Goal: Transaction & Acquisition: Purchase product/service

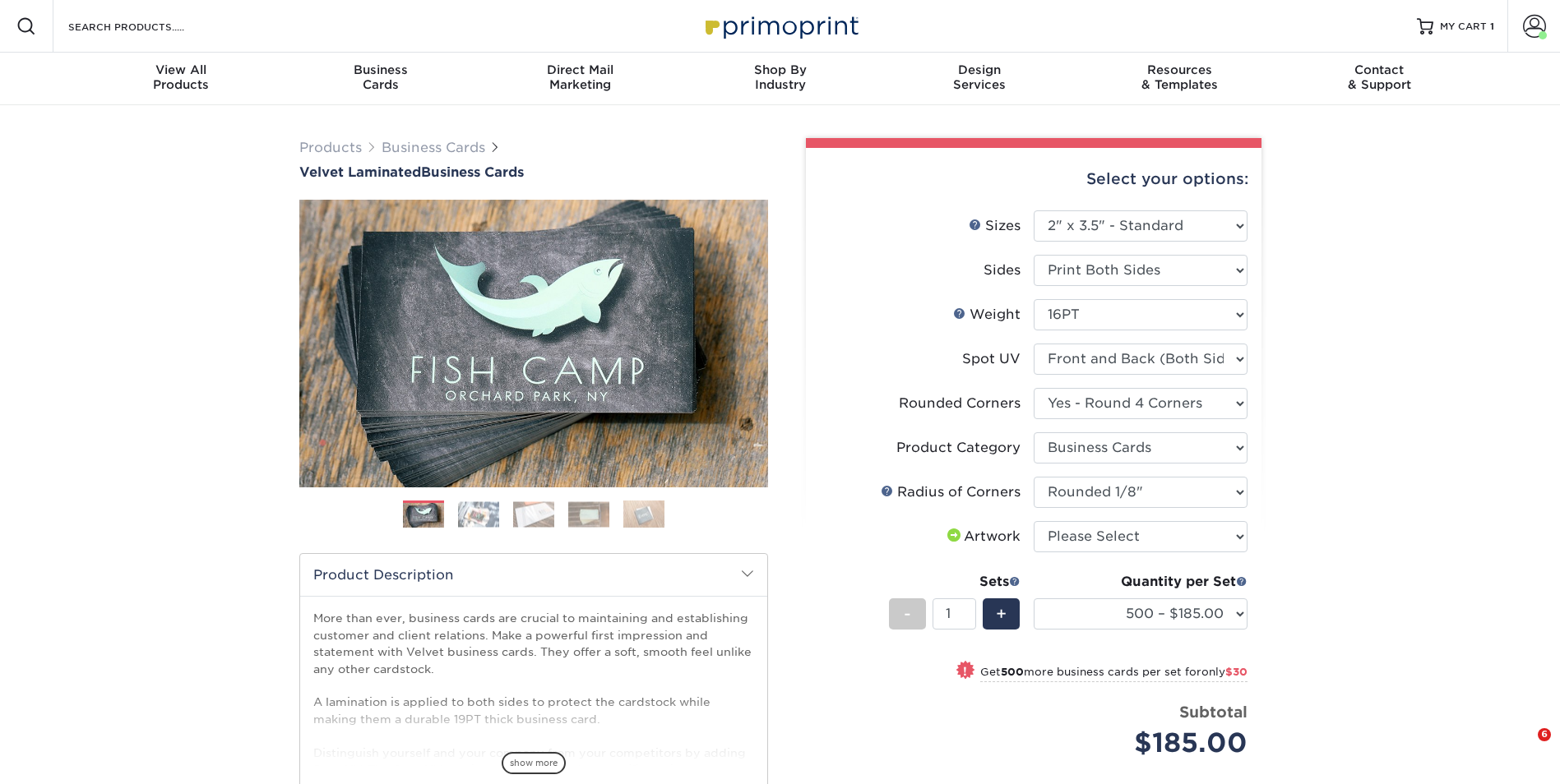
select select "2.00x3.50"
select select "7672df9e-0e0a-464d-8e1f-920c575e4da3"
select select "3b5148f1-0588-4f88-a218-97bcfdce65c1"
select select "589680c7-ee9a-431b-9d12-d7aeb1386a97"
click at [1074, 551] on select "Please Select I will upload files I need a design - $100" at bounding box center [1140, 536] width 214 height 31
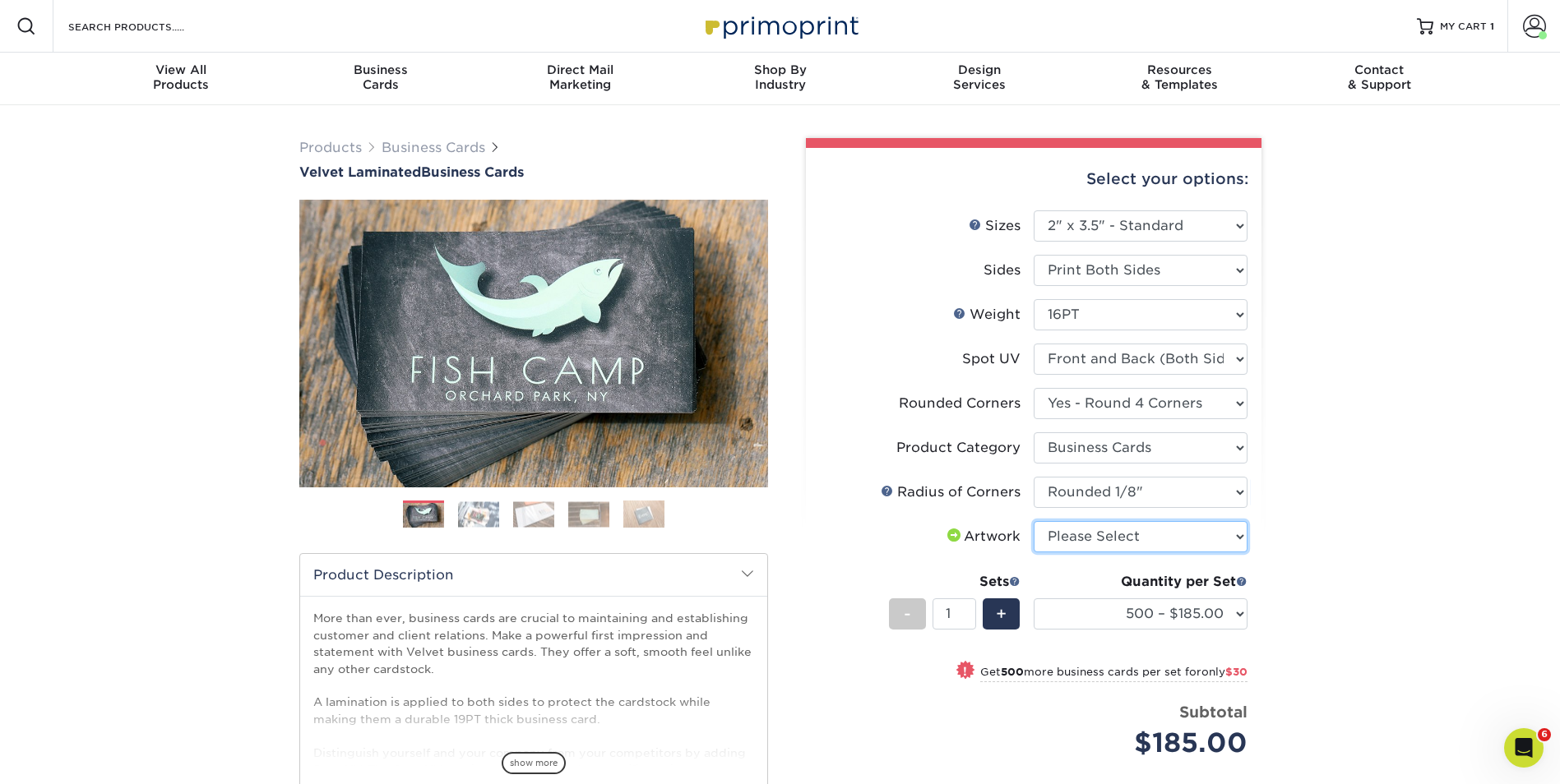
select select "upload"
click at [1033, 521] on select "Please Select I will upload files I need a design - $100" at bounding box center [1140, 536] width 214 height 31
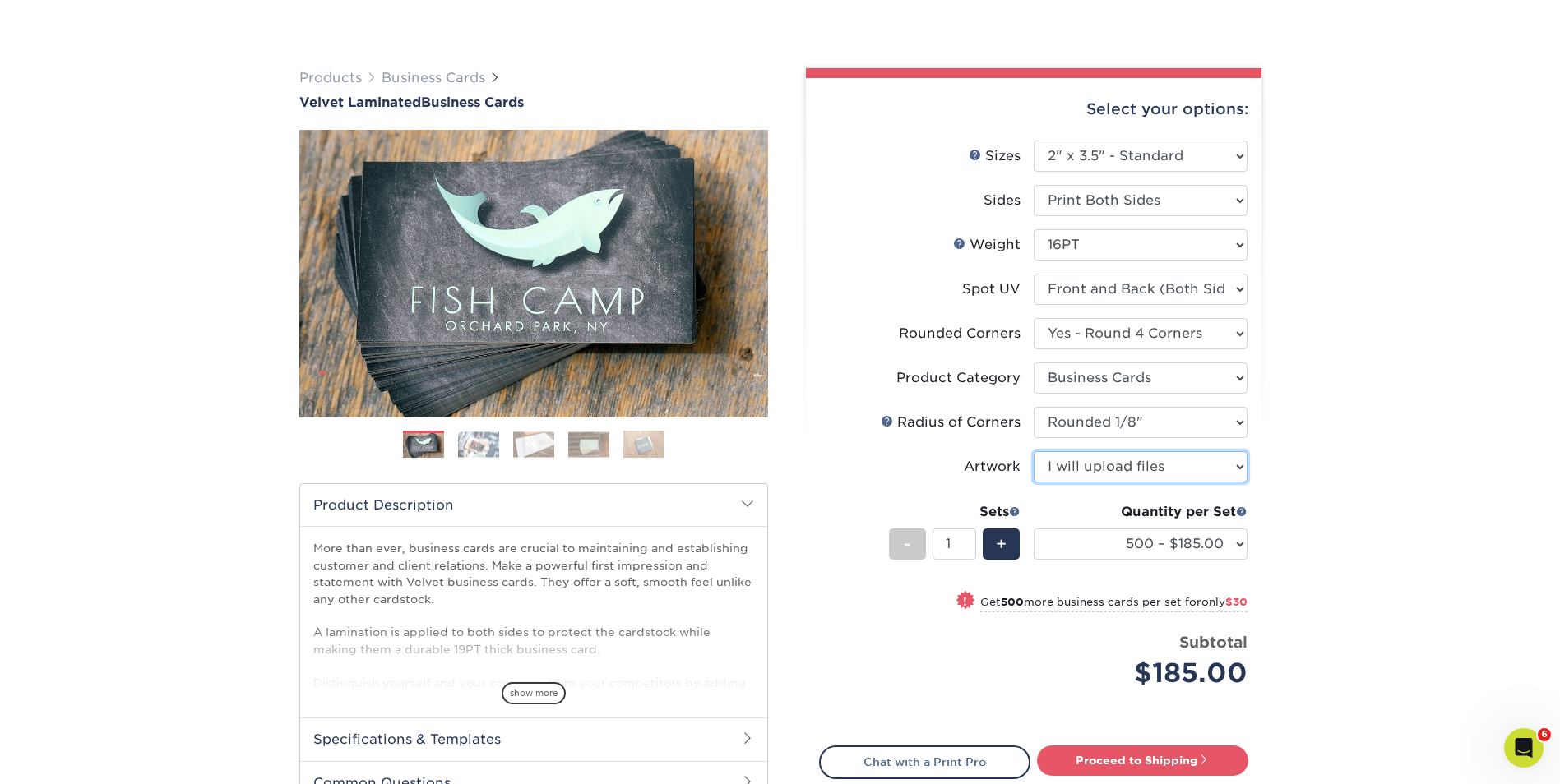
scroll to position [247, 0]
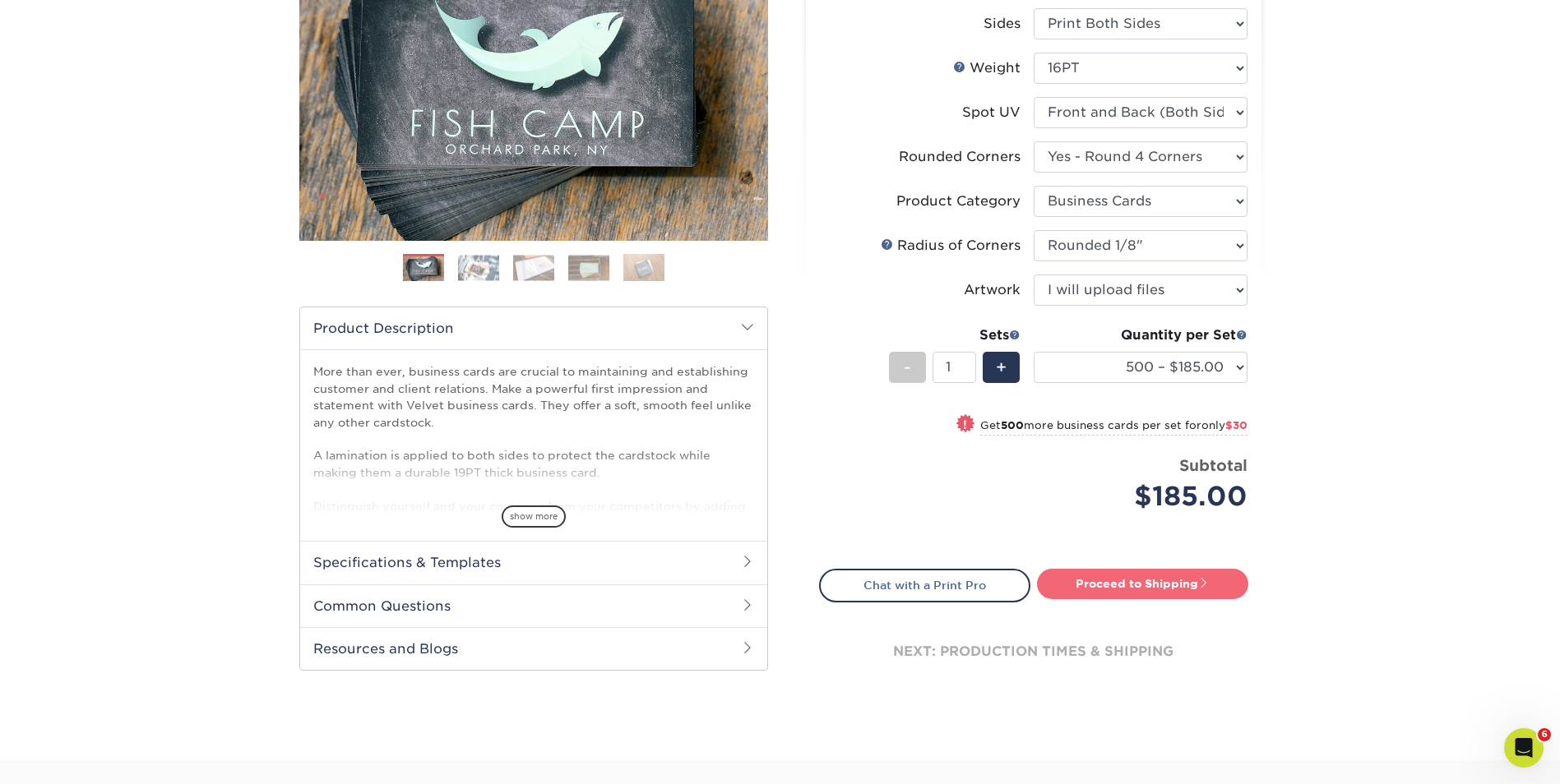
click at [1152, 582] on link "Proceed to Shipping" at bounding box center [1143, 584] width 211 height 30
type input "Set 1"
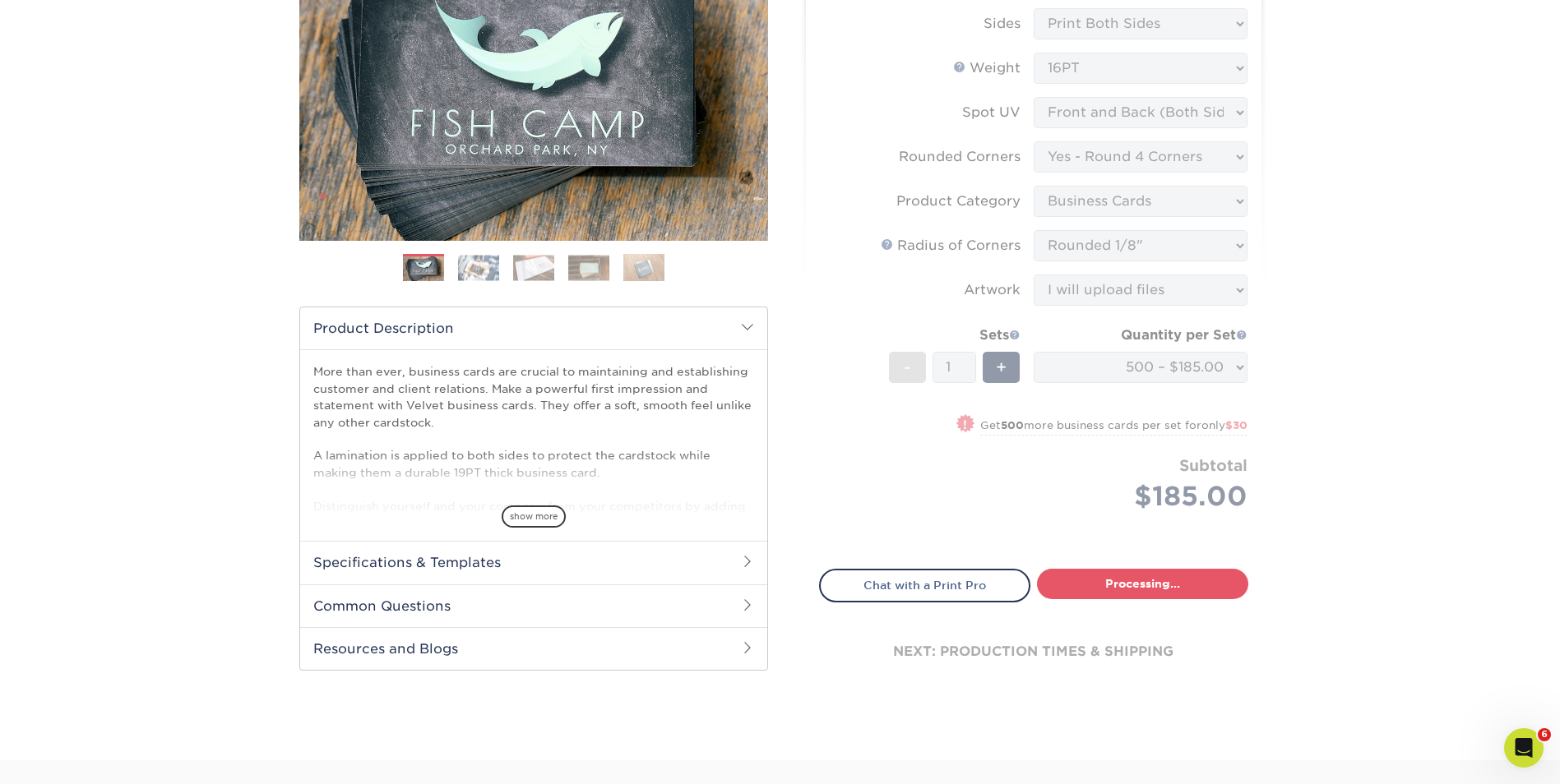
select select "324fe1f0-70d0-4914-adf4-8f61103db615"
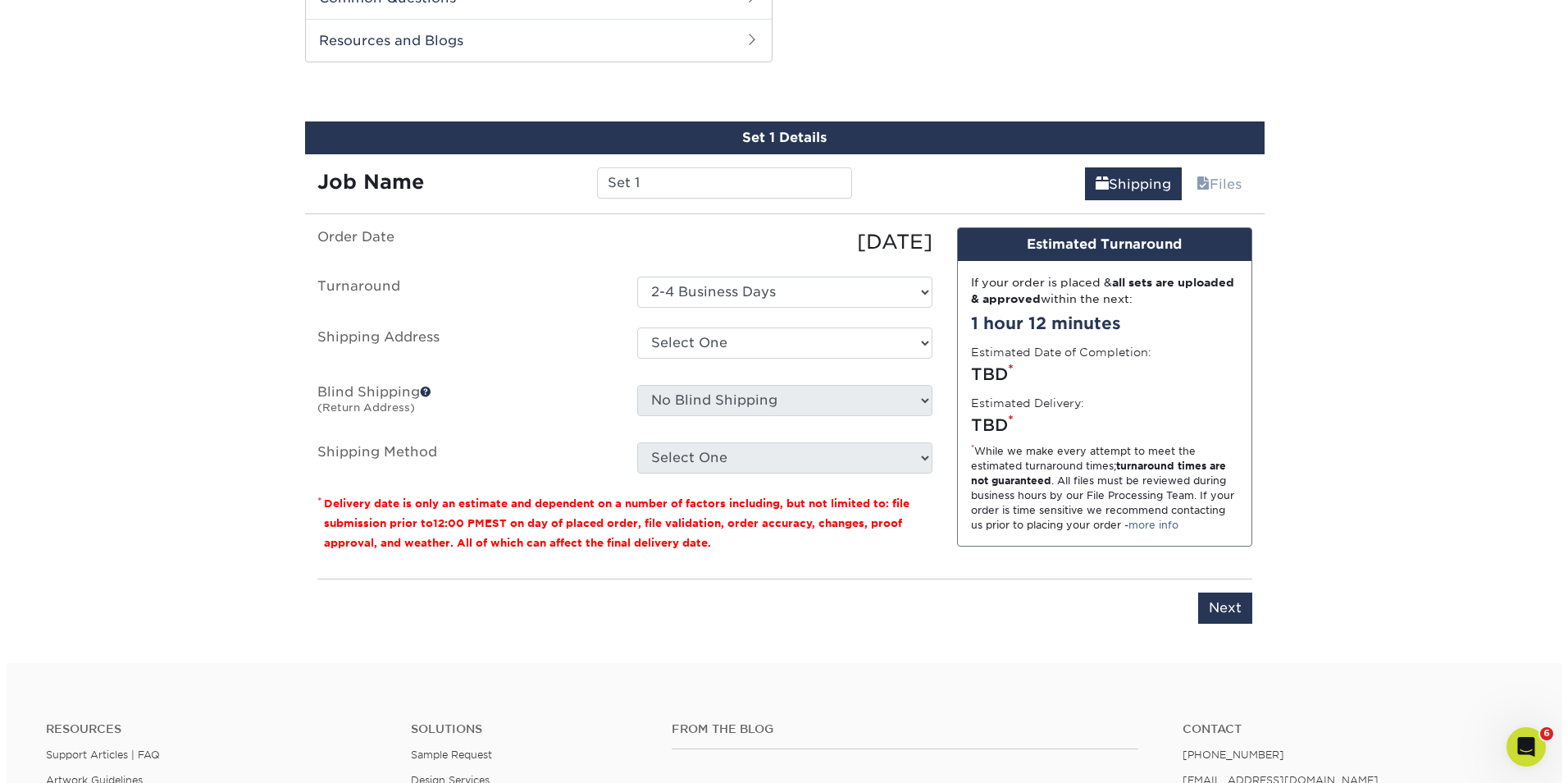
scroll to position [859, 0]
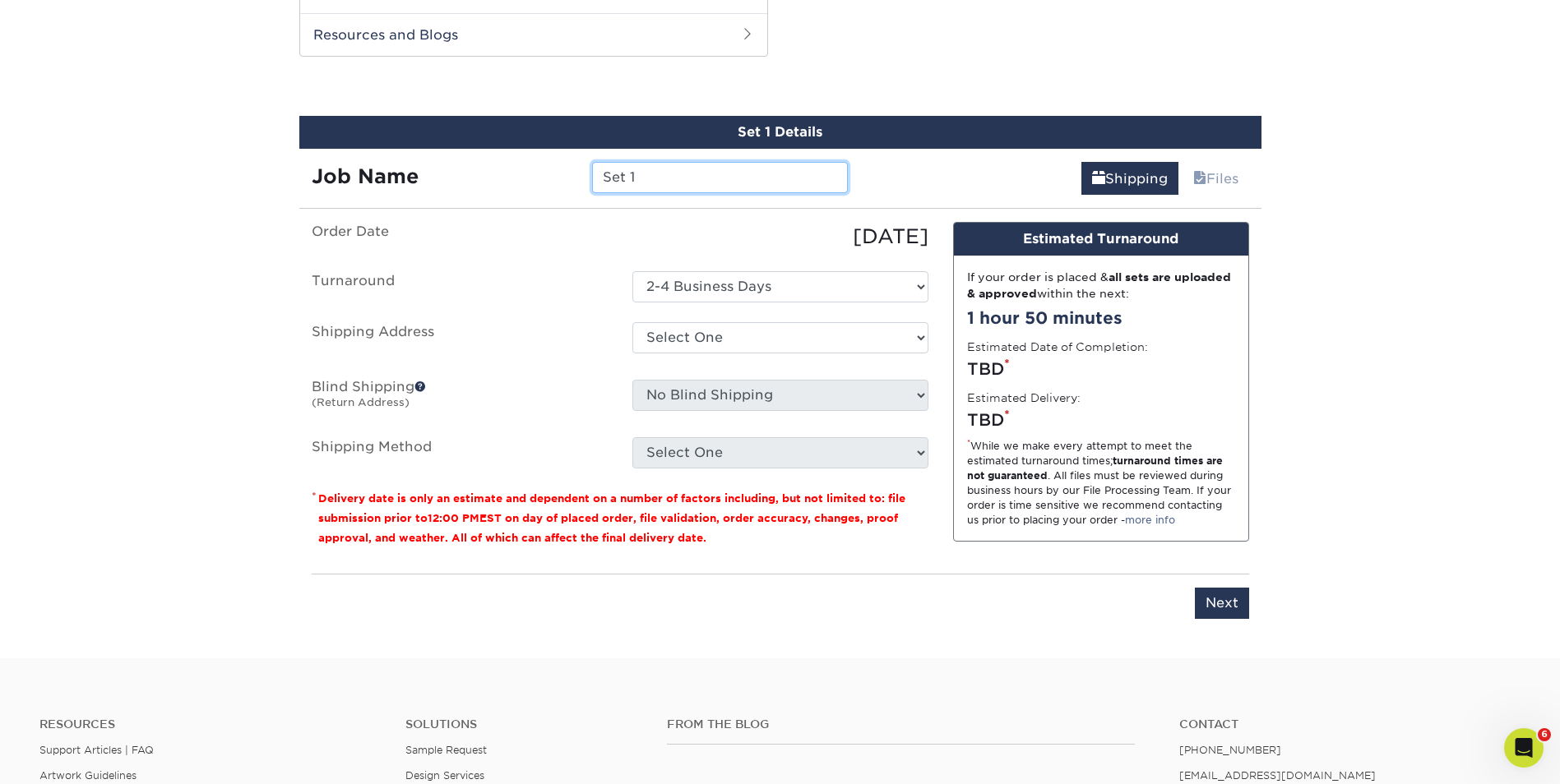
drag, startPoint x: 671, startPoint y: 179, endPoint x: 542, endPoint y: 166, distance: 129.7
click at [542, 166] on div "Job Name Set 1" at bounding box center [580, 177] width 562 height 31
type input "[PERSON_NAME]"
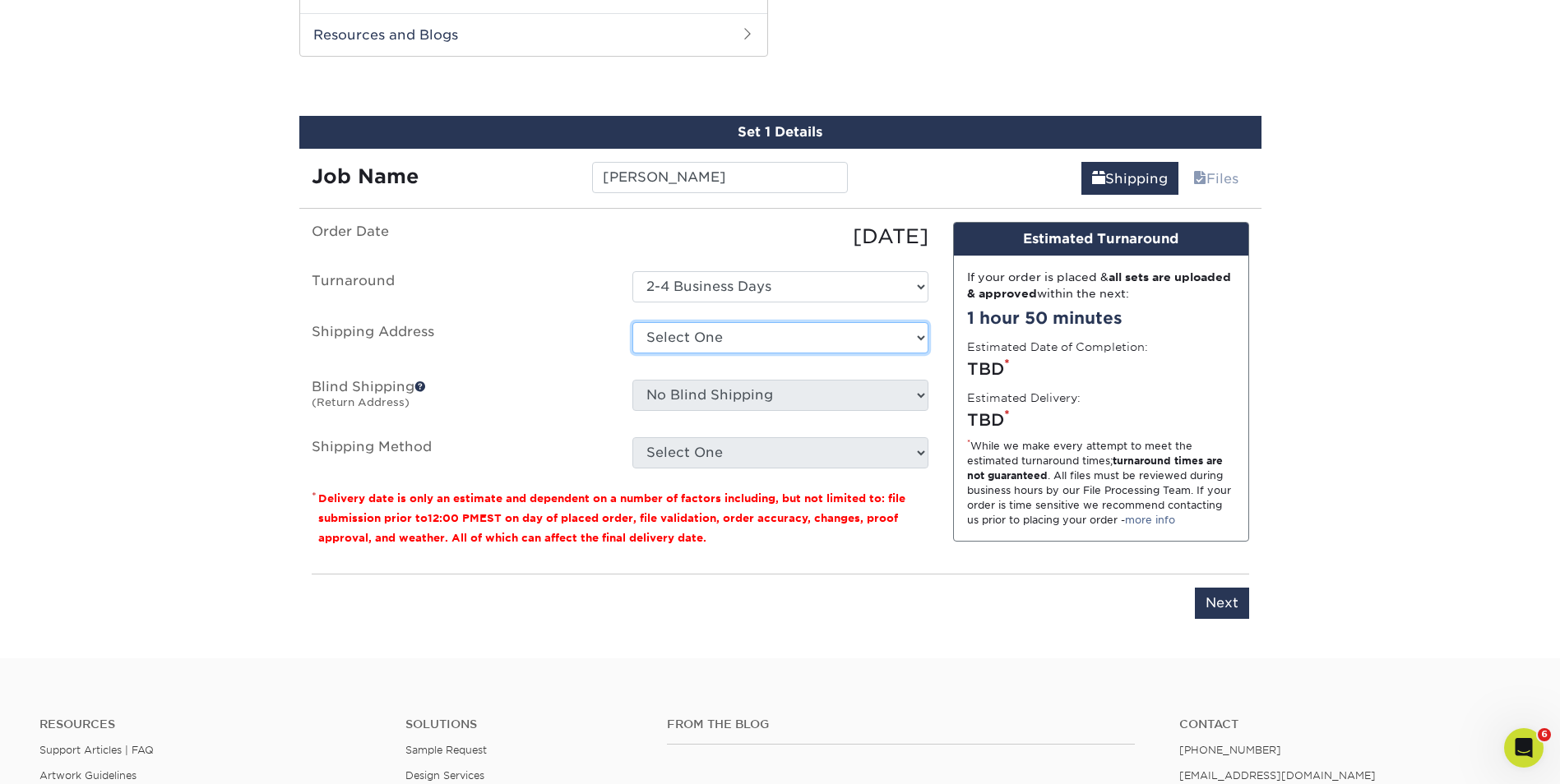
click at [634, 346] on select "Select One Adam Nygaard Annalyn Annalyn Jones Aruna Chandra Ben Yang Brandon M …" at bounding box center [780, 338] width 296 height 31
select select "newaddress"
click at [632, 322] on select "Select One Adam Nygaard Annalyn Annalyn Jones Aruna Chandra Ben Yang Brandon M …" at bounding box center [780, 338] width 296 height 31
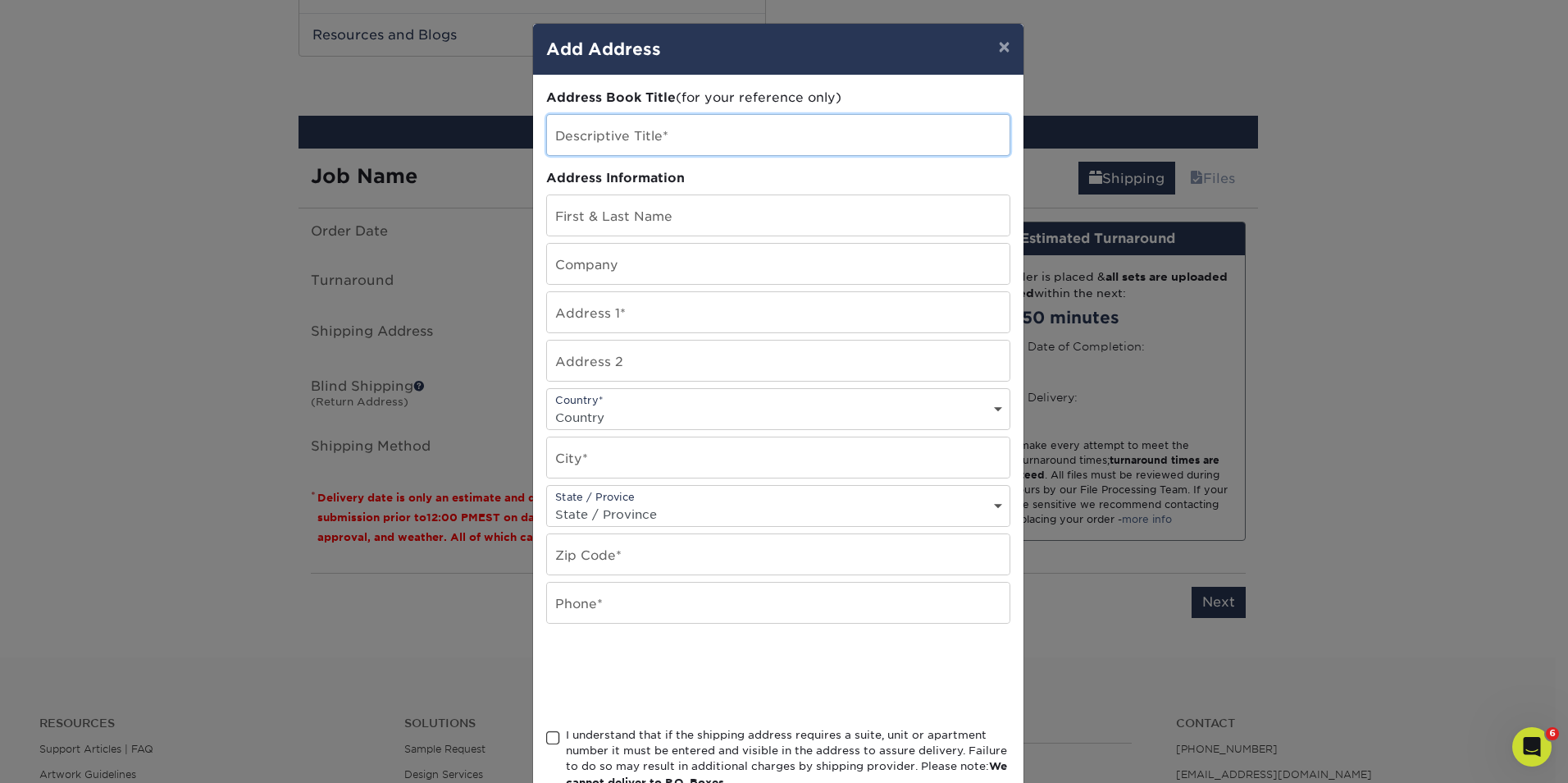
click at [584, 136] on input "text" at bounding box center [778, 135] width 463 height 41
type input "[PERSON_NAME]"
click at [589, 220] on input "text" at bounding box center [778, 216] width 463 height 41
type input "[PERSON_NAME]"
click at [622, 264] on input "text" at bounding box center [778, 264] width 463 height 41
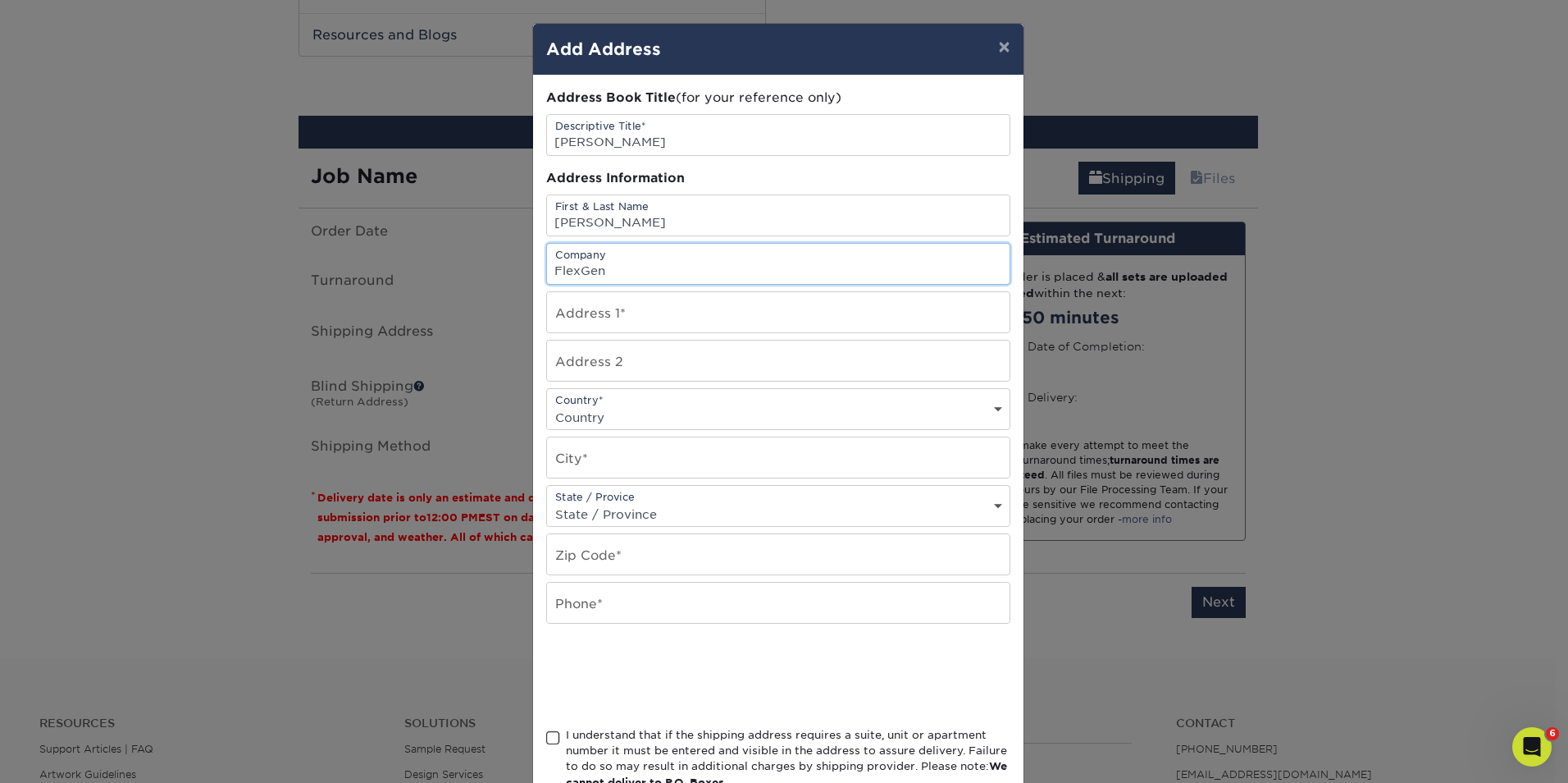
type input "FlexGen"
click at [550, 311] on input "text" at bounding box center [778, 312] width 463 height 41
type input "2175 Presidential Dr"
type input "101"
select select "US"
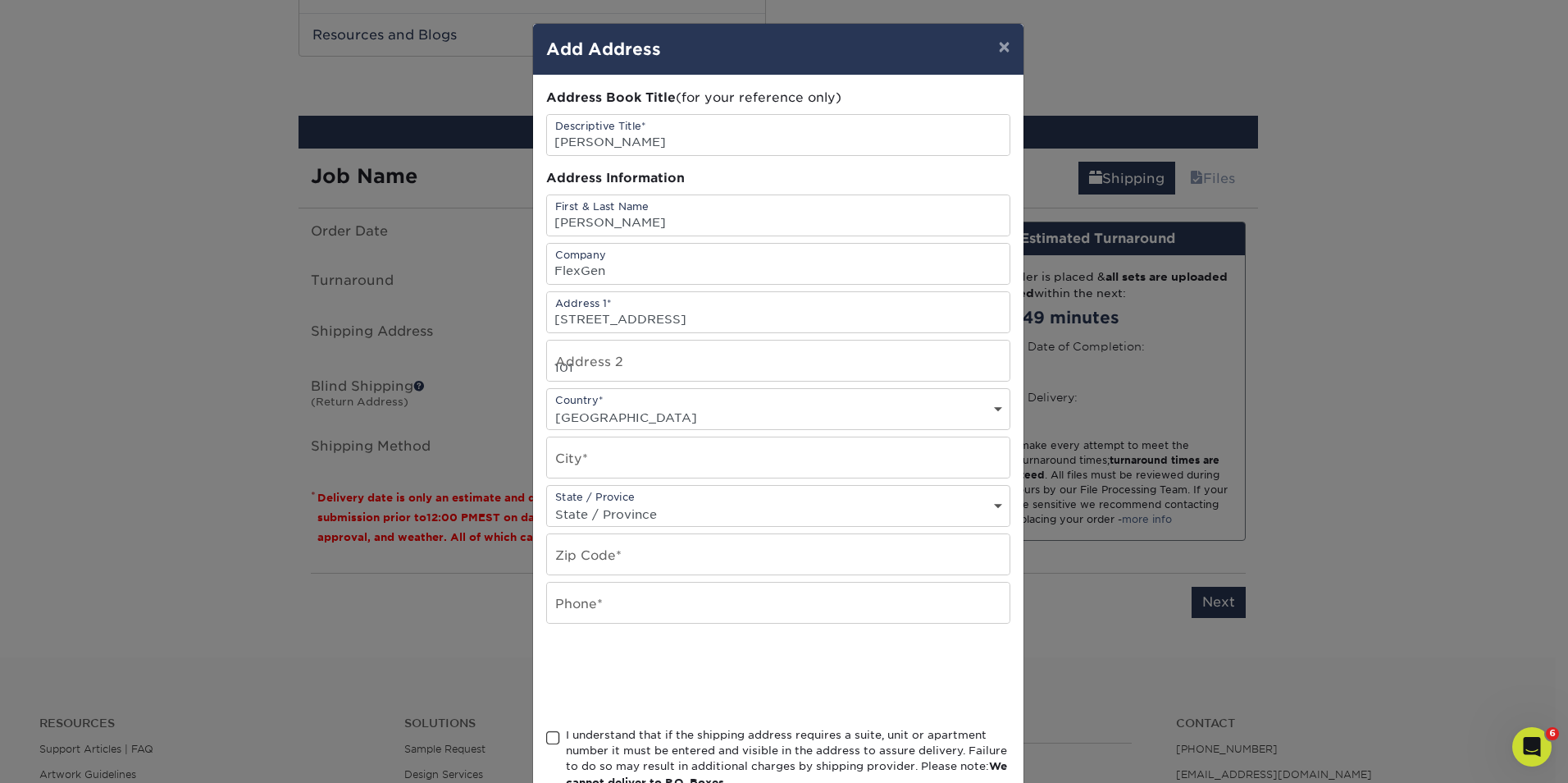
type input "Durham"
select select "NC"
type input "27703-8063"
type input "9198039337"
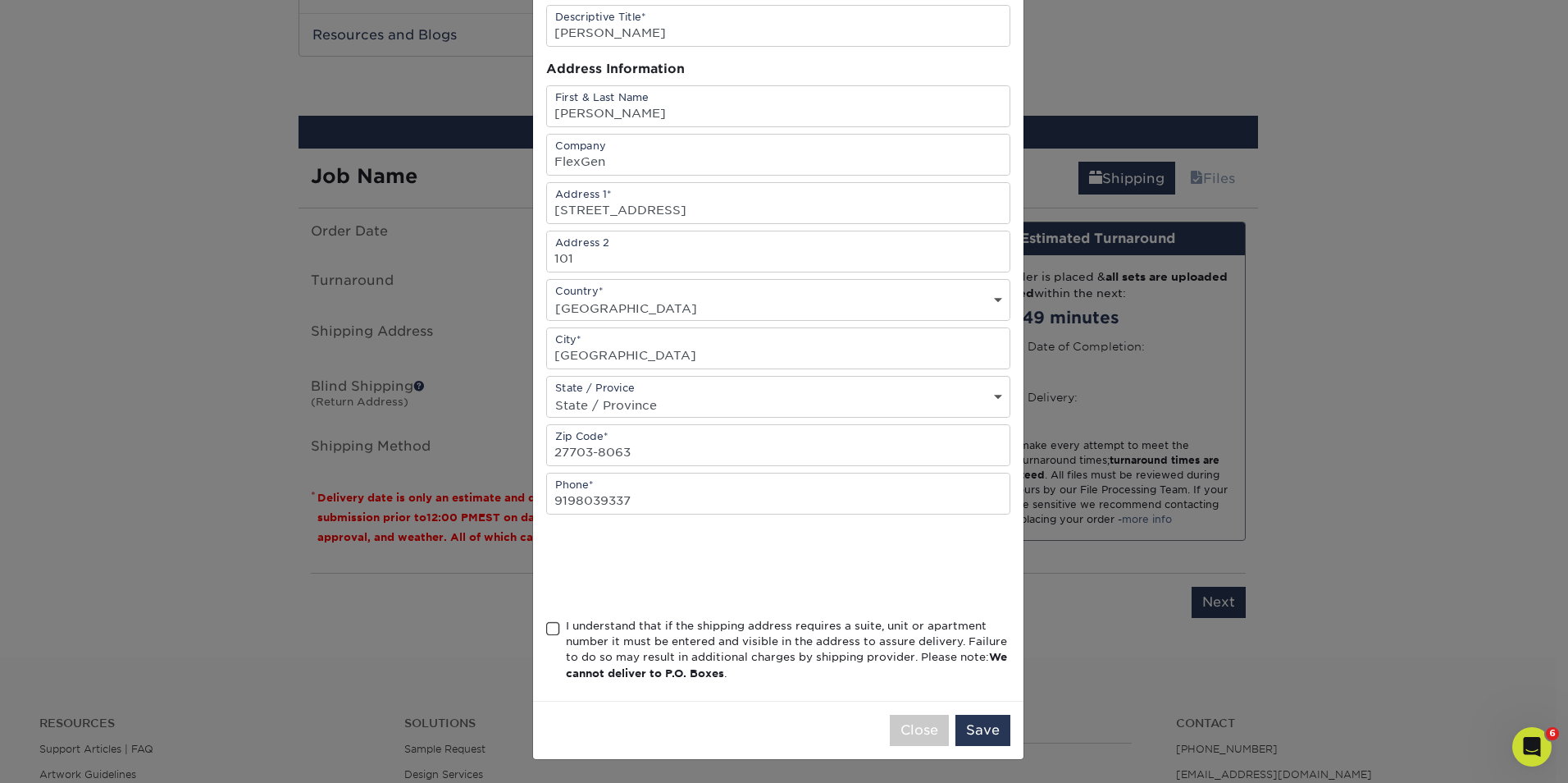
click at [610, 642] on div "I understand that if the shipping address requires a suite, unit or apartment n…" at bounding box center [788, 650] width 444 height 64
click at [0, 0] on input "I understand that if the shipping address requires a suite, unit or apartment n…" at bounding box center [0, 0] width 0 height 0
click at [985, 730] on button "Save" at bounding box center [983, 730] width 55 height 31
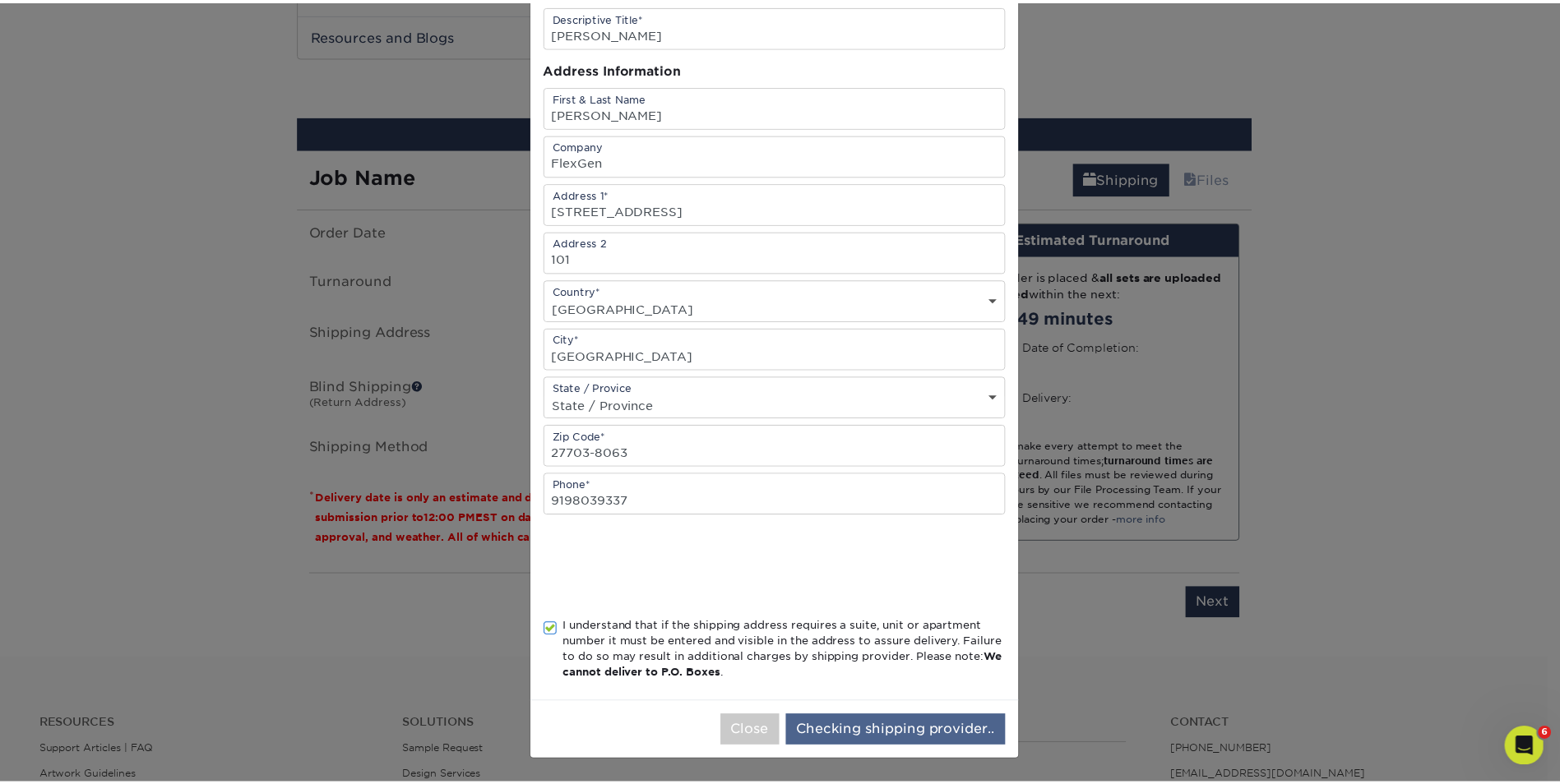
scroll to position [0, 0]
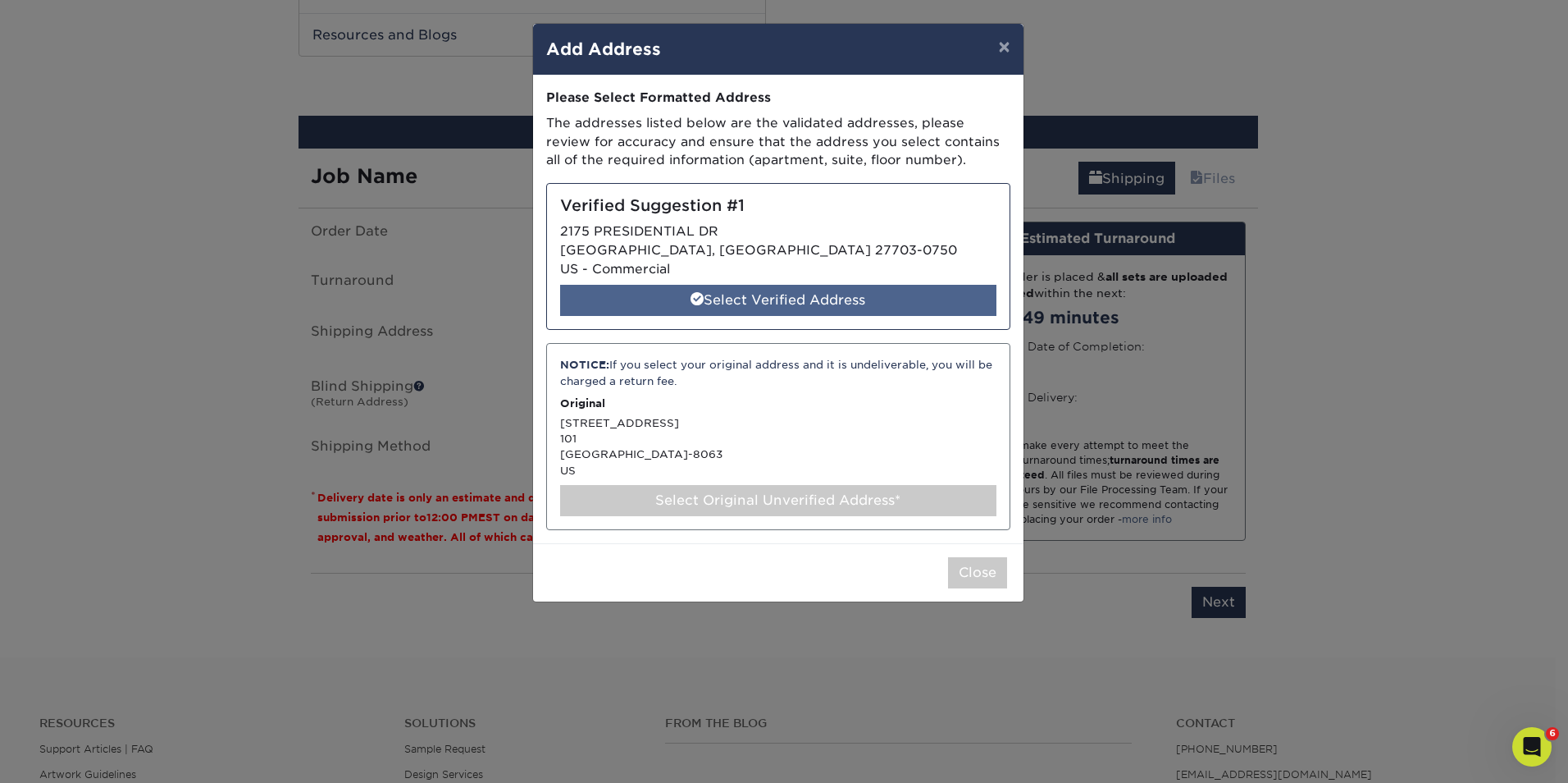
click at [727, 305] on div "Select Verified Address" at bounding box center [779, 301] width 437 height 31
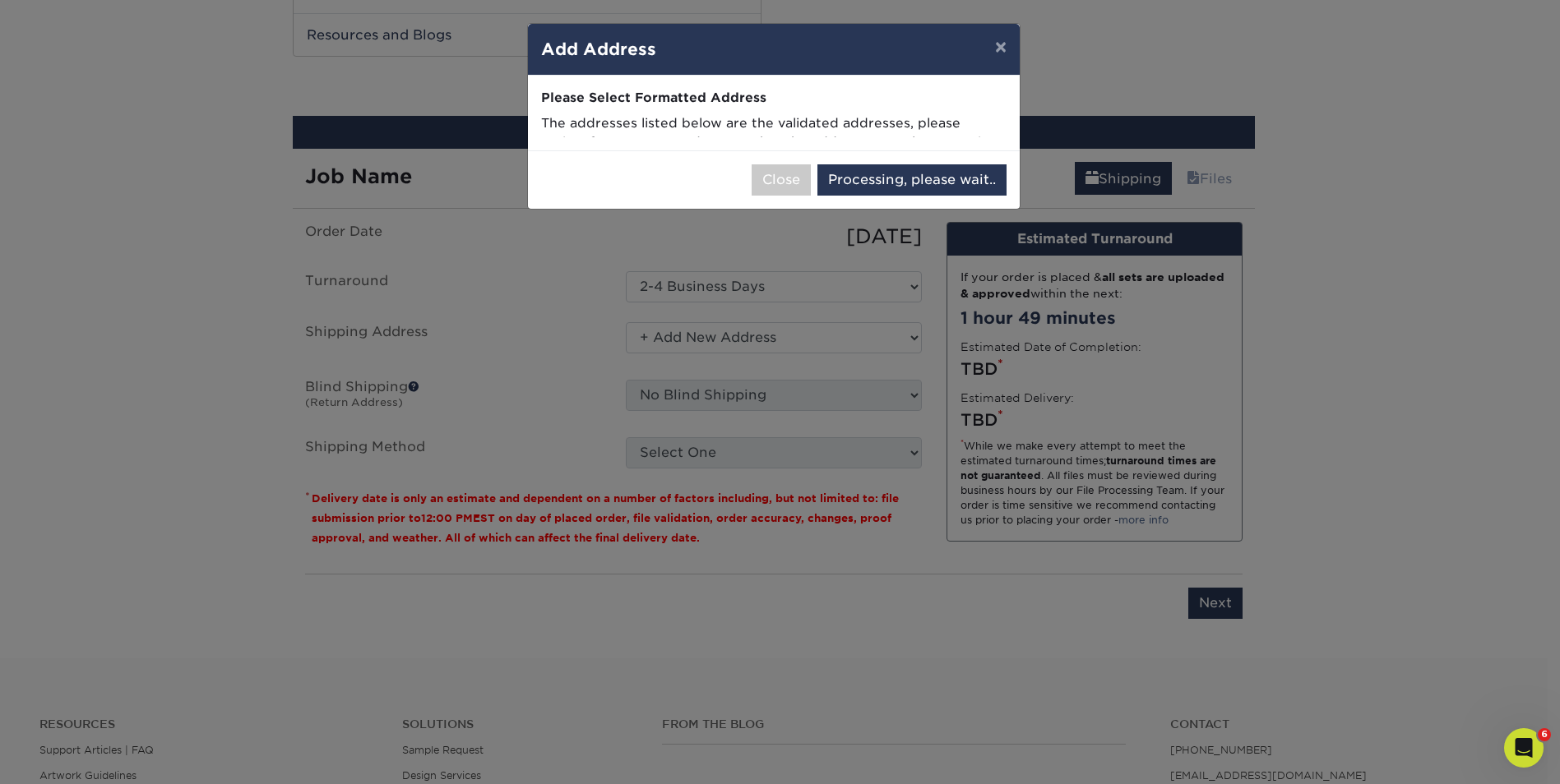
select select "286254"
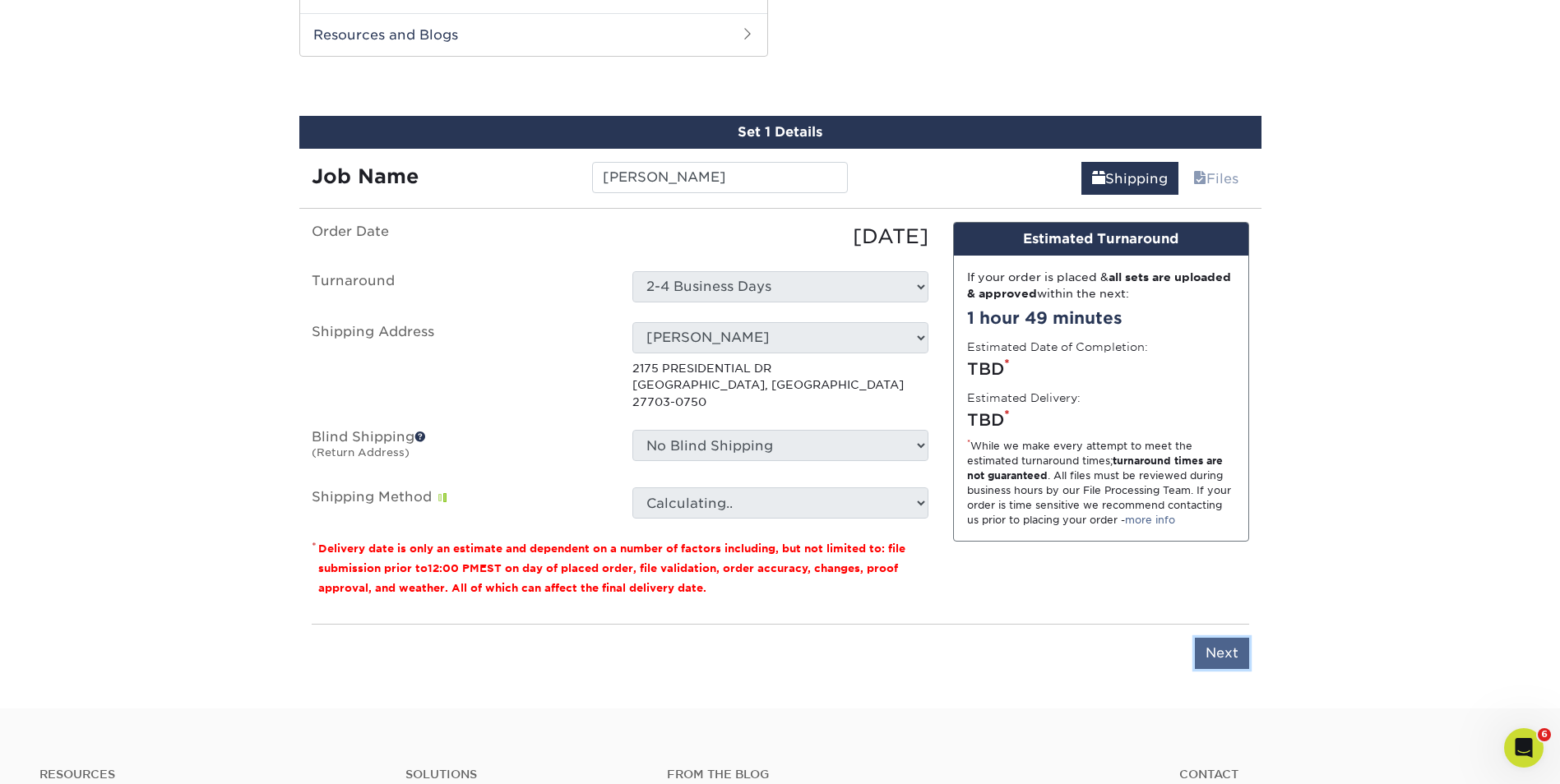
click at [1230, 640] on input "Next" at bounding box center [1222, 653] width 54 height 31
type input "Next"
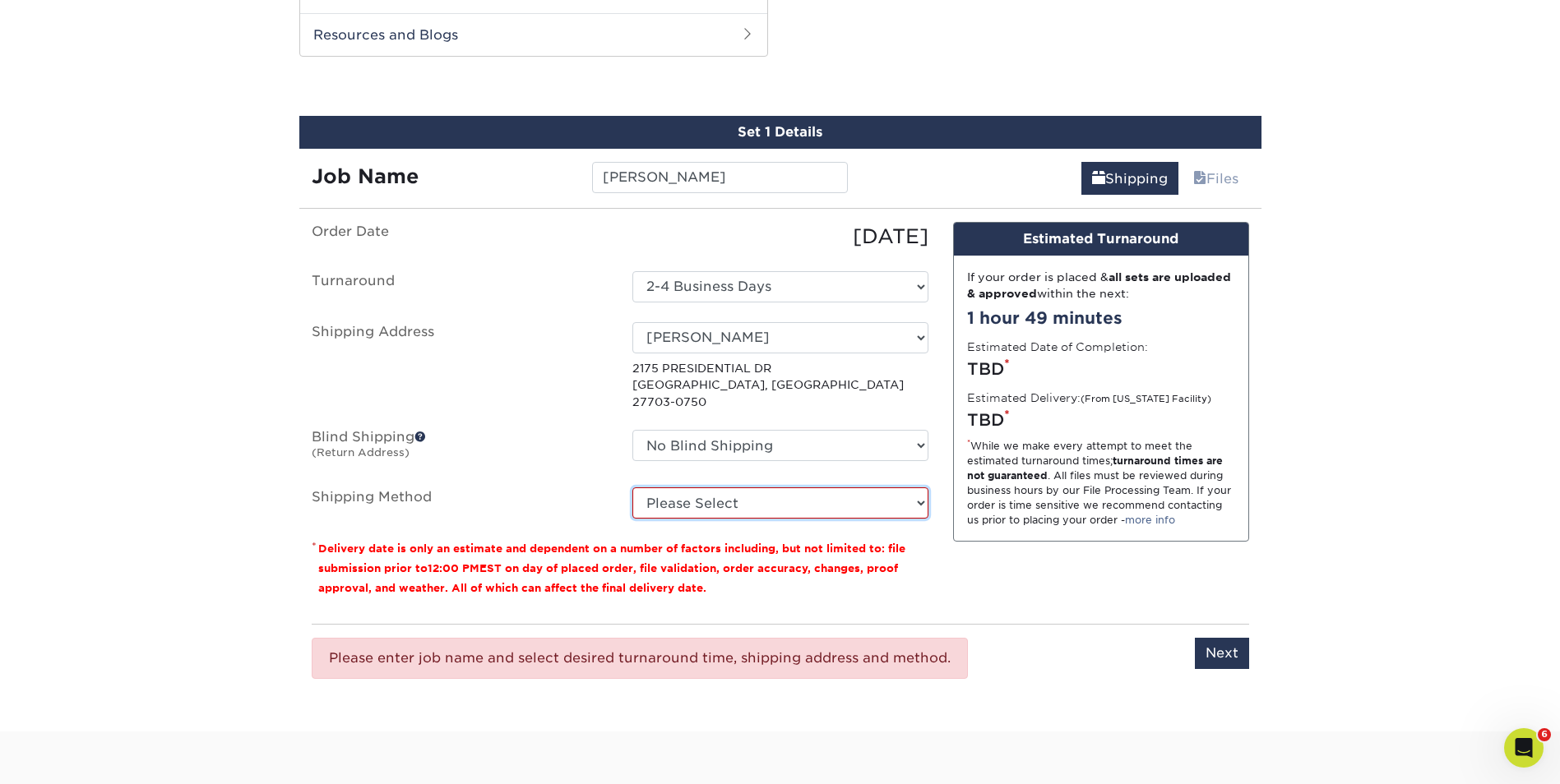
click at [912, 492] on select "Please Select Ground Shipping (+$8.96) 3 Day Shipping Service (+$15.34) 2 Day A…" at bounding box center [780, 502] width 296 height 31
drag, startPoint x: 798, startPoint y: 494, endPoint x: 784, endPoint y: 495, distance: 14.0
click at [798, 494] on select "Please Select Ground Shipping (+$8.96) 3 Day Shipping Service (+$15.34) 2 Day A…" at bounding box center [780, 502] width 296 height 31
click at [632, 487] on select "Please Select Ground Shipping (+$8.96) 3 Day Shipping Service (+$15.34) 2 Day A…" at bounding box center [780, 502] width 296 height 31
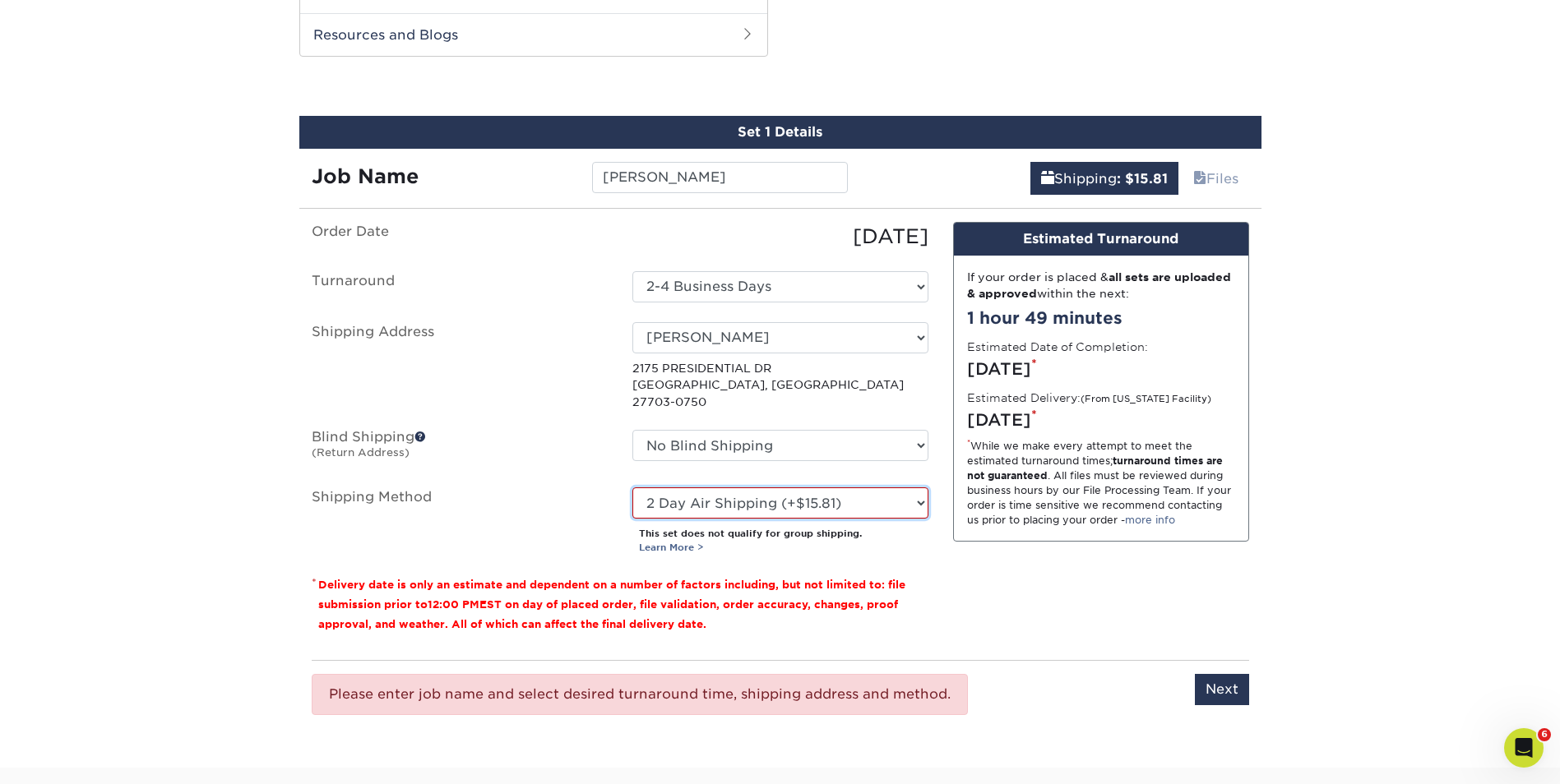
click at [899, 487] on select "Please Select Ground Shipping (+$8.96) 3 Day Shipping Service (+$15.34) 2 Day A…" at bounding box center [780, 502] width 296 height 31
click at [632, 487] on select "Please Select Ground Shipping (+$8.96) 3 Day Shipping Service (+$15.34) 2 Day A…" at bounding box center [780, 502] width 296 height 31
click at [911, 488] on select "Please Select Ground Shipping (+$8.96) 3 Day Shipping Service (+$15.34) 2 Day A…" at bounding box center [780, 502] width 296 height 31
select select "03"
click at [632, 487] on select "Please Select Ground Shipping (+$8.96) 3 Day Shipping Service (+$15.34) 2 Day A…" at bounding box center [780, 502] width 296 height 31
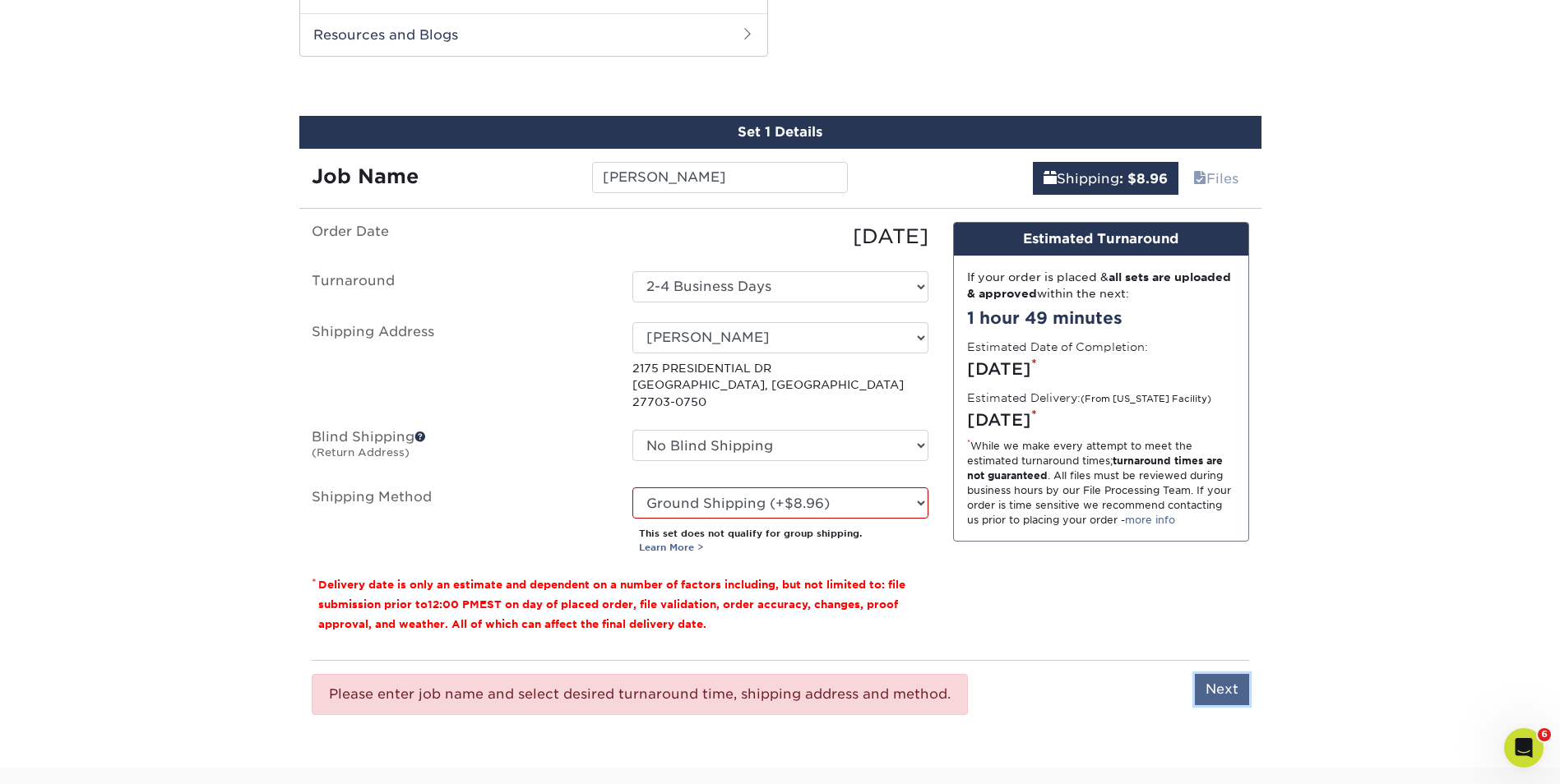
click at [1211, 676] on input "Next" at bounding box center [1222, 689] width 54 height 31
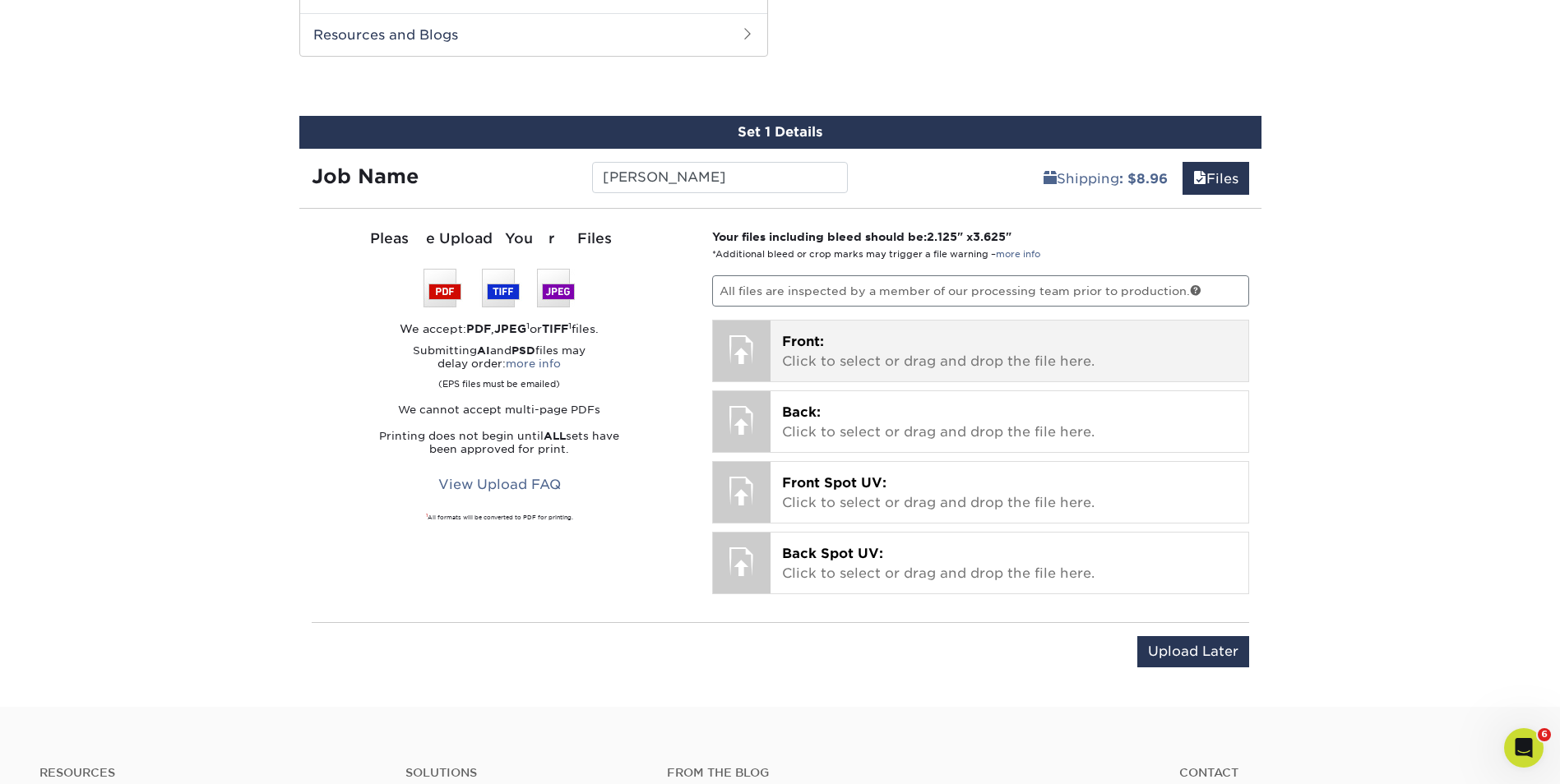
click at [953, 352] on p "Front: Click to select or drag and drop the file here." at bounding box center [1008, 351] width 454 height 40
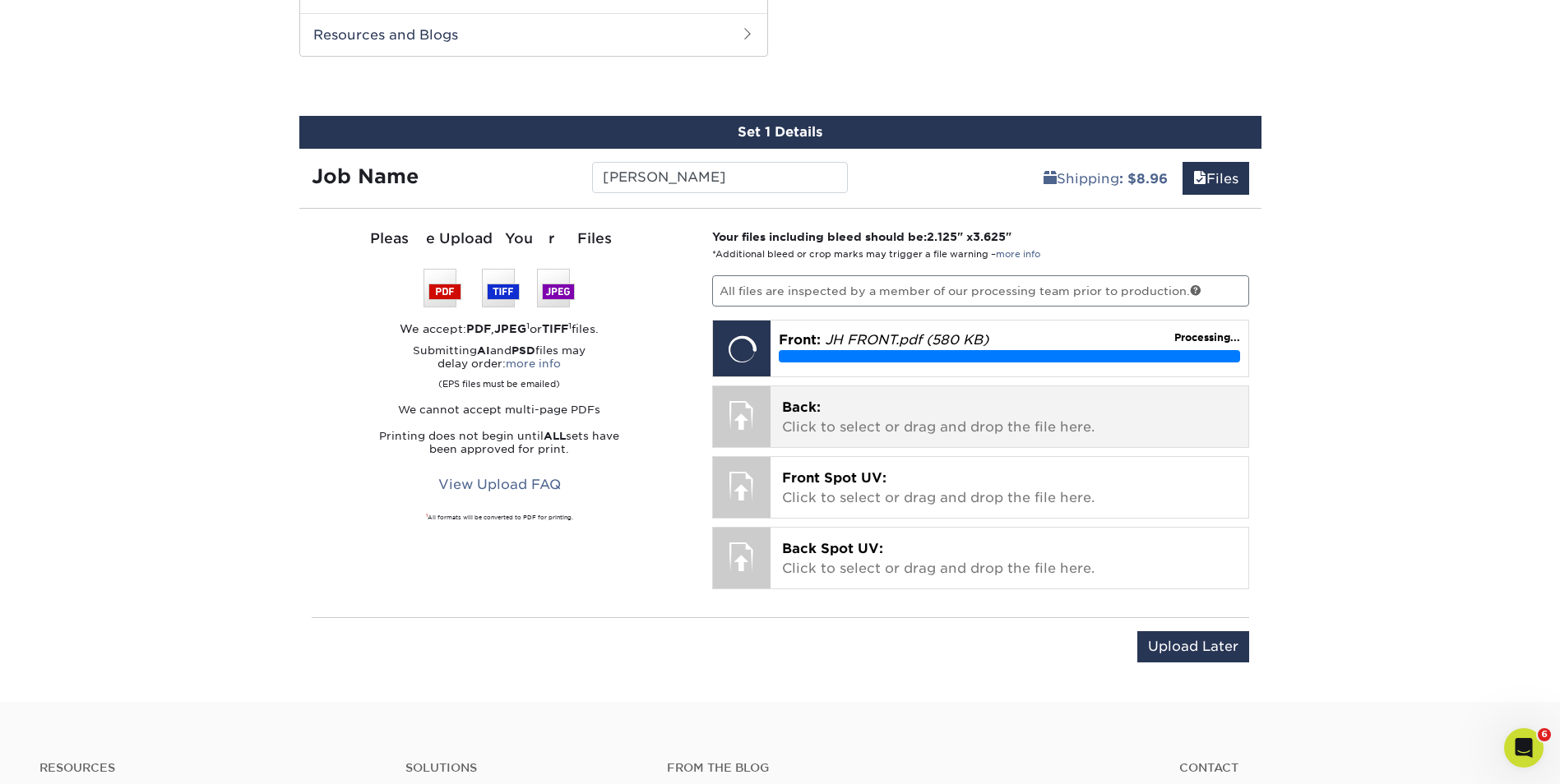
click at [829, 421] on p "Back: Click to select or drag and drop the file here." at bounding box center [1008, 417] width 454 height 40
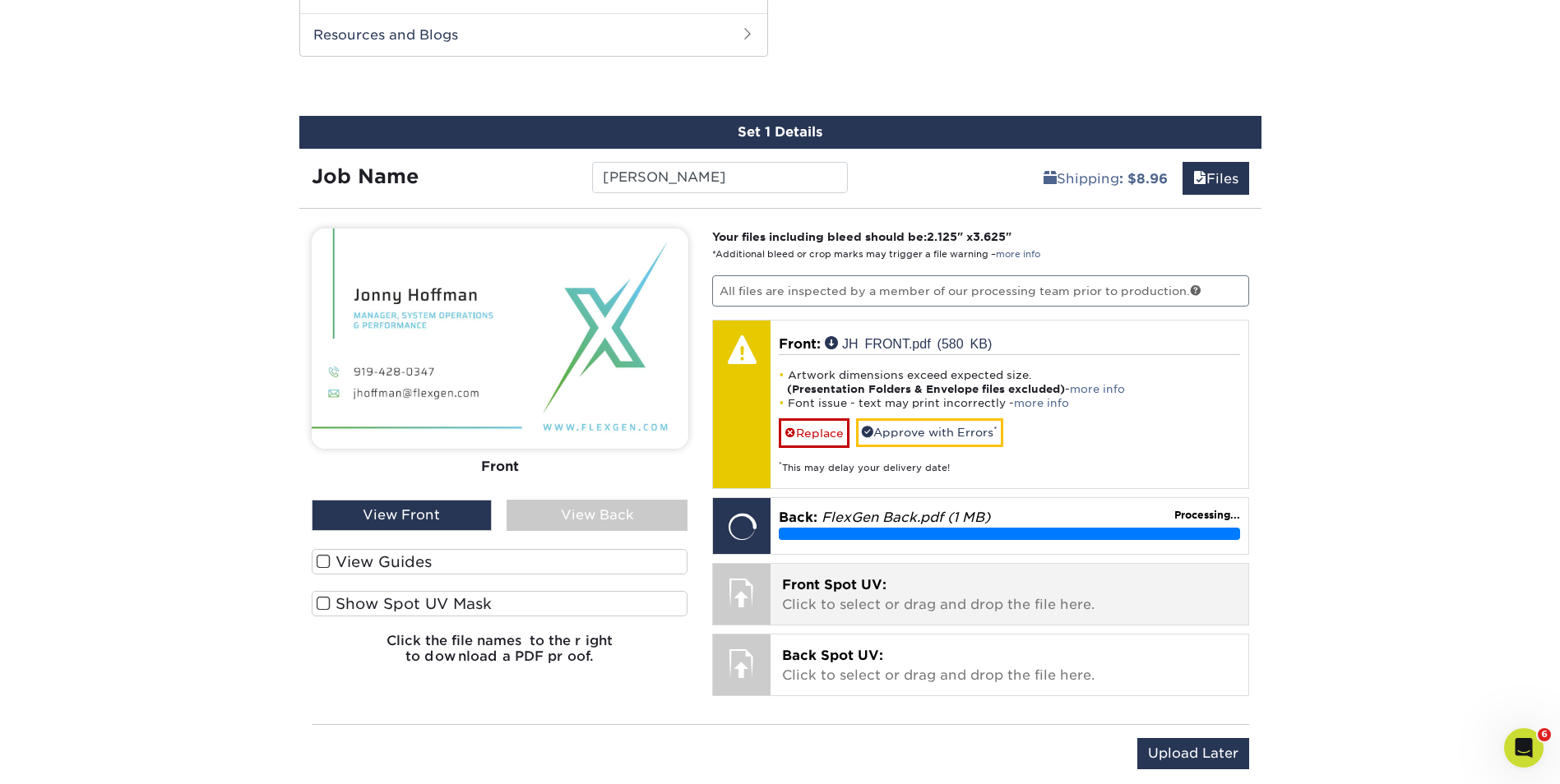
click at [841, 589] on span "Front Spot UV:" at bounding box center [834, 585] width 105 height 15
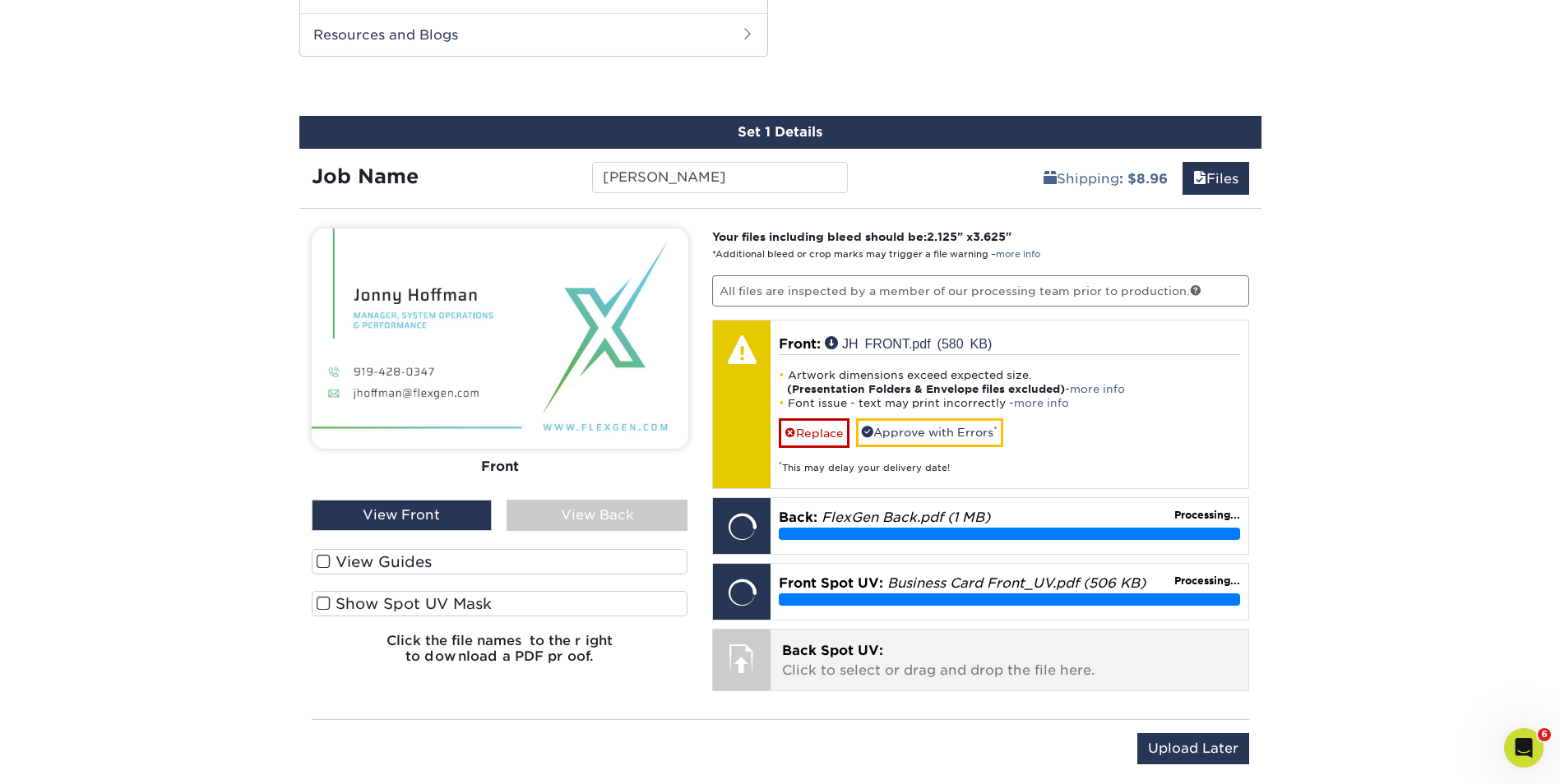
click at [871, 666] on p "Back Spot UV: Click to select or drag and drop the file here." at bounding box center [1008, 660] width 454 height 40
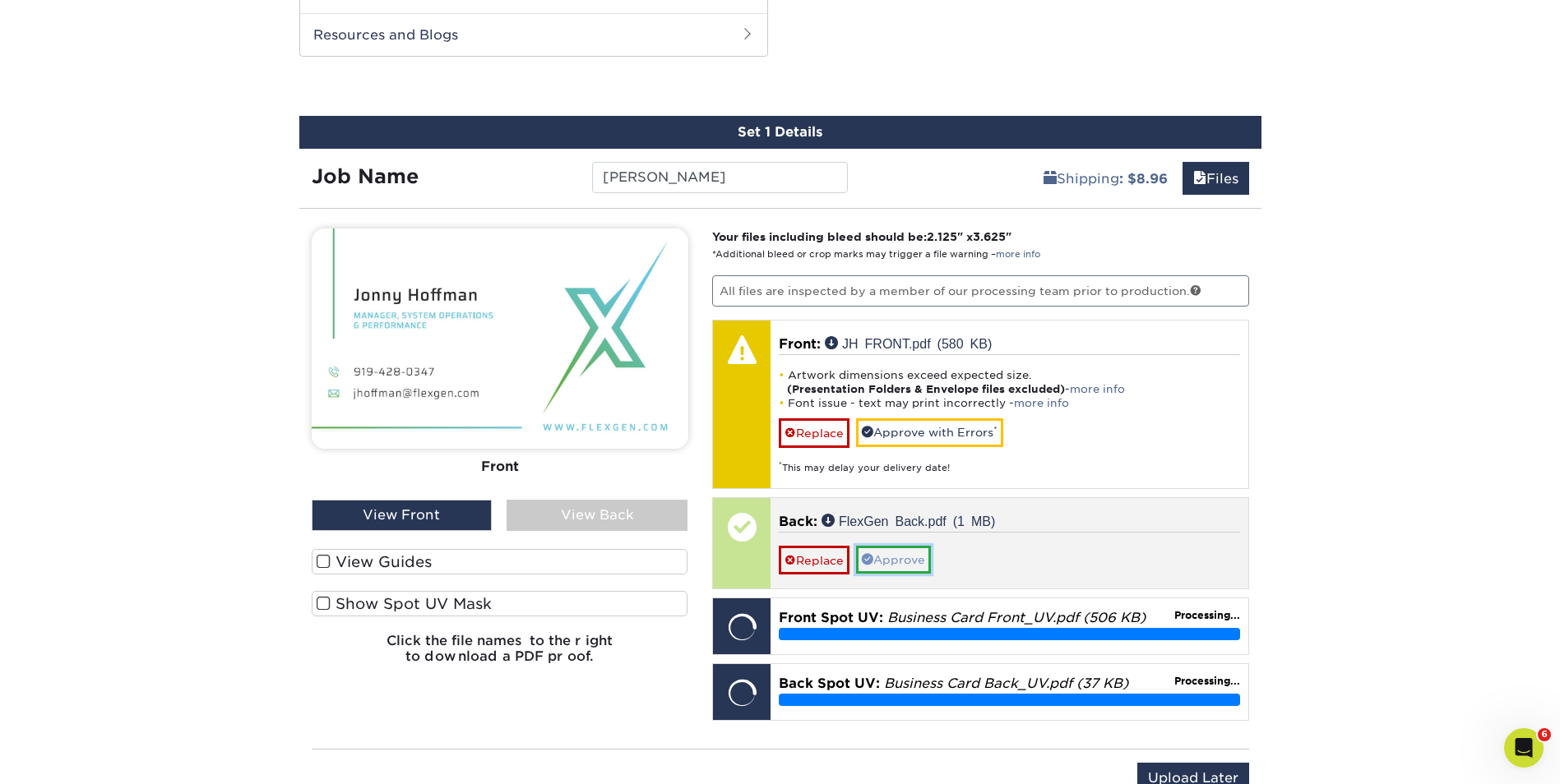
click at [923, 560] on link "Approve" at bounding box center [893, 559] width 75 height 28
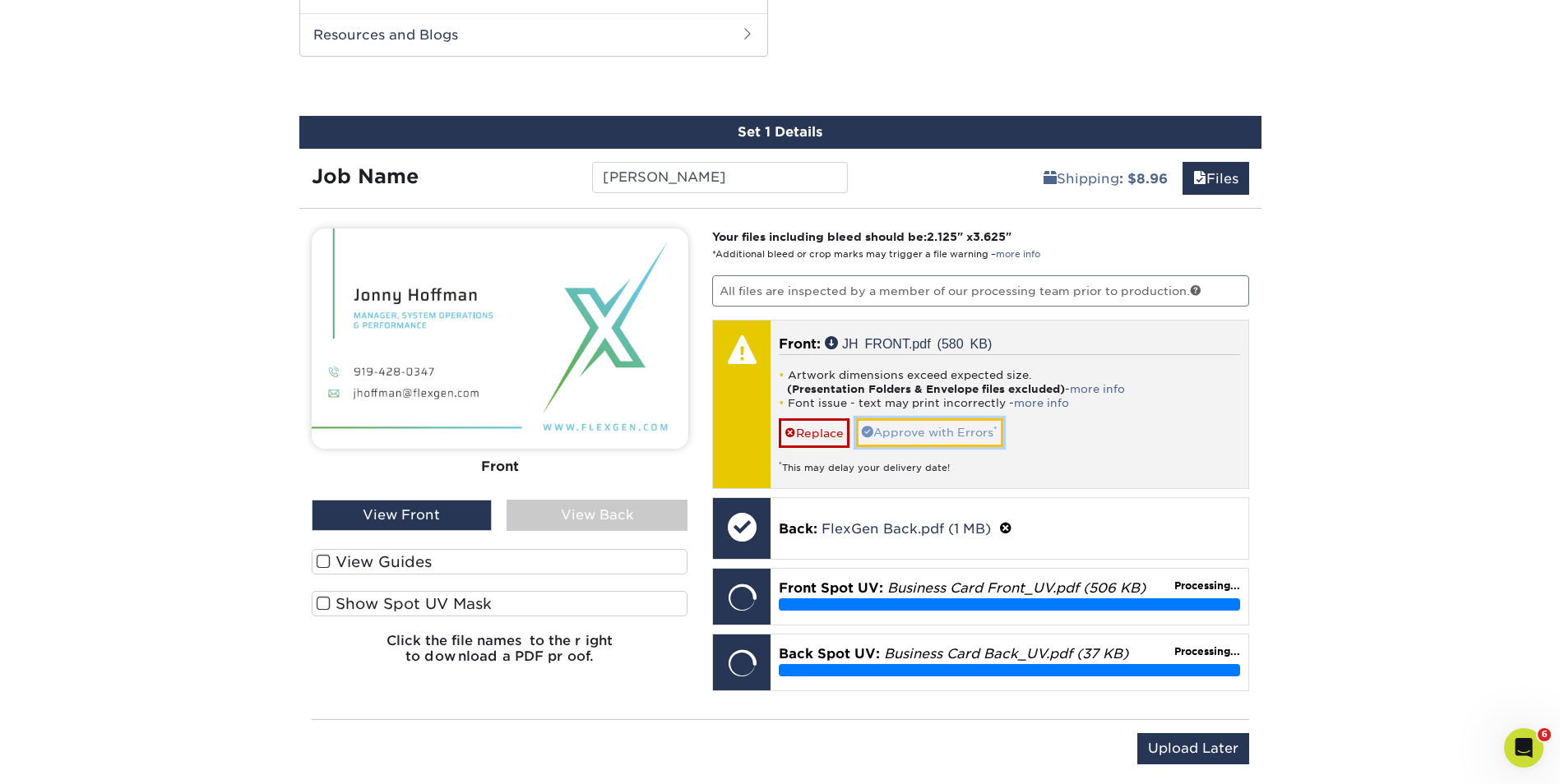
click at [941, 438] on link "Approve with Errors *" at bounding box center [930, 432] width 147 height 28
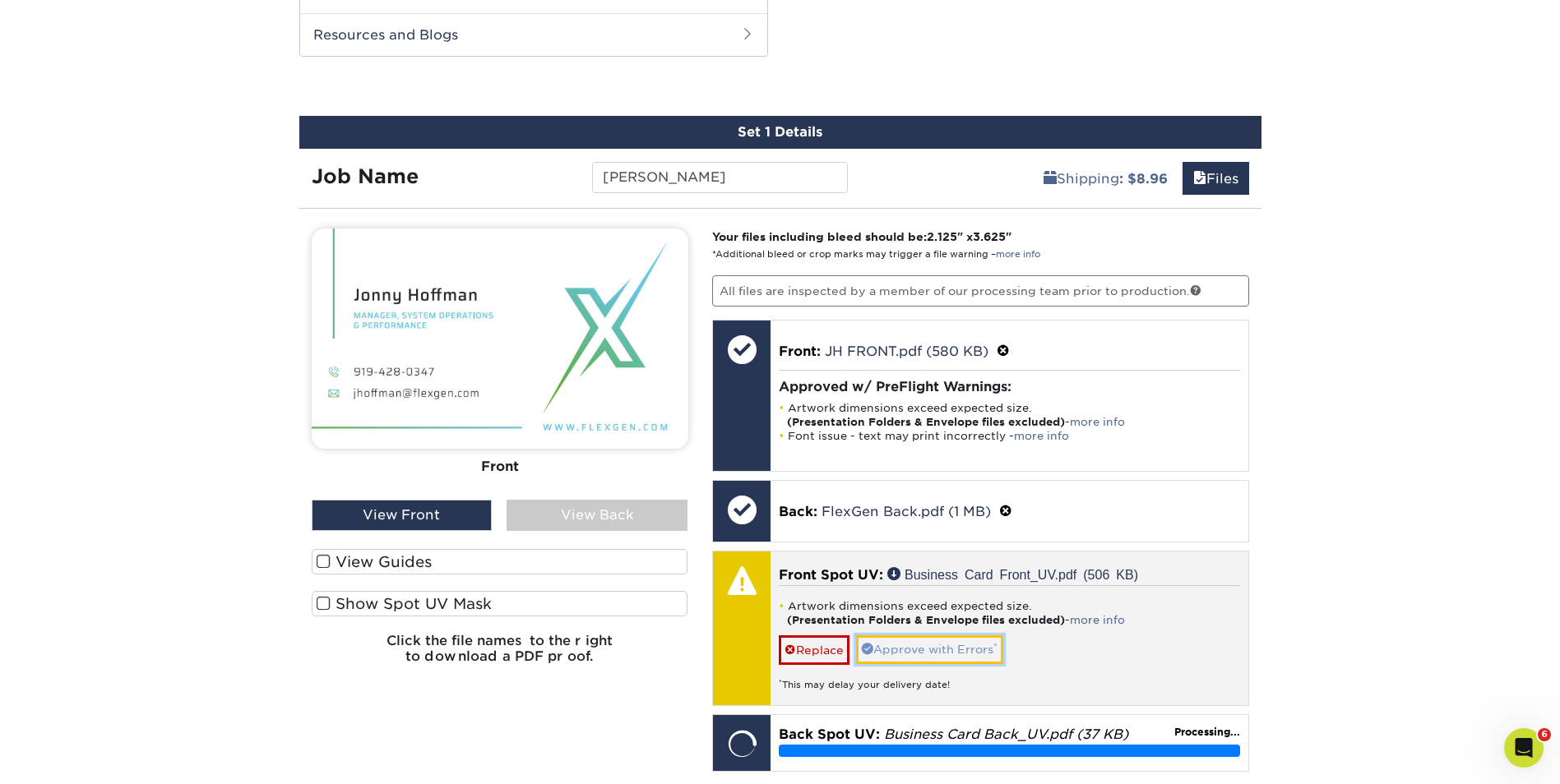
click at [939, 640] on link "Approve with Errors *" at bounding box center [930, 648] width 147 height 28
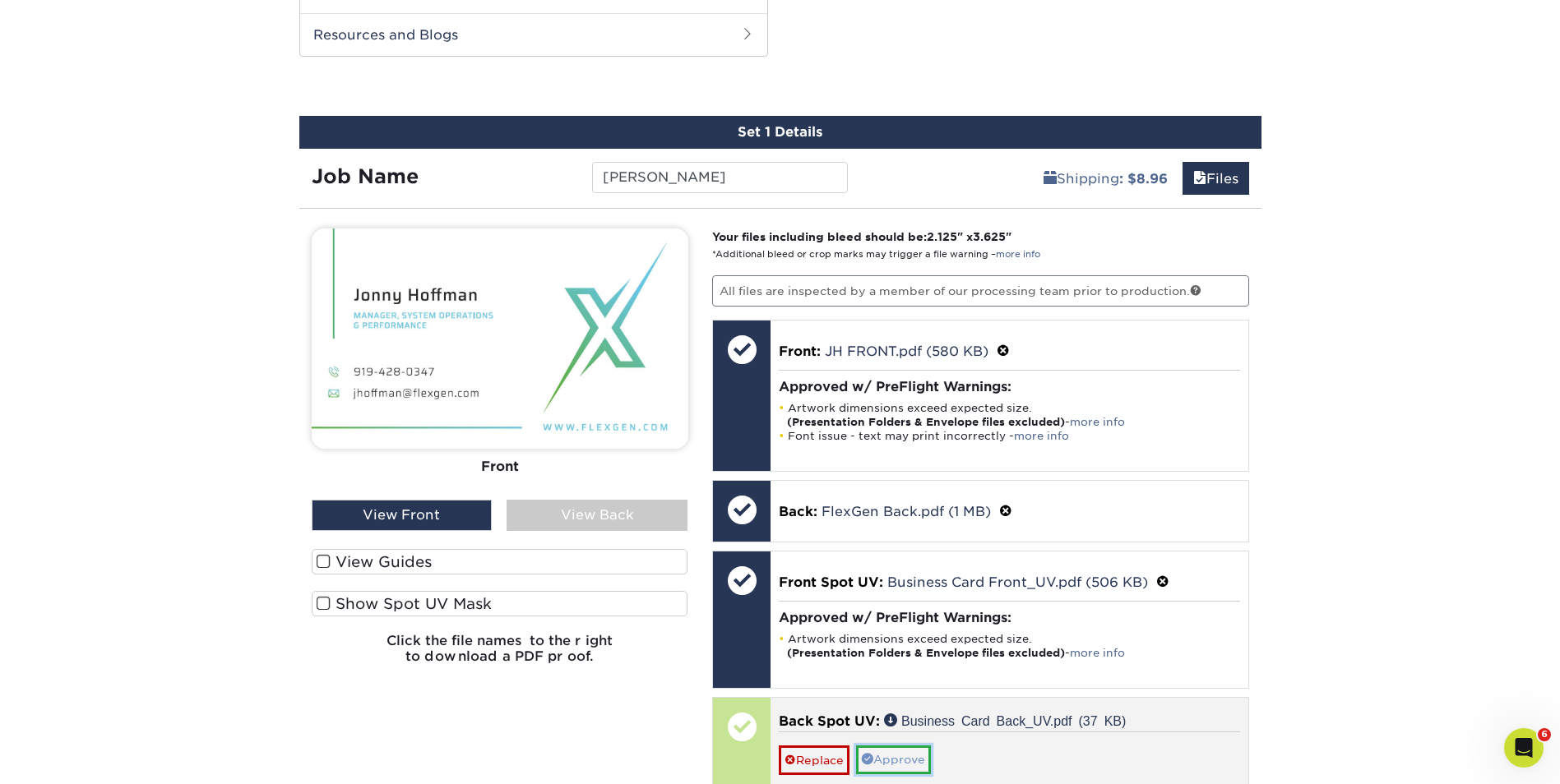
click at [917, 759] on link "Approve" at bounding box center [893, 759] width 75 height 28
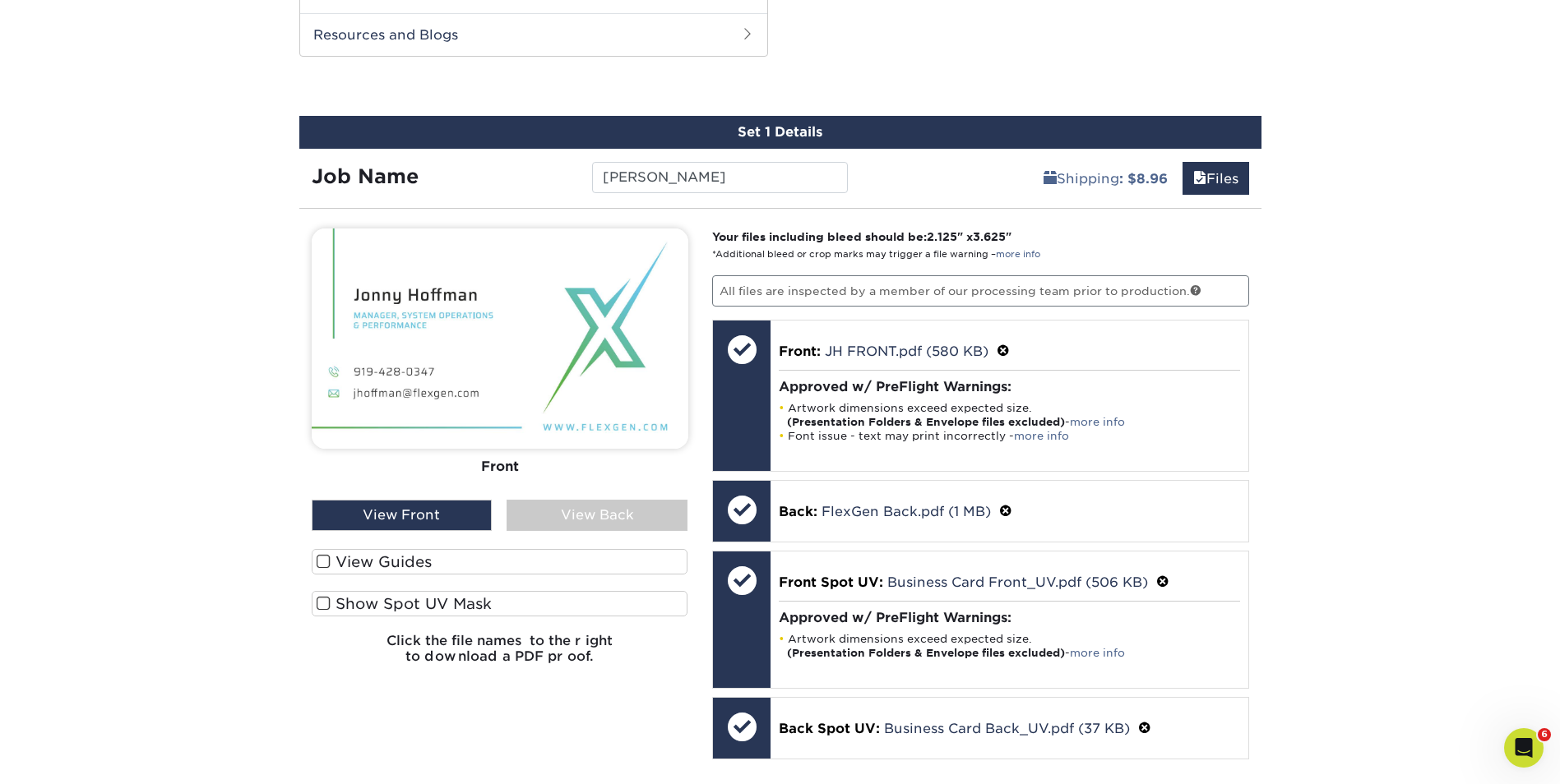
click at [569, 516] on div "View Back" at bounding box center [596, 515] width 181 height 31
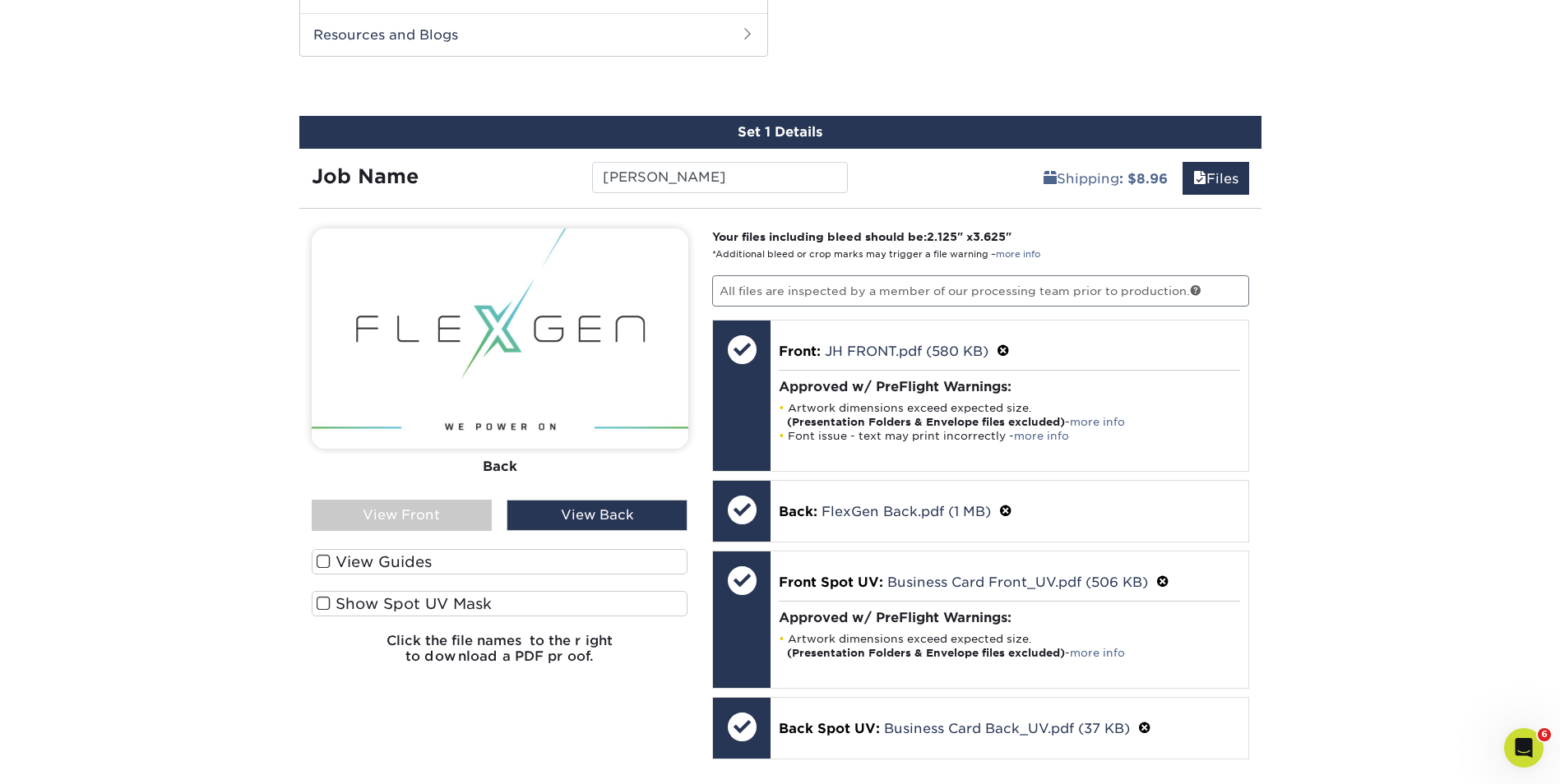
click at [488, 501] on div "View Front" at bounding box center [402, 515] width 181 height 31
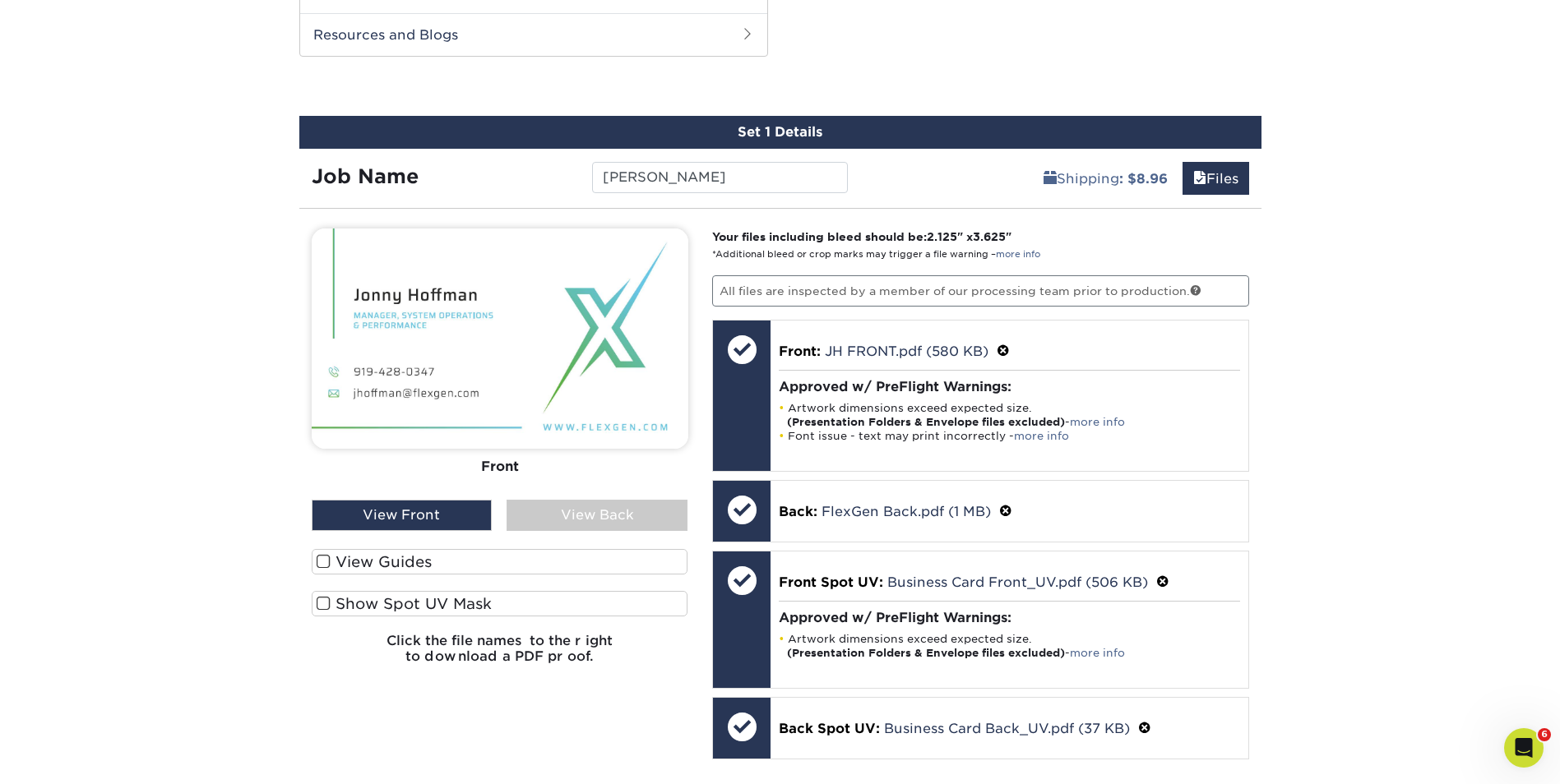
click at [612, 503] on div "View Back" at bounding box center [596, 515] width 181 height 31
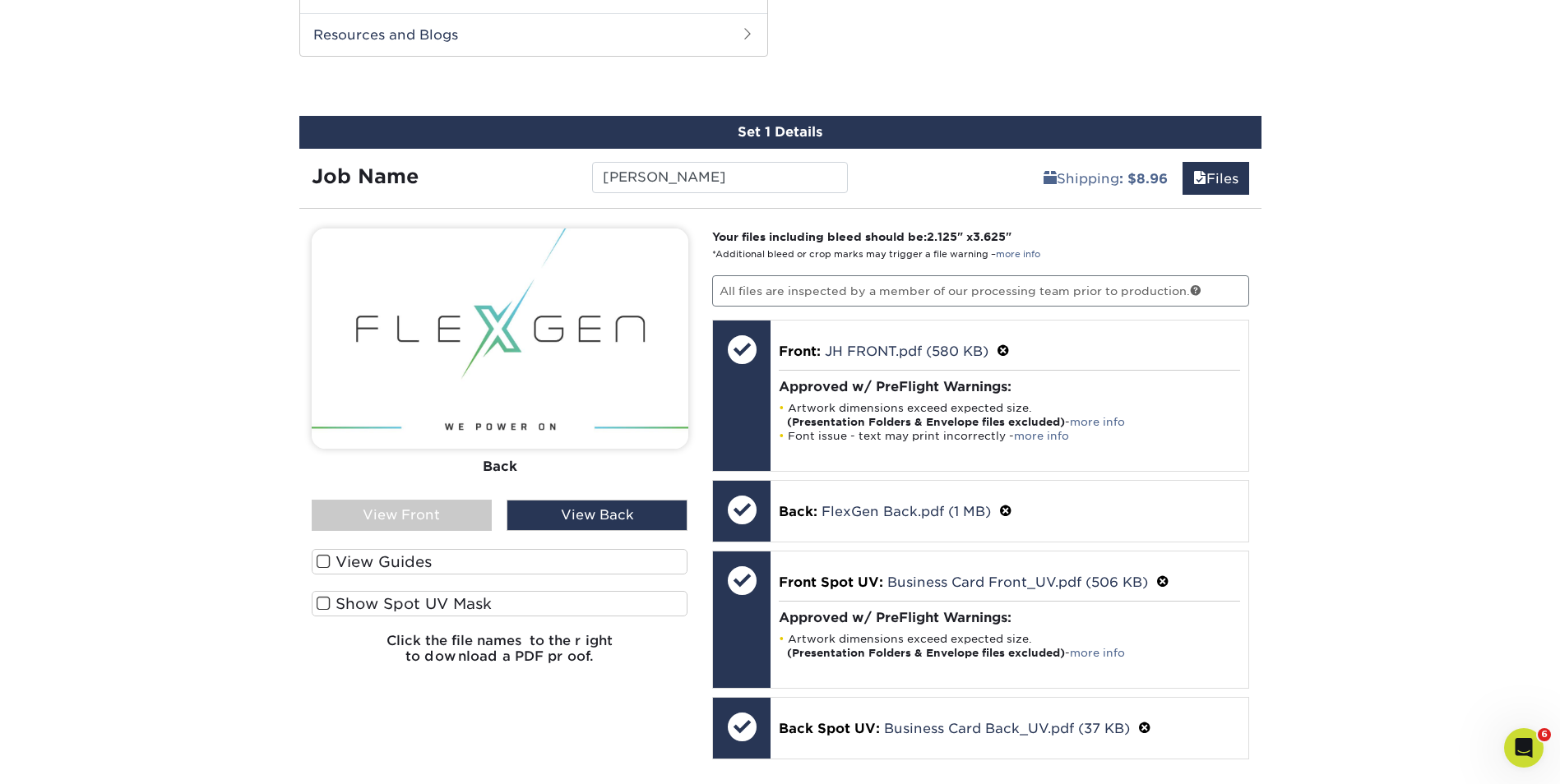
click at [470, 509] on div "View Front" at bounding box center [402, 515] width 181 height 31
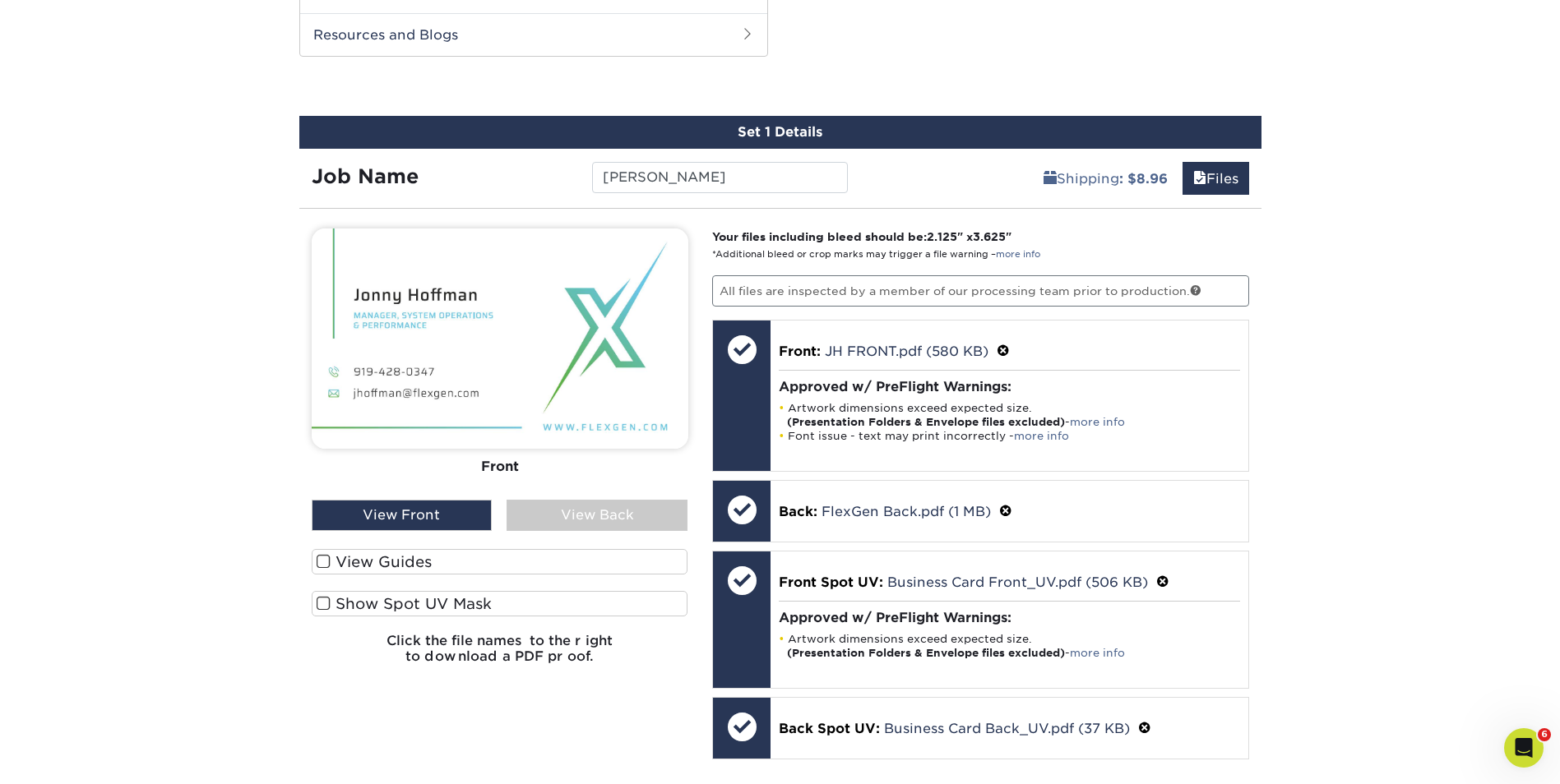
click at [439, 609] on label "Show Spot UV Mask" at bounding box center [500, 603] width 377 height 25
click at [0, 0] on input "Show Spot UV Mask" at bounding box center [0, 0] width 0 height 0
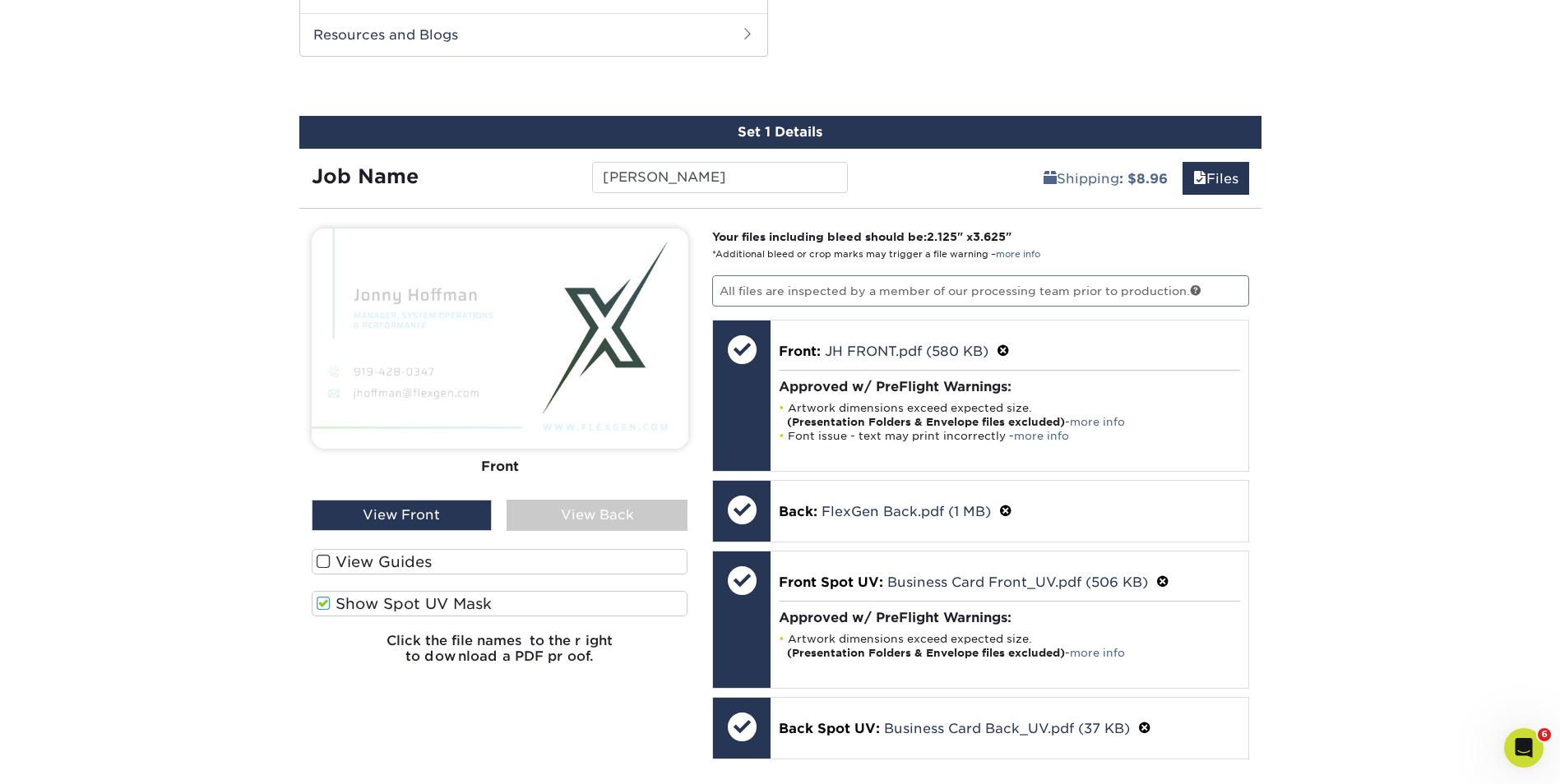
click at [545, 516] on div "View Back" at bounding box center [596, 515] width 181 height 31
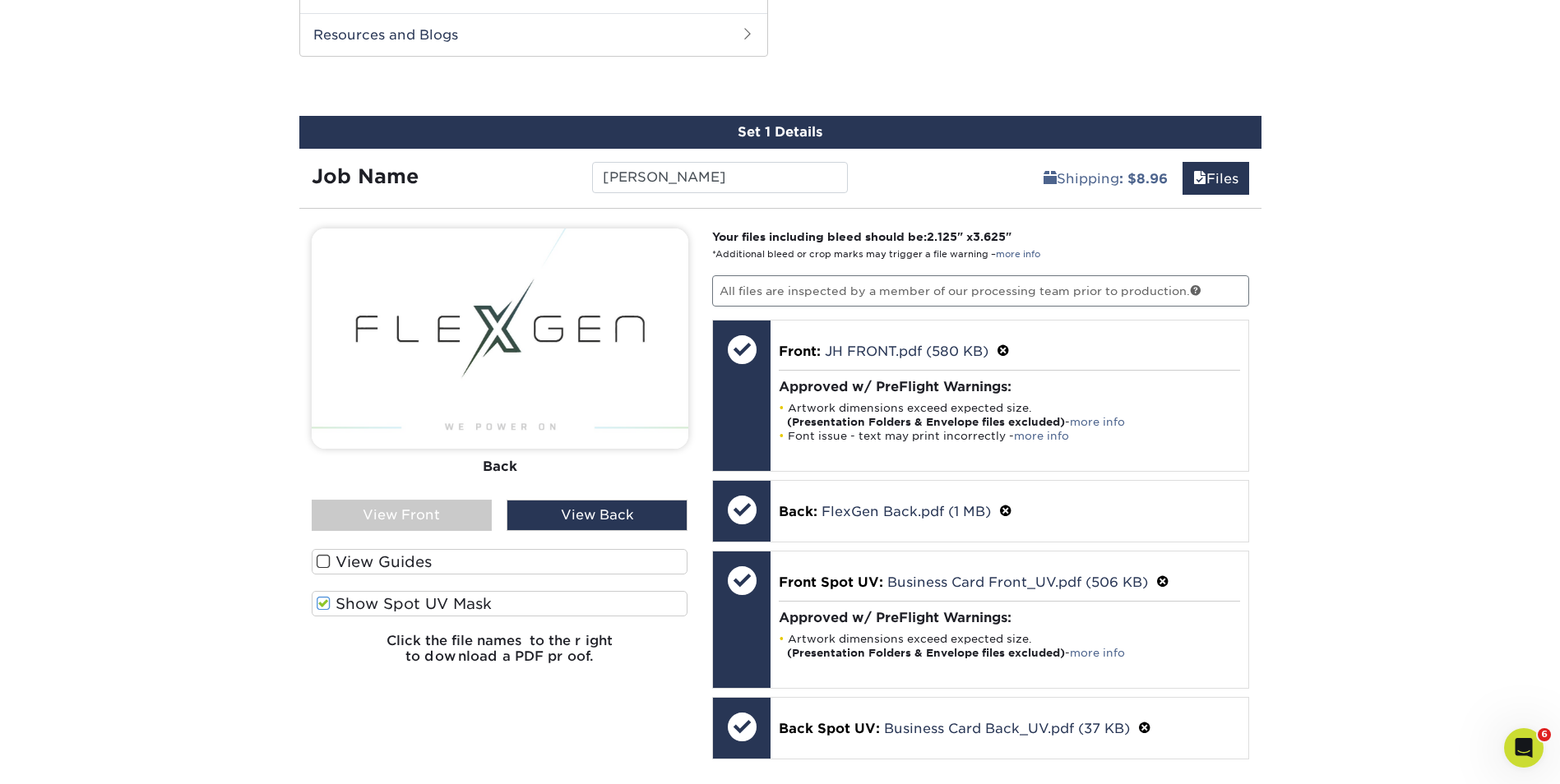
click at [462, 563] on label "View Guides" at bounding box center [500, 561] width 377 height 25
click at [0, 0] on input "View Guides" at bounding box center [0, 0] width 0 height 0
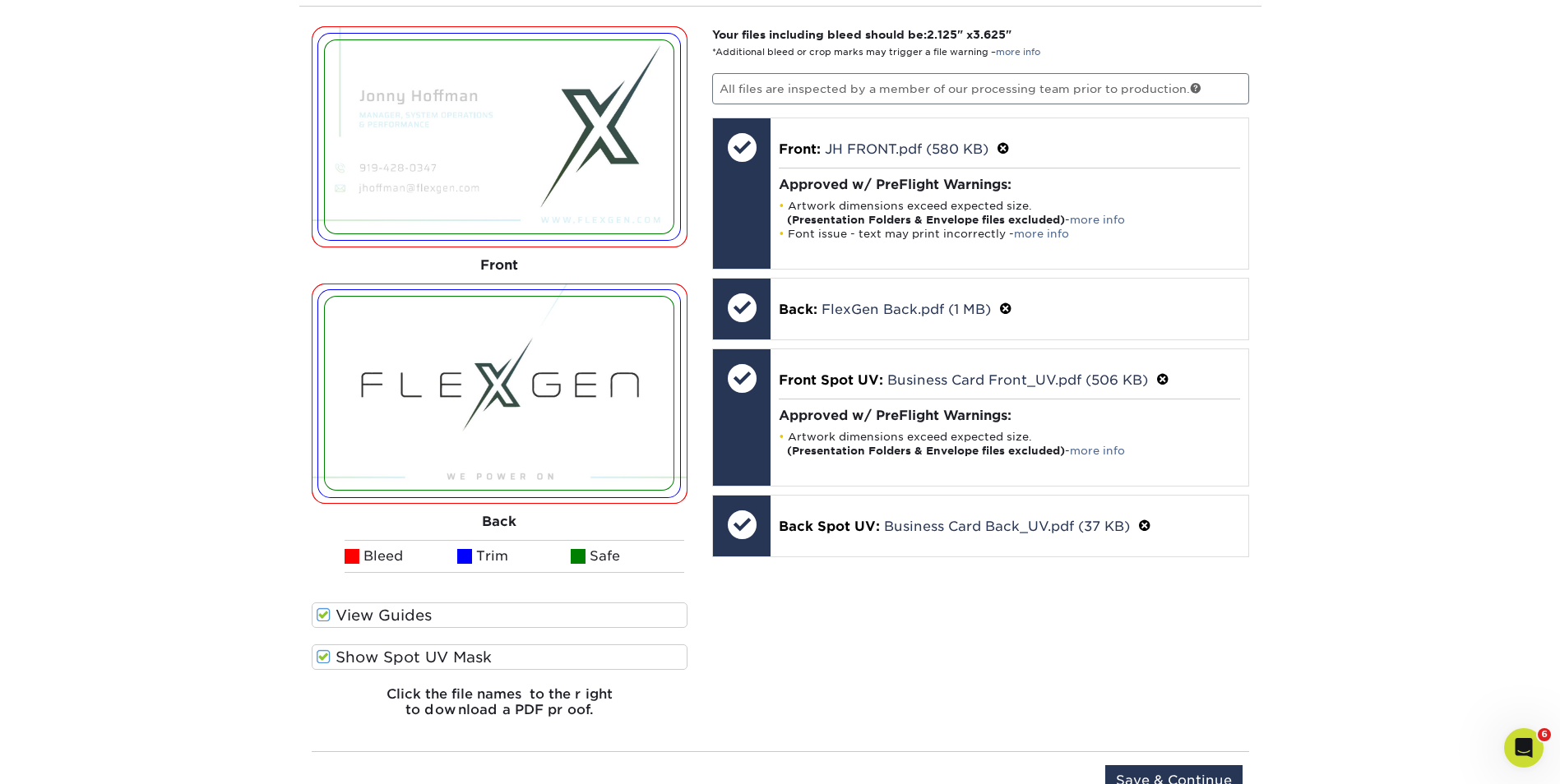
scroll to position [1189, 0]
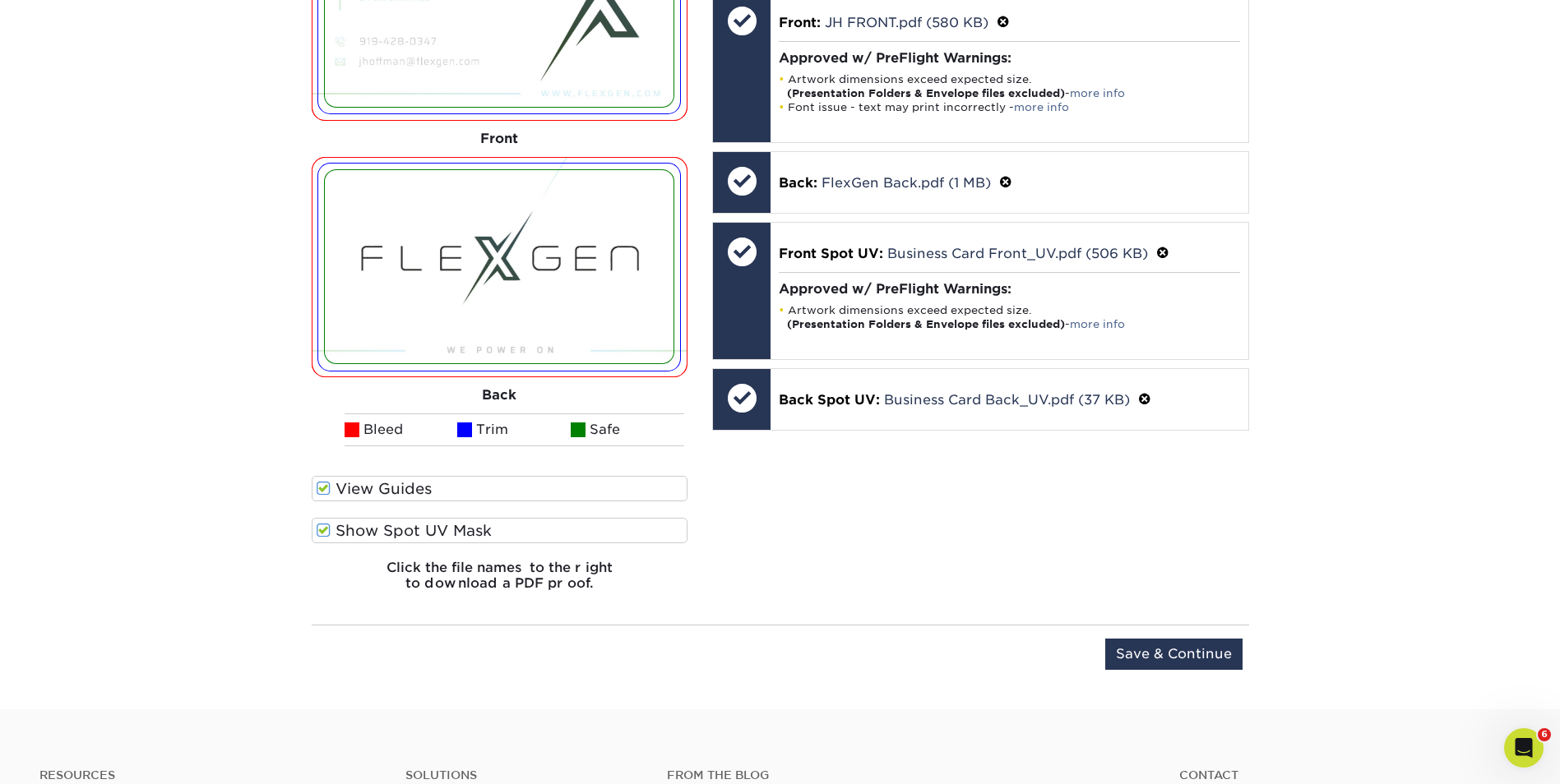
click at [399, 493] on label "View Guides" at bounding box center [500, 489] width 377 height 25
click at [0, 0] on input "View Guides" at bounding box center [0, 0] width 0 height 0
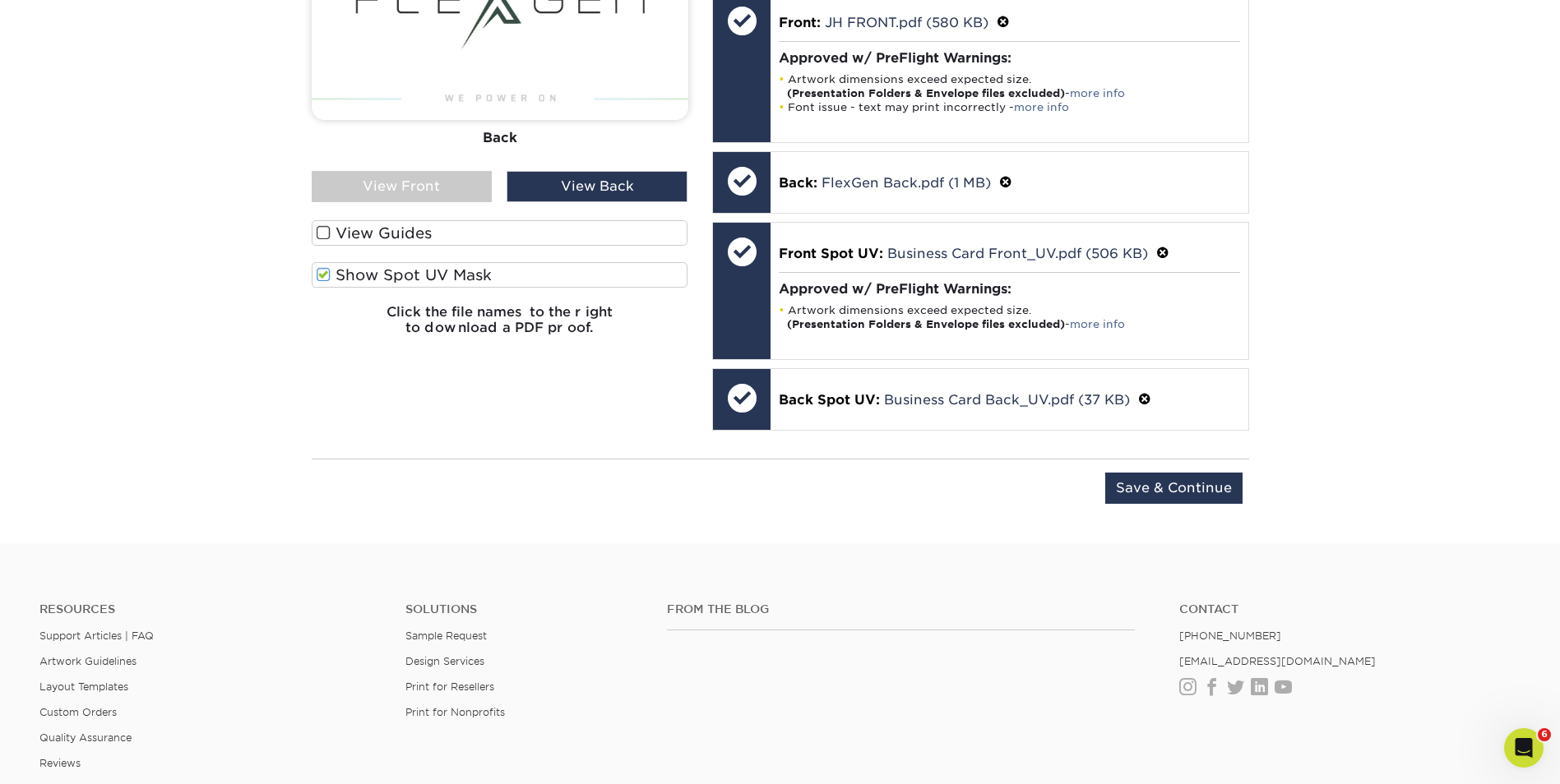
scroll to position [933, 0]
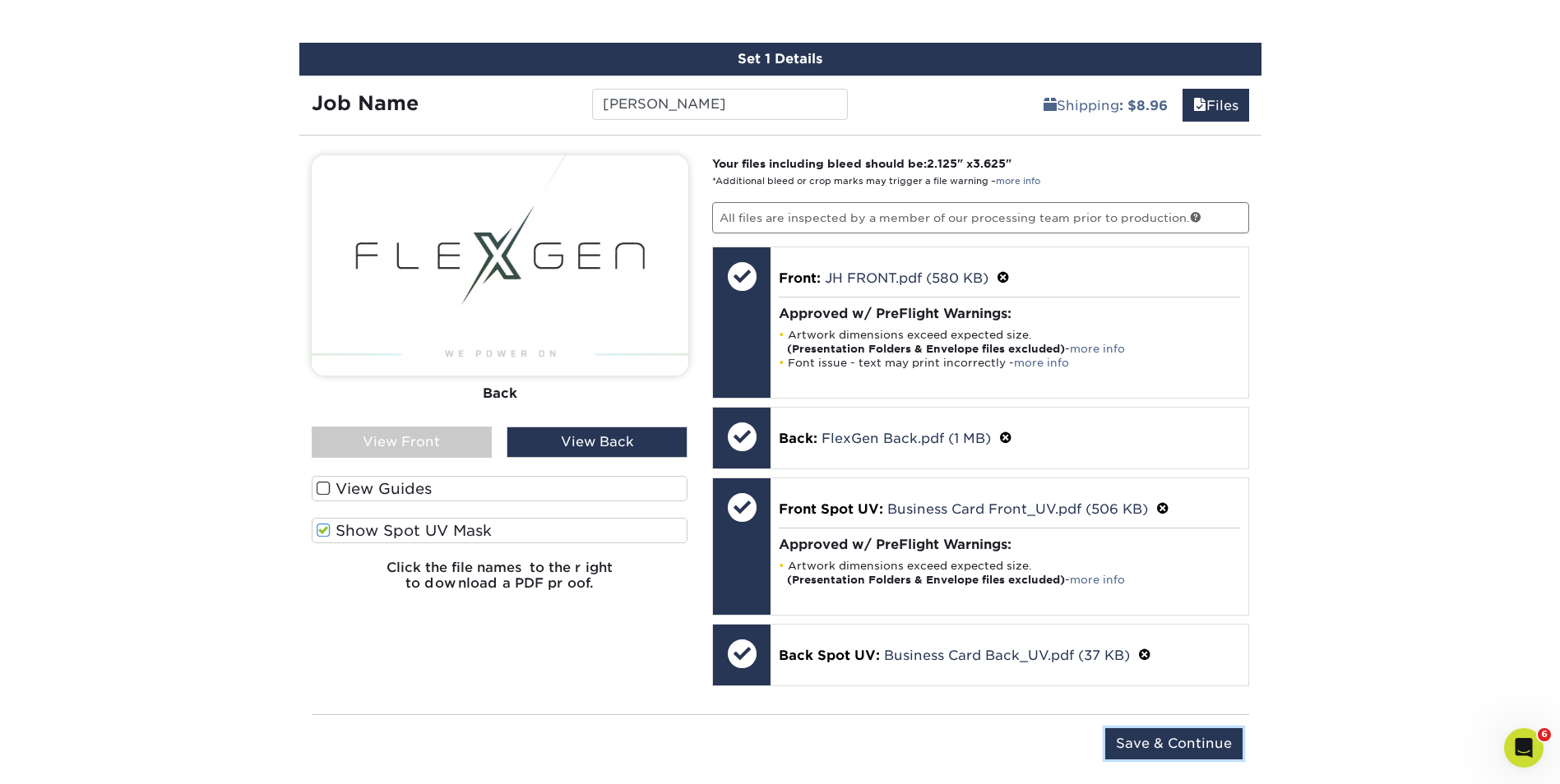
click at [1153, 740] on input "Save & Continue" at bounding box center [1174, 743] width 138 height 31
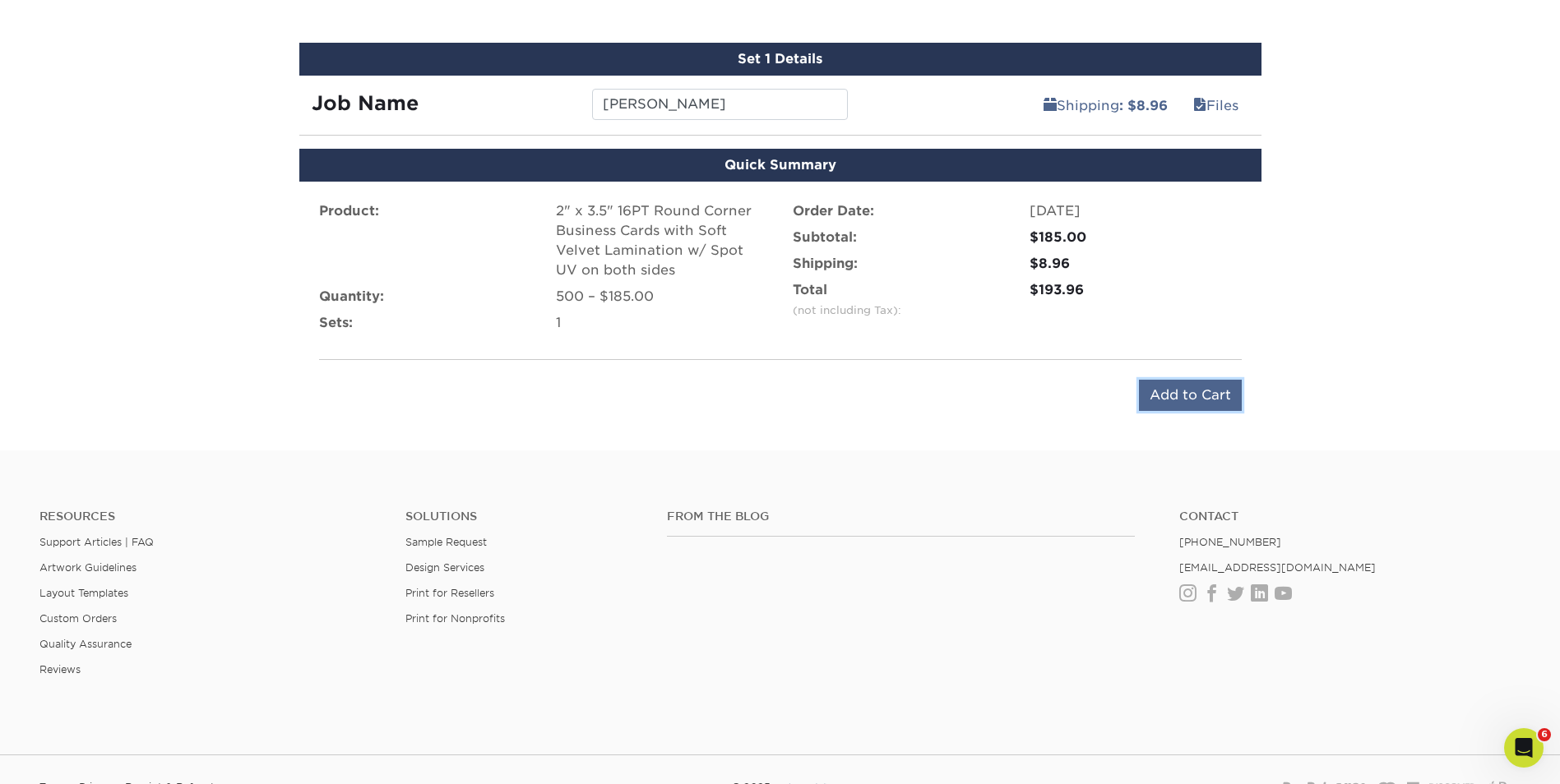
click at [1198, 397] on input "Add to Cart" at bounding box center [1190, 395] width 103 height 31
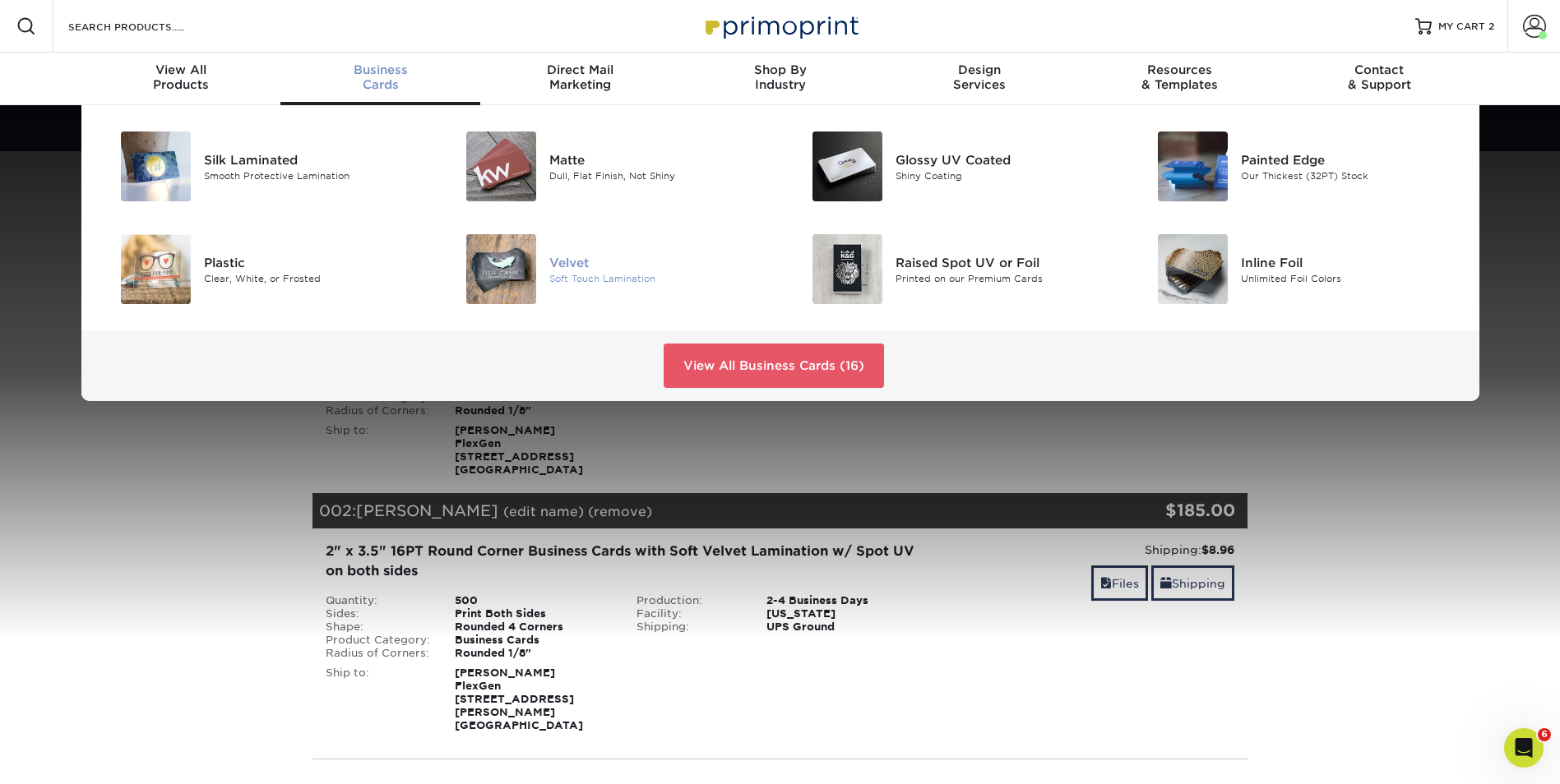
click at [558, 243] on div "Velvet Soft Touch Lamination" at bounding box center [664, 269] width 230 height 70
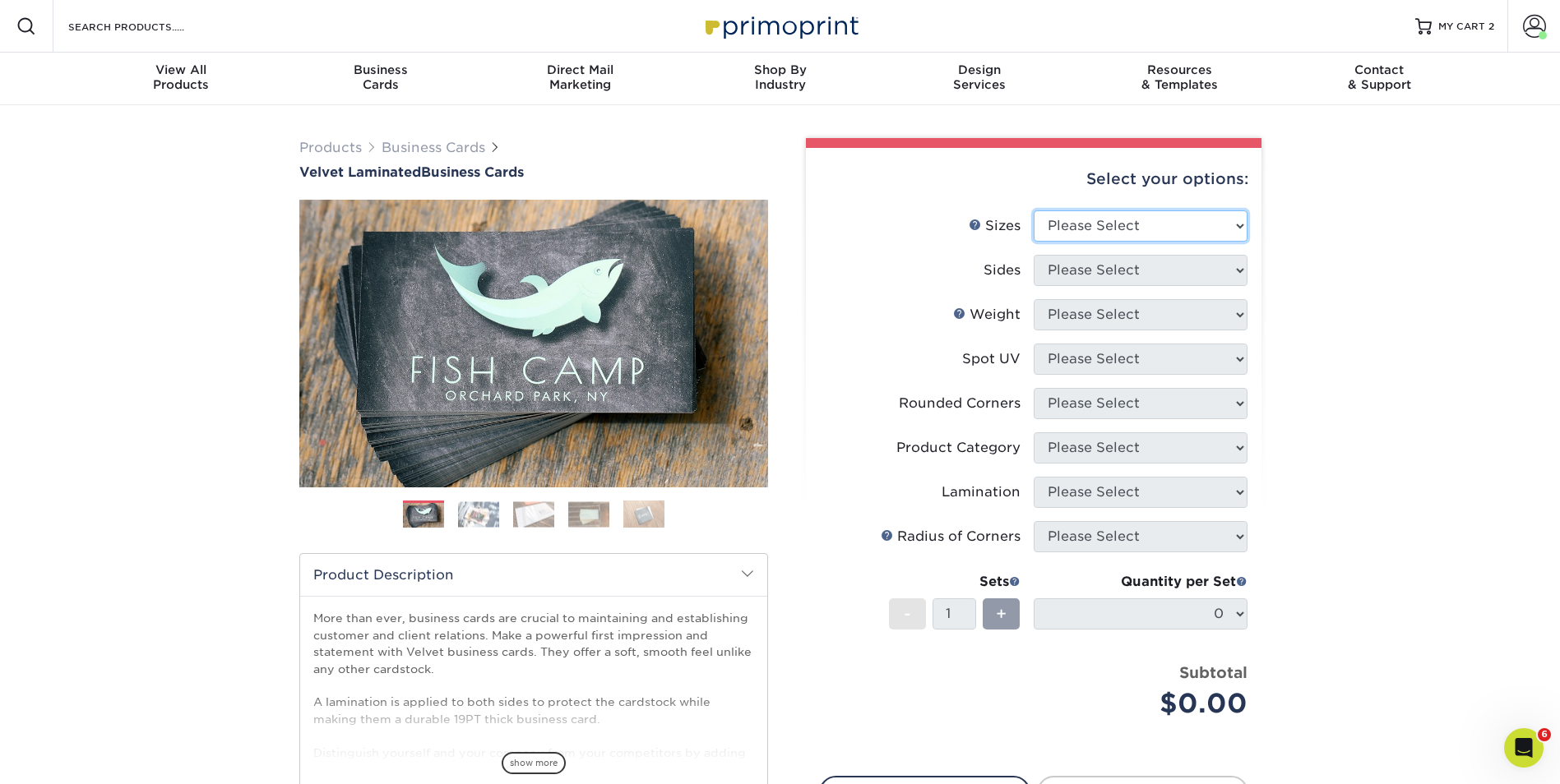
click at [1147, 213] on select "Please Select 1.5" x 3.5" - Mini 1.75" x 3.5" - Mini 2" x 2" - Square 2" x 3" -…" at bounding box center [1140, 226] width 214 height 31
select select "2.00x3.50"
click at [1033, 210] on select "Please Select 1.5" x 3.5" - Mini 1.75" x 3.5" - Mini 2" x 2" - Square 2" x 3" -…" at bounding box center [1140, 226] width 214 height 31
click at [1101, 277] on select "Please Select Print Both Sides Print Front Only" at bounding box center [1140, 270] width 214 height 31
select select "13abbda7-1d64-4f25-8bb2-c179b224825d"
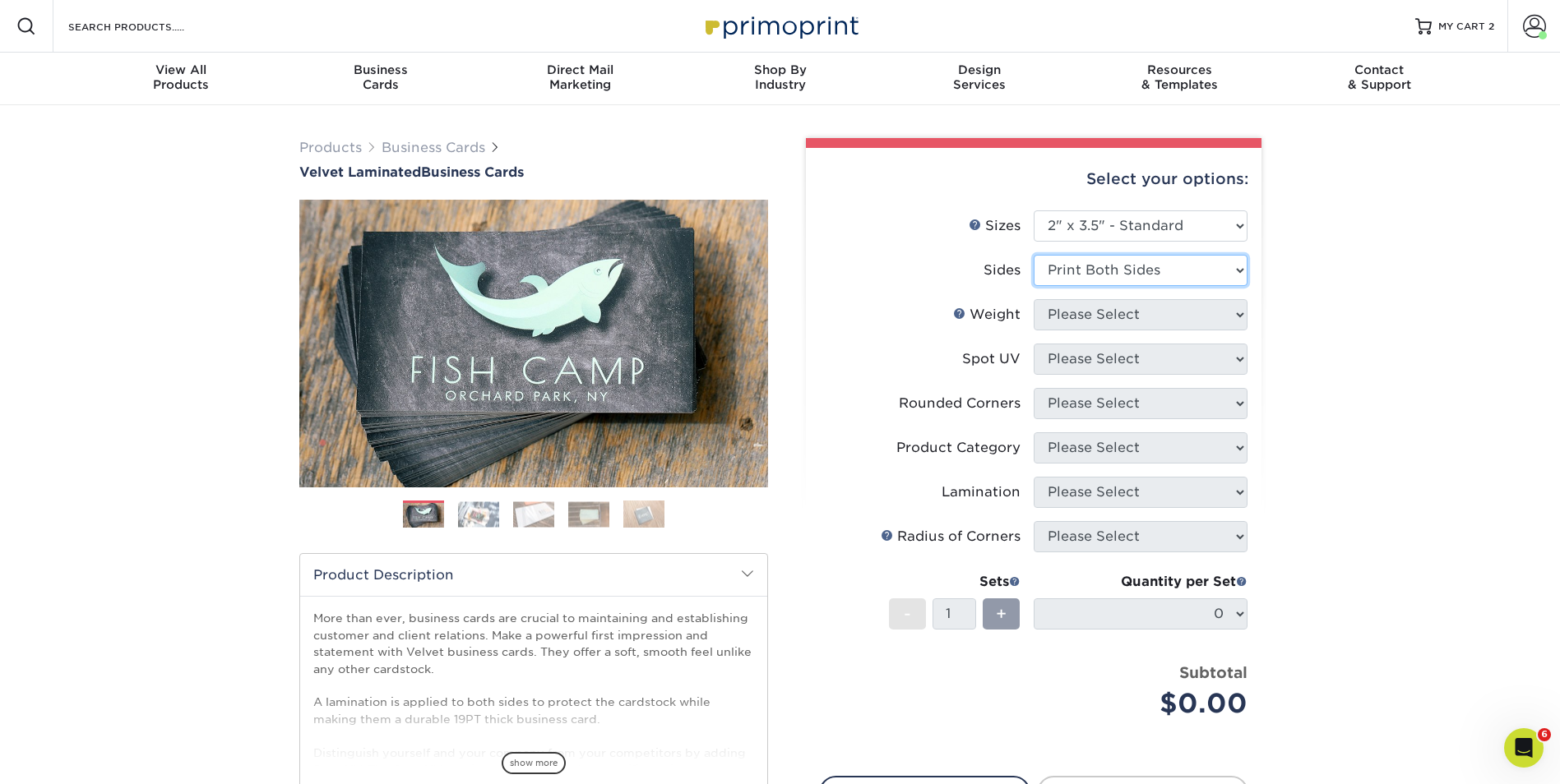
click at [1033, 255] on select "Please Select Print Both Sides Print Front Only" at bounding box center [1140, 270] width 214 height 31
click at [1075, 313] on select "Please Select 16PT" at bounding box center [1140, 315] width 214 height 31
select select "16PT"
click at [1033, 299] on select "Please Select 16PT" at bounding box center [1140, 315] width 214 height 31
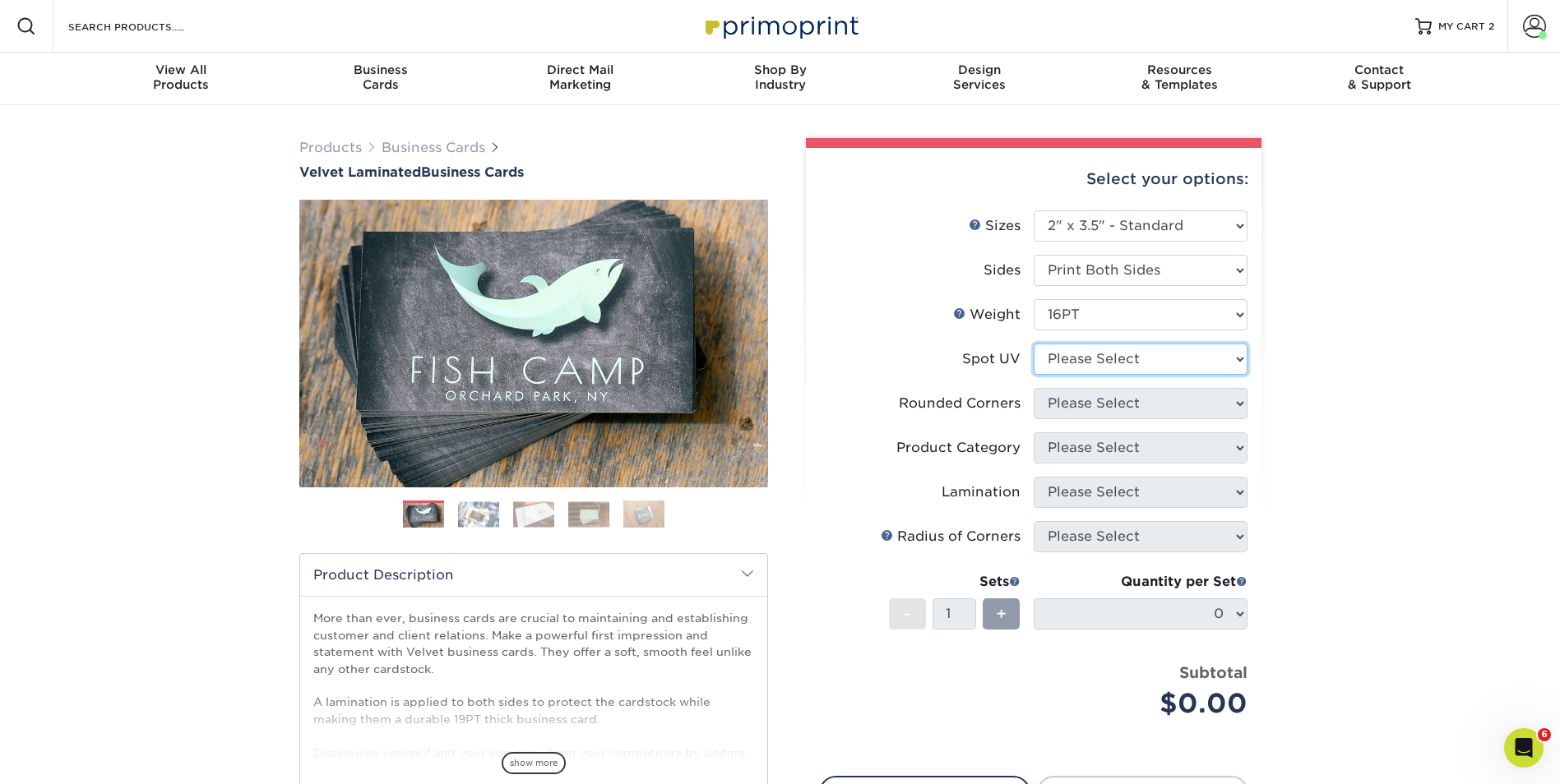
click at [1098, 355] on select "Please Select No Spot UV Front and Back (Both Sides) Front Only Back Only" at bounding box center [1140, 359] width 214 height 31
select select "0"
click at [1033, 344] on select "Please Select No Spot UV Front and Back (Both Sides) Front Only Back Only" at bounding box center [1140, 359] width 214 height 31
click at [1107, 409] on select "Please Select Yes - Round 2 Corners Yes - Round 4 Corners No" at bounding box center [1140, 404] width 214 height 31
select select "7672df9e-0e0a-464d-8e1f-920c575e4da3"
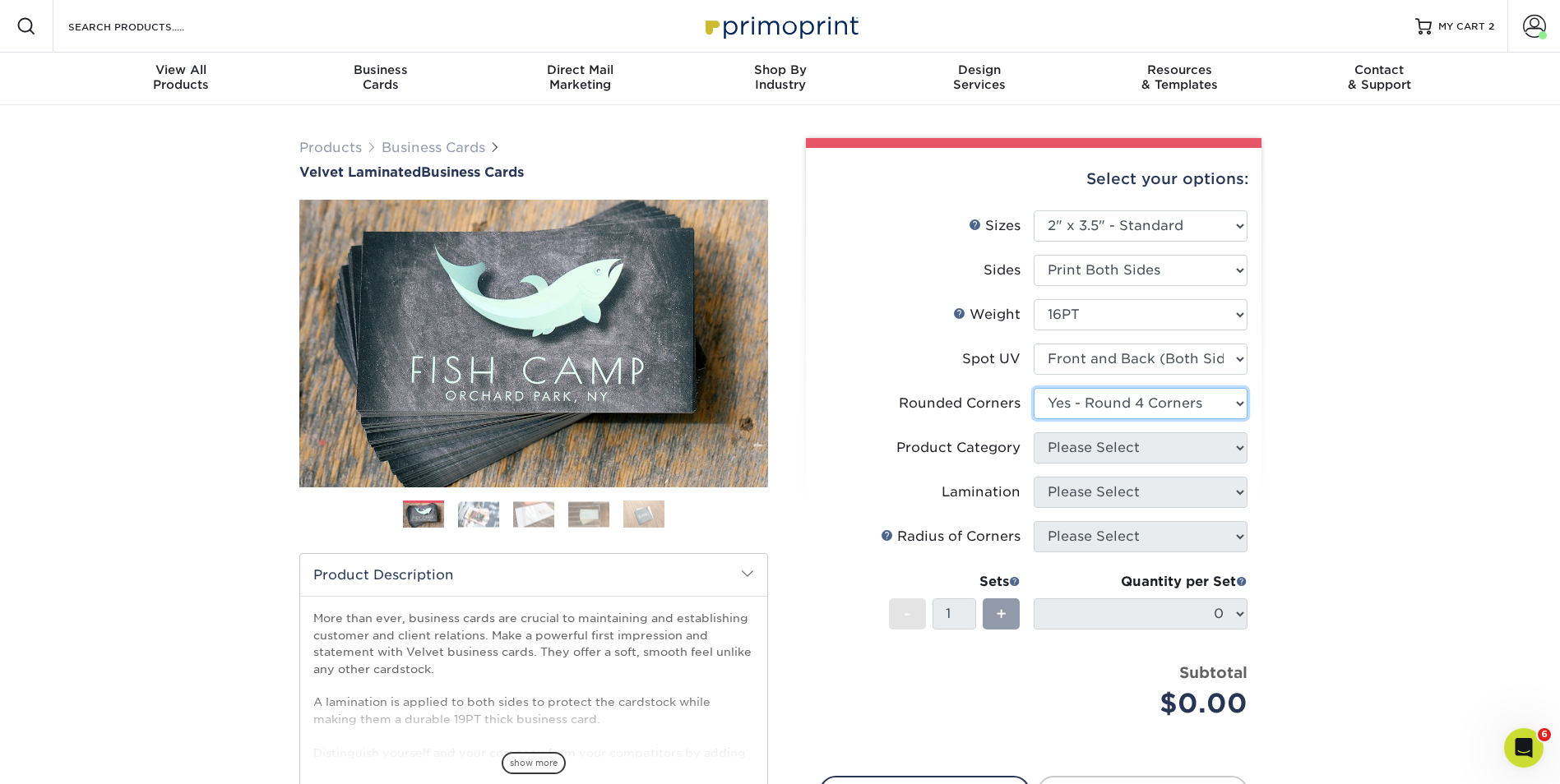
click at [1033, 388] on select "Please Select Yes - Round 2 Corners Yes - Round 4 Corners No" at bounding box center [1140, 404] width 214 height 31
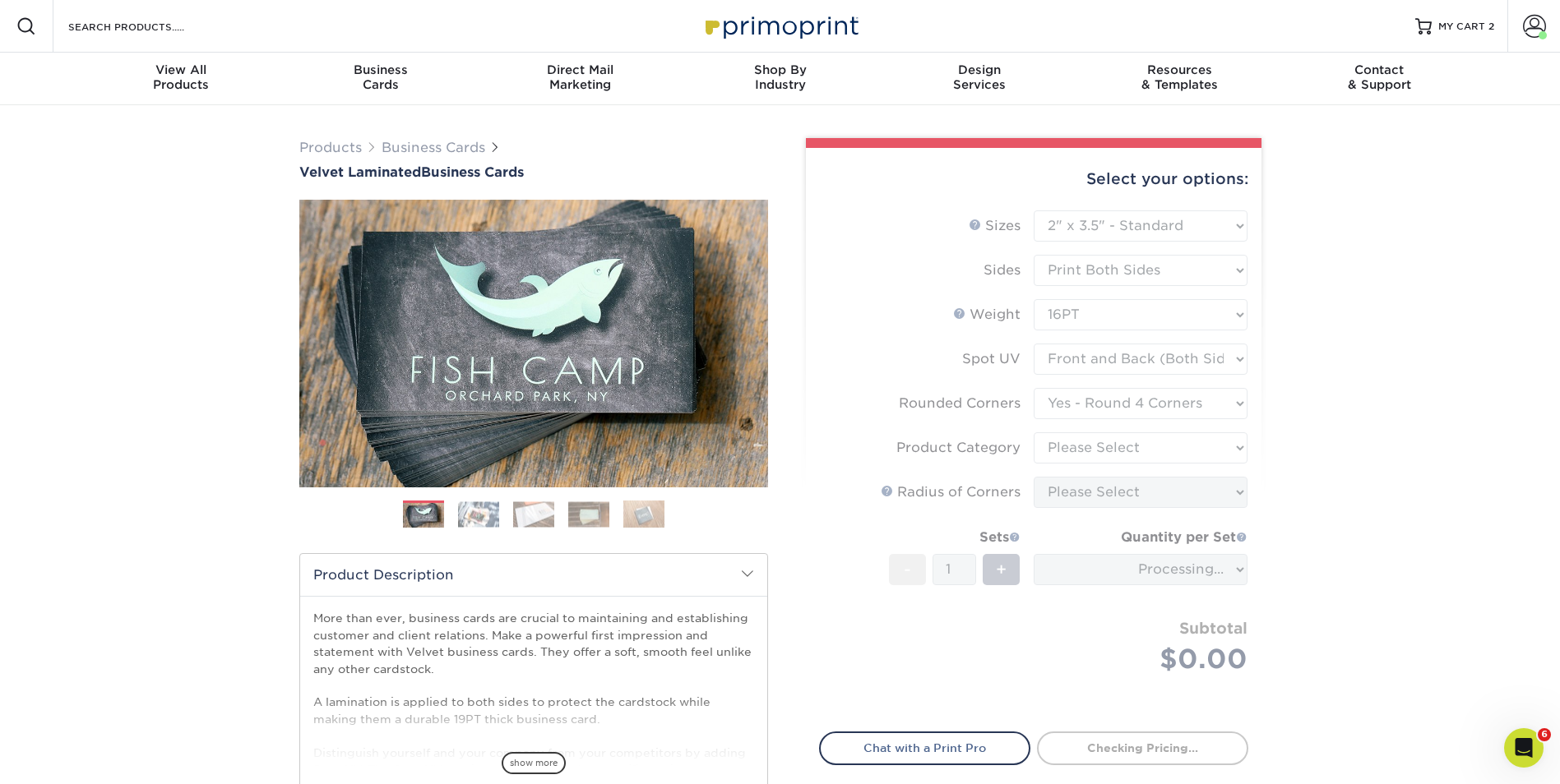
click at [1112, 454] on form "Sizes Help Sizes Please Select 1.5" x 3.5" - Mini 1.75" x 3.5" - Mini 2" x 2" -…" at bounding box center [1033, 461] width 429 height 502
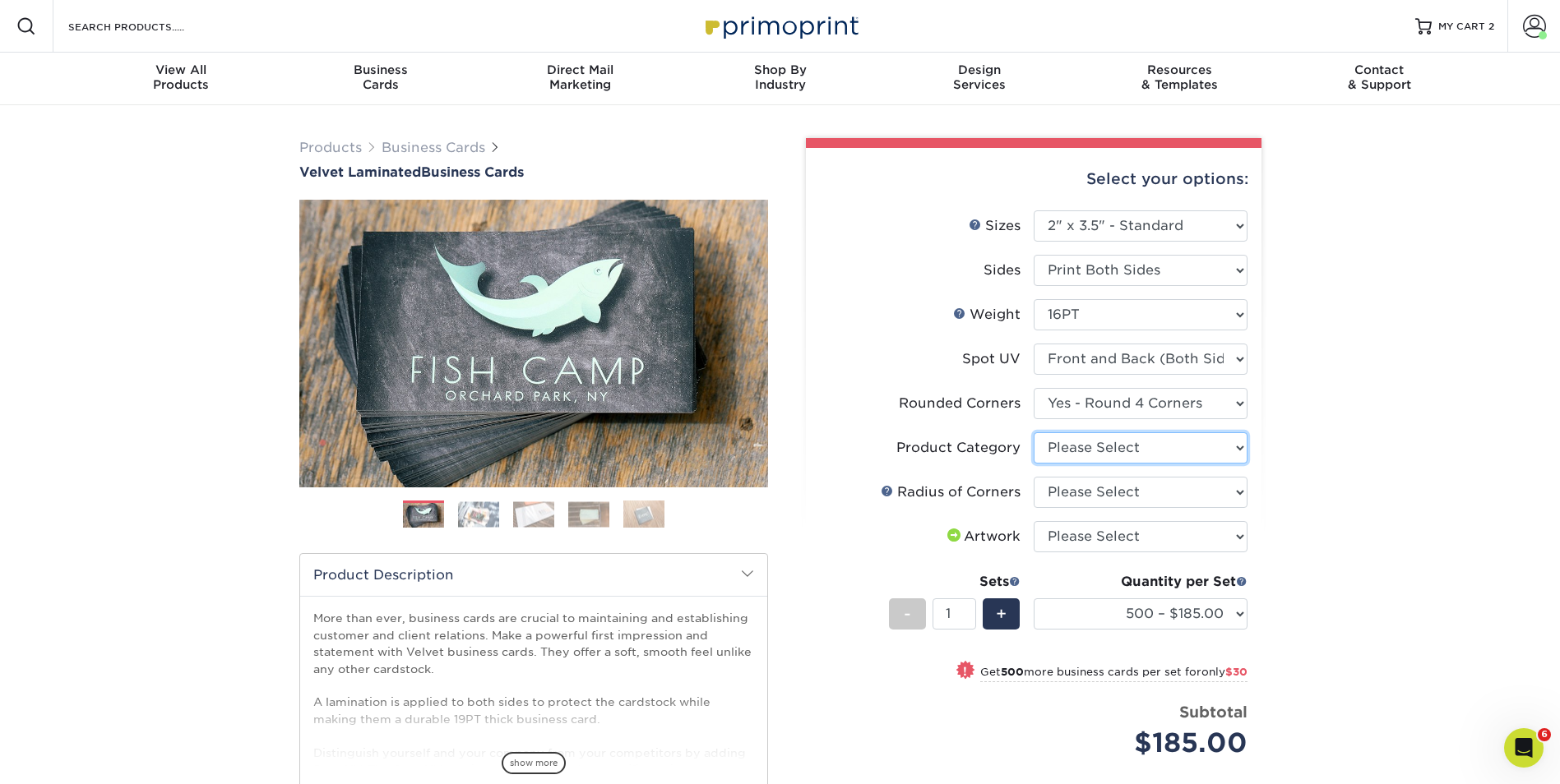
click at [1120, 442] on select "Please Select Business Cards" at bounding box center [1140, 448] width 214 height 31
select select "3b5148f1-0588-4f88-a218-97bcfdce65c1"
click at [1033, 433] on select "Please Select Business Cards" at bounding box center [1140, 448] width 214 height 31
click at [1227, 498] on select "Please Select Rounded 1/8" Rounded 1/4"" at bounding box center [1140, 492] width 214 height 31
select select "589680c7-ee9a-431b-9d12-d7aeb1386a97"
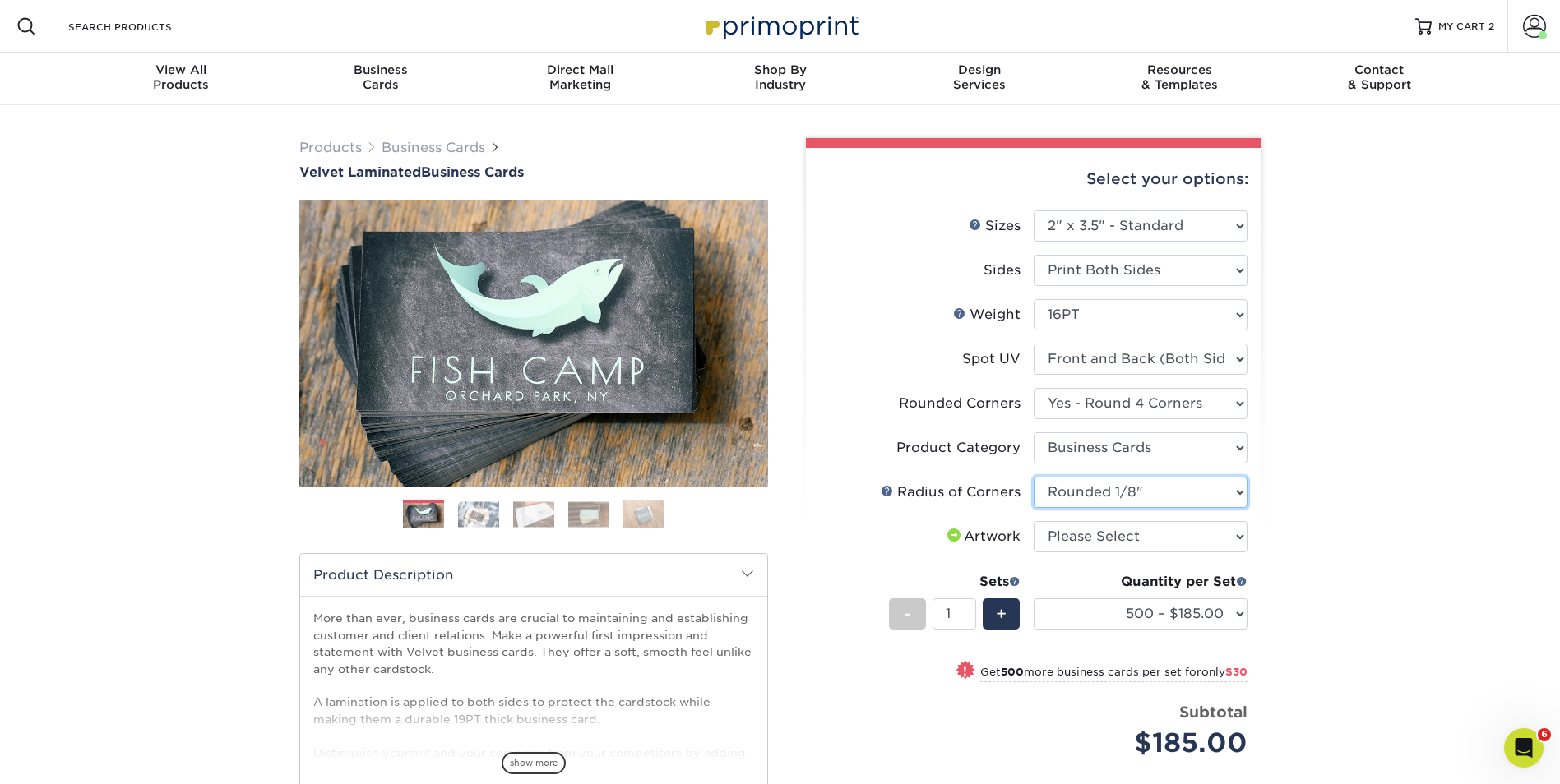
click at [1033, 476] on select "Please Select Rounded 1/8" Rounded 1/4"" at bounding box center [1140, 492] width 214 height 31
click at [1124, 545] on select "Please Select I will upload files I need a design - $100" at bounding box center [1140, 536] width 214 height 31
select select "upload"
click at [1033, 521] on select "Please Select I will upload files I need a design - $100" at bounding box center [1140, 536] width 214 height 31
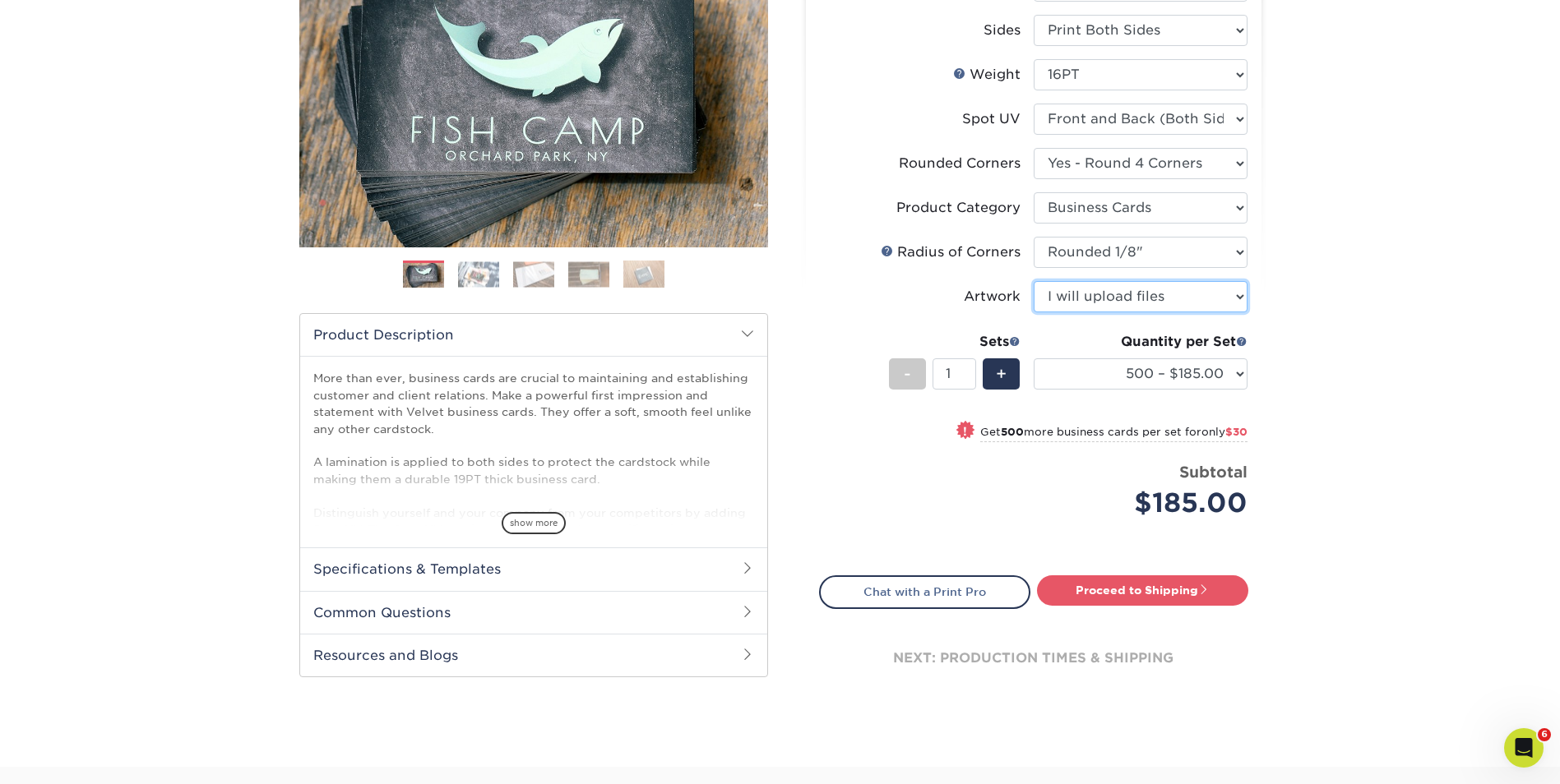
scroll to position [247, 0]
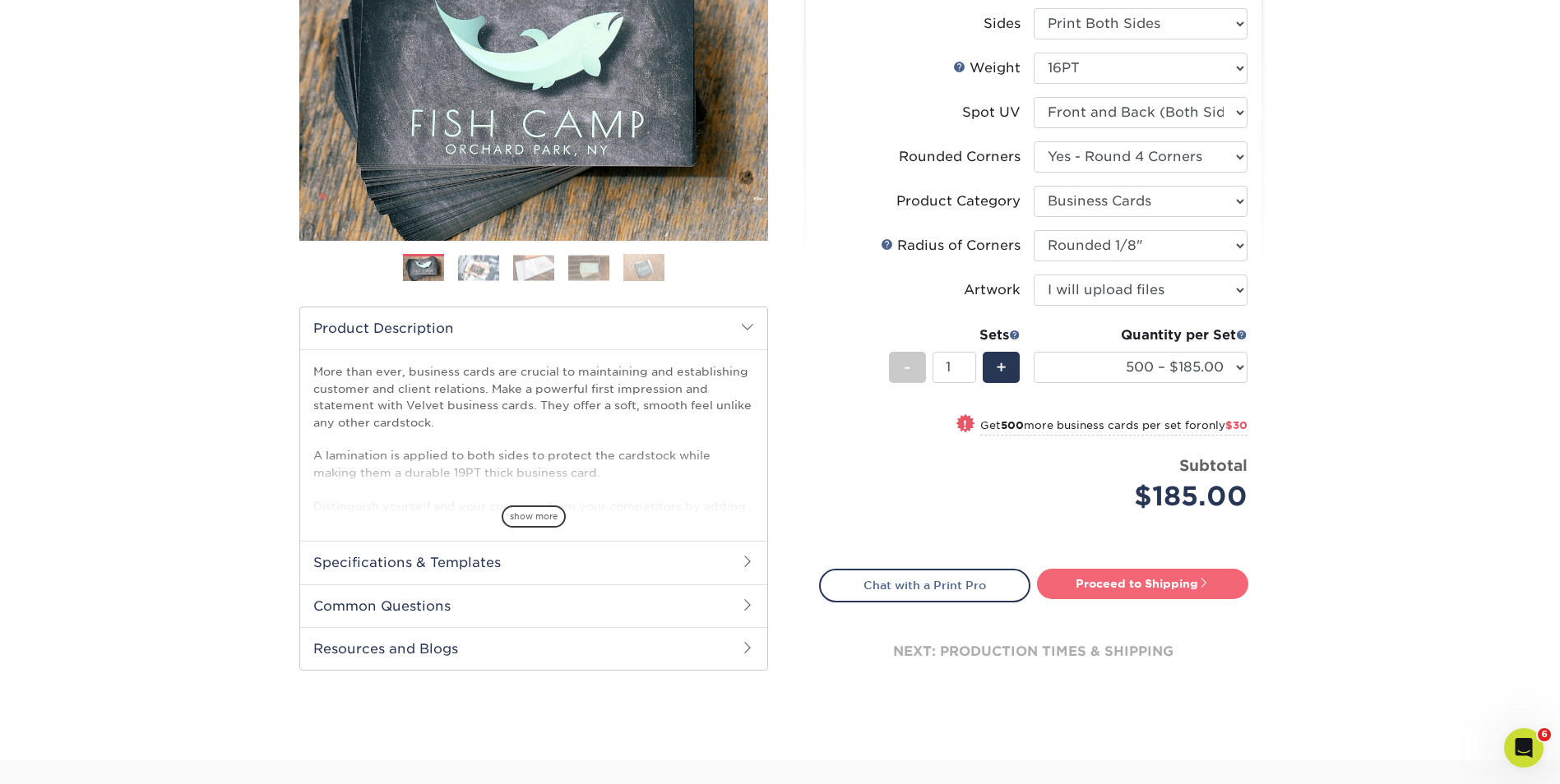
click at [1184, 590] on link "Proceed to Shipping" at bounding box center [1143, 584] width 211 height 30
type input "Set 1"
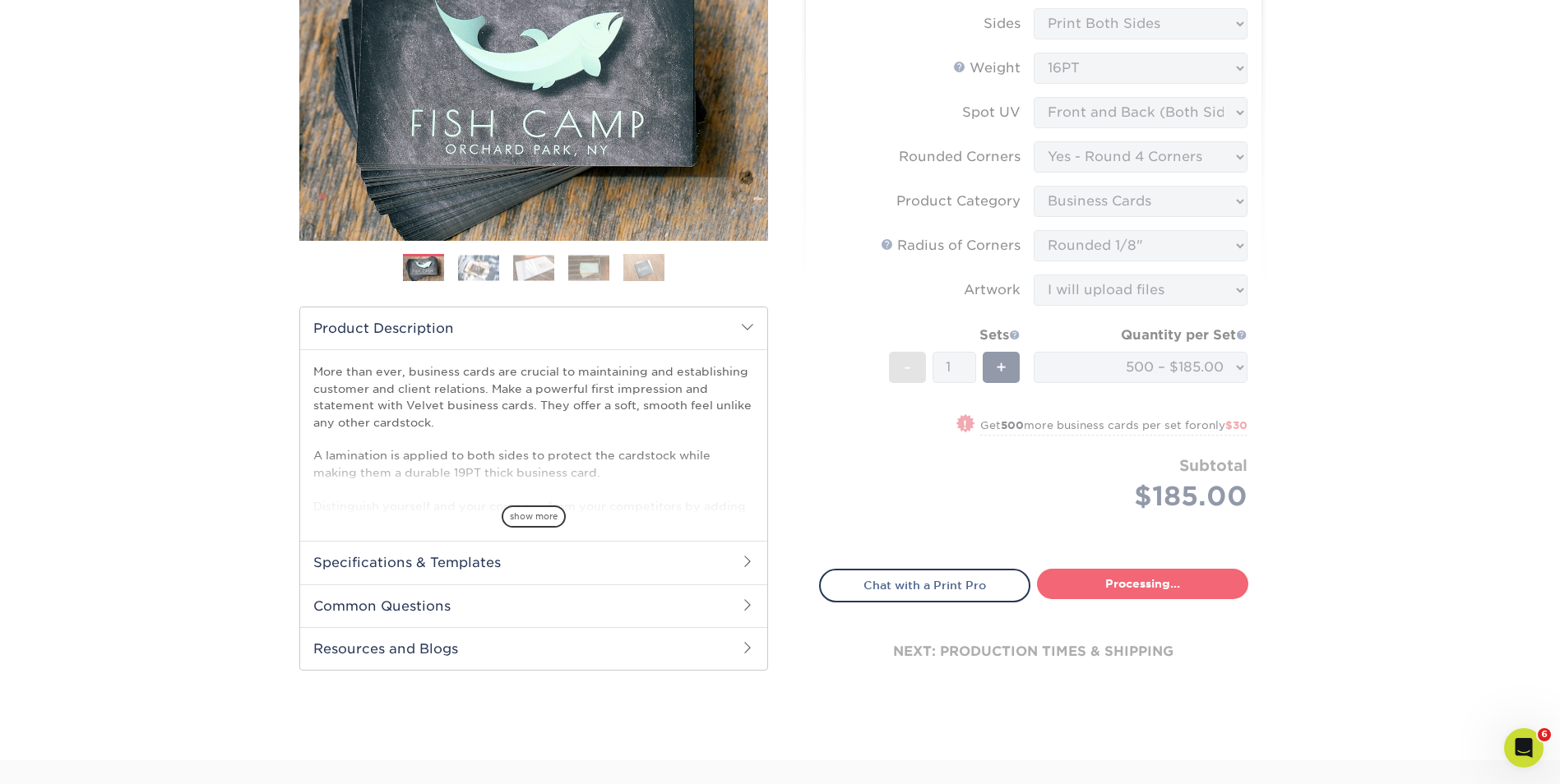
select select "324fe1f0-70d0-4914-adf4-8f61103db615"
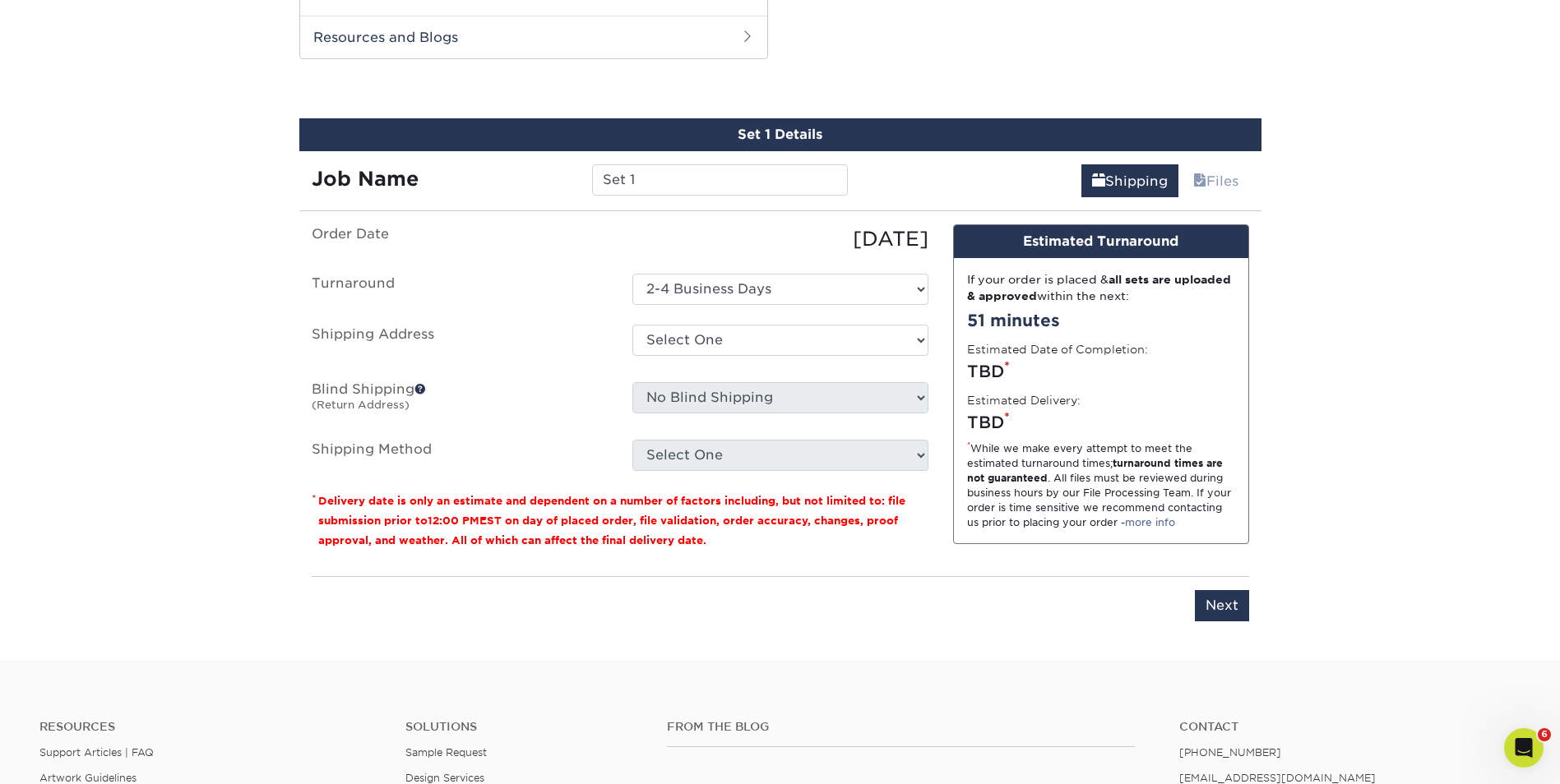
scroll to position [860, 0]
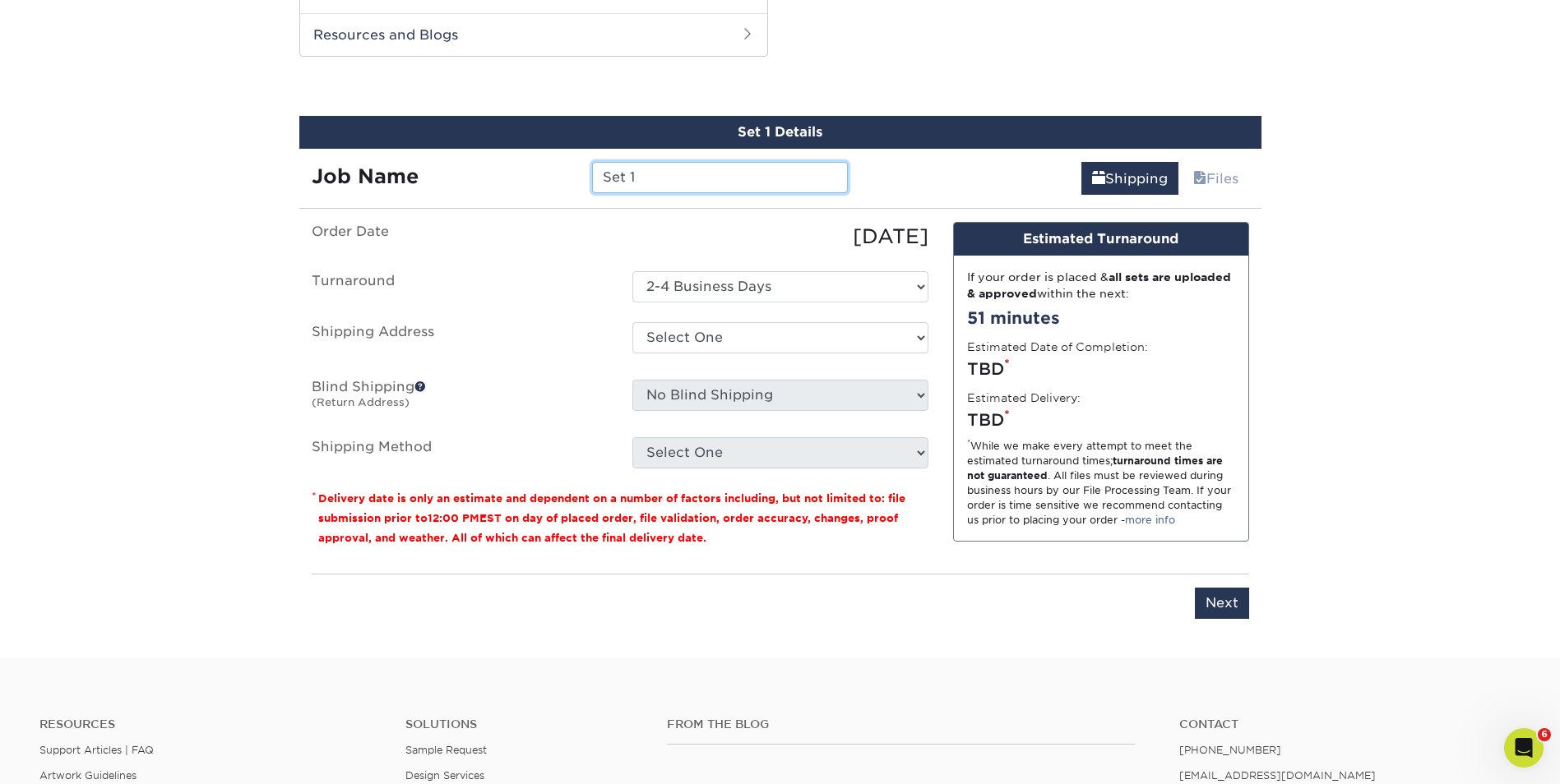
drag, startPoint x: 655, startPoint y: 179, endPoint x: 551, endPoint y: 182, distance: 104.0
click at [551, 182] on div "Job Name Set 1" at bounding box center [580, 177] width 562 height 31
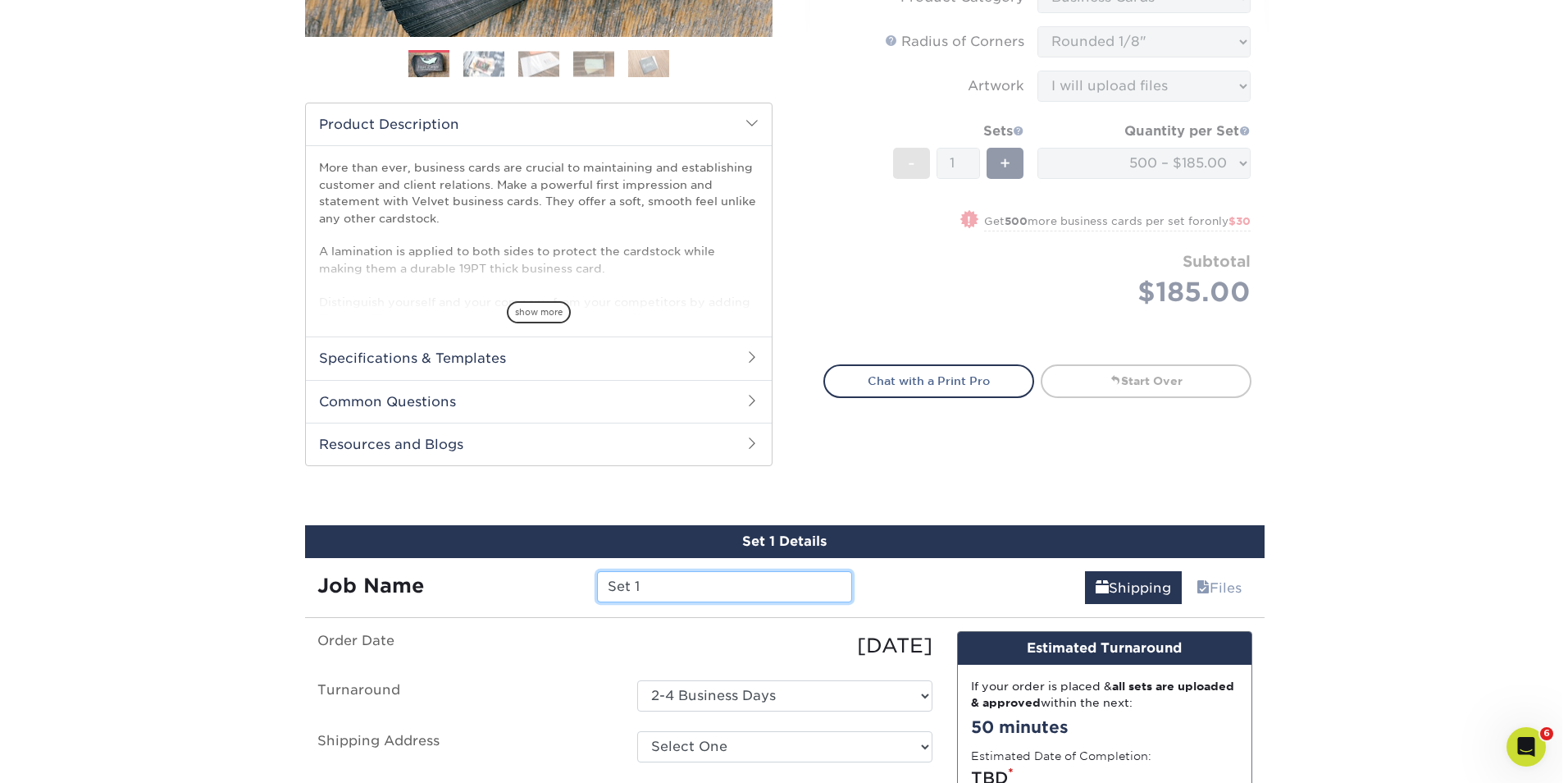
scroll to position [613, 0]
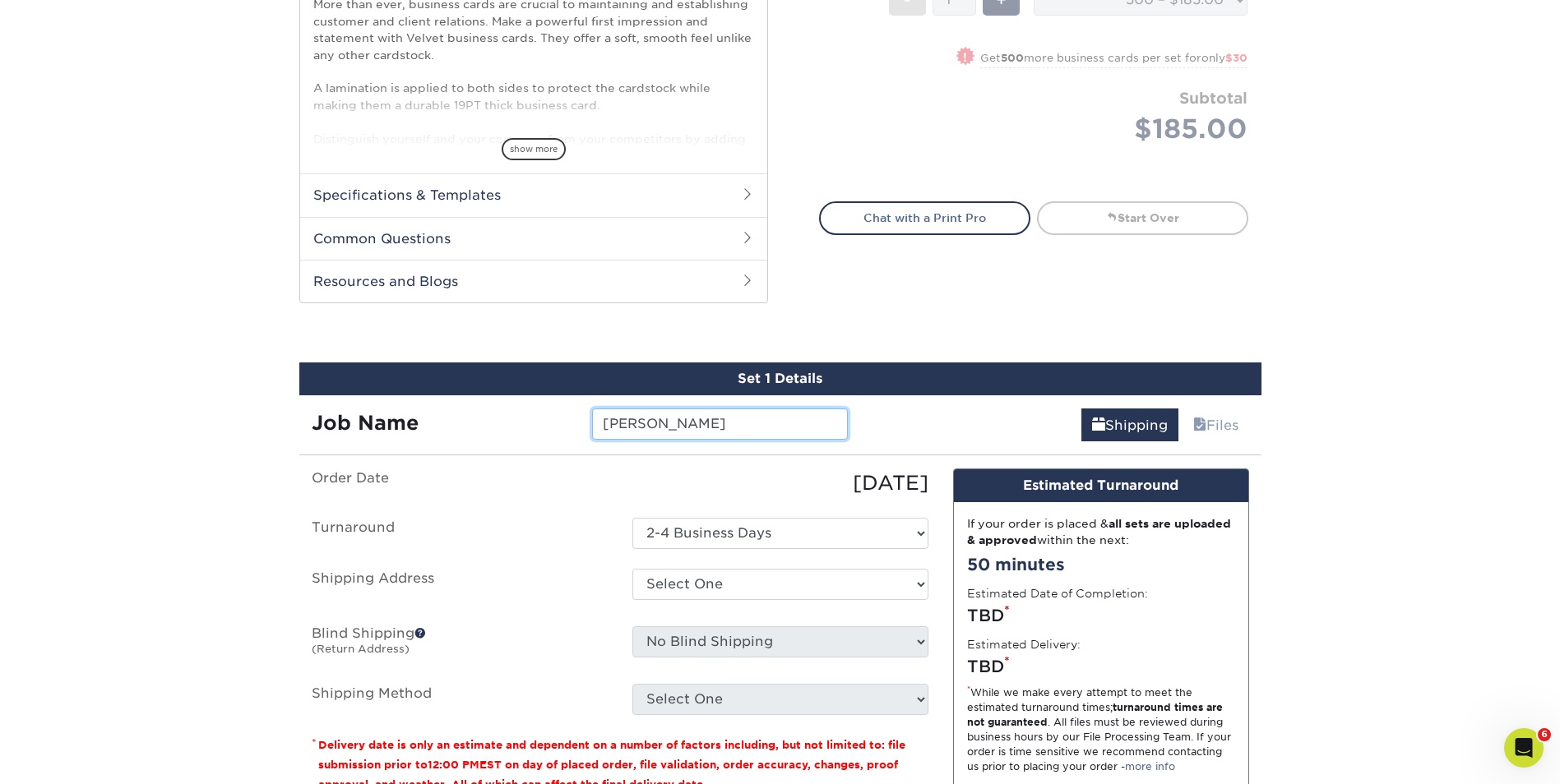
type input "Lu Liu"
click at [806, 606] on div "Select One Adam Nygaard Annalyn Annalyn Jones Aruna Chandra Ben Yang Brandon M …" at bounding box center [780, 588] width 321 height 38
click at [771, 601] on div "Select One Adam Nygaard Annalyn Annalyn Jones Aruna Chandra Ben Yang Brandon M …" at bounding box center [780, 588] width 321 height 38
click at [727, 594] on select "Select One Adam Nygaard Annalyn Annalyn Jones Aruna Chandra Ben Yang Brandon M …" at bounding box center [780, 585] width 296 height 31
click at [703, 584] on select "Select One Adam Nygaard Annalyn Annalyn Jones Aruna Chandra Ben Yang Brandon M …" at bounding box center [780, 585] width 296 height 31
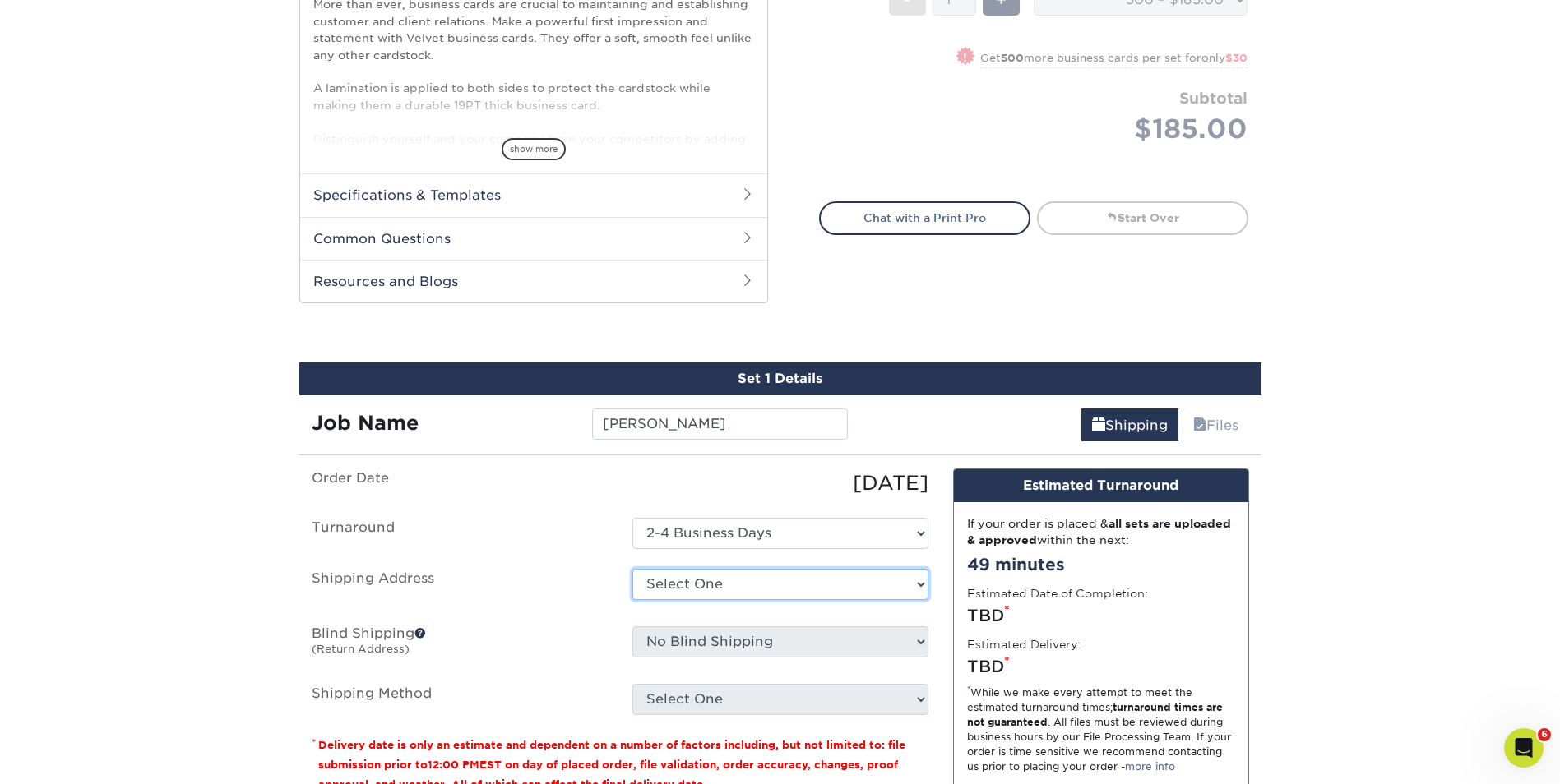
select select "newaddress"
click at [632, 569] on select "Select One Adam Nygaard Annalyn Annalyn Jones Aruna Chandra Ben Yang Brandon M …" at bounding box center [780, 585] width 296 height 31
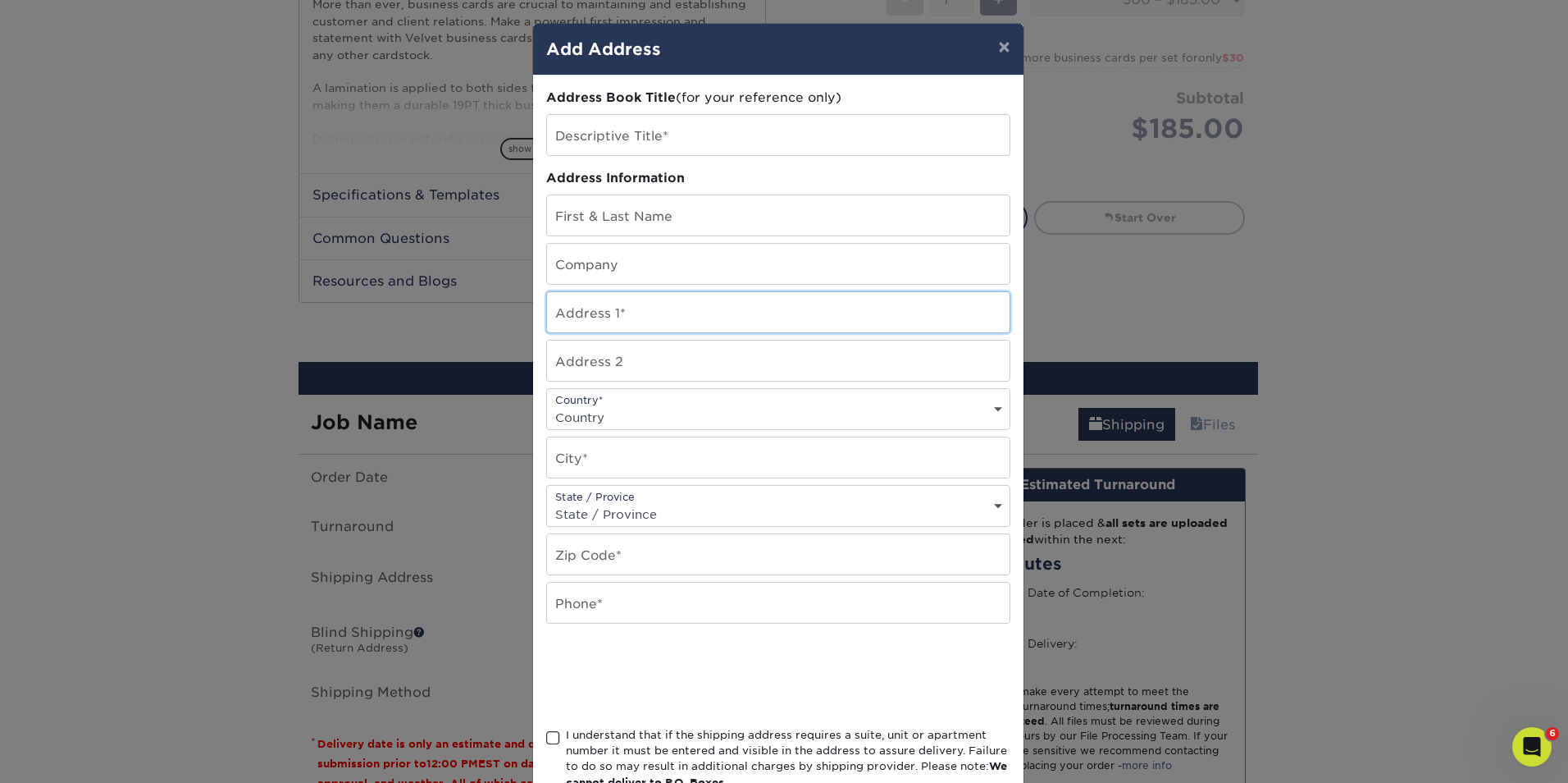
click at [571, 315] on input "text" at bounding box center [778, 312] width 463 height 41
paste input "1926 Kings Knot Court, Apex, NC 27502"
type input "1926 Kings Knot Court, Apex, NC 27502"
click at [590, 453] on input "text" at bounding box center [778, 458] width 463 height 41
type input "Apex"
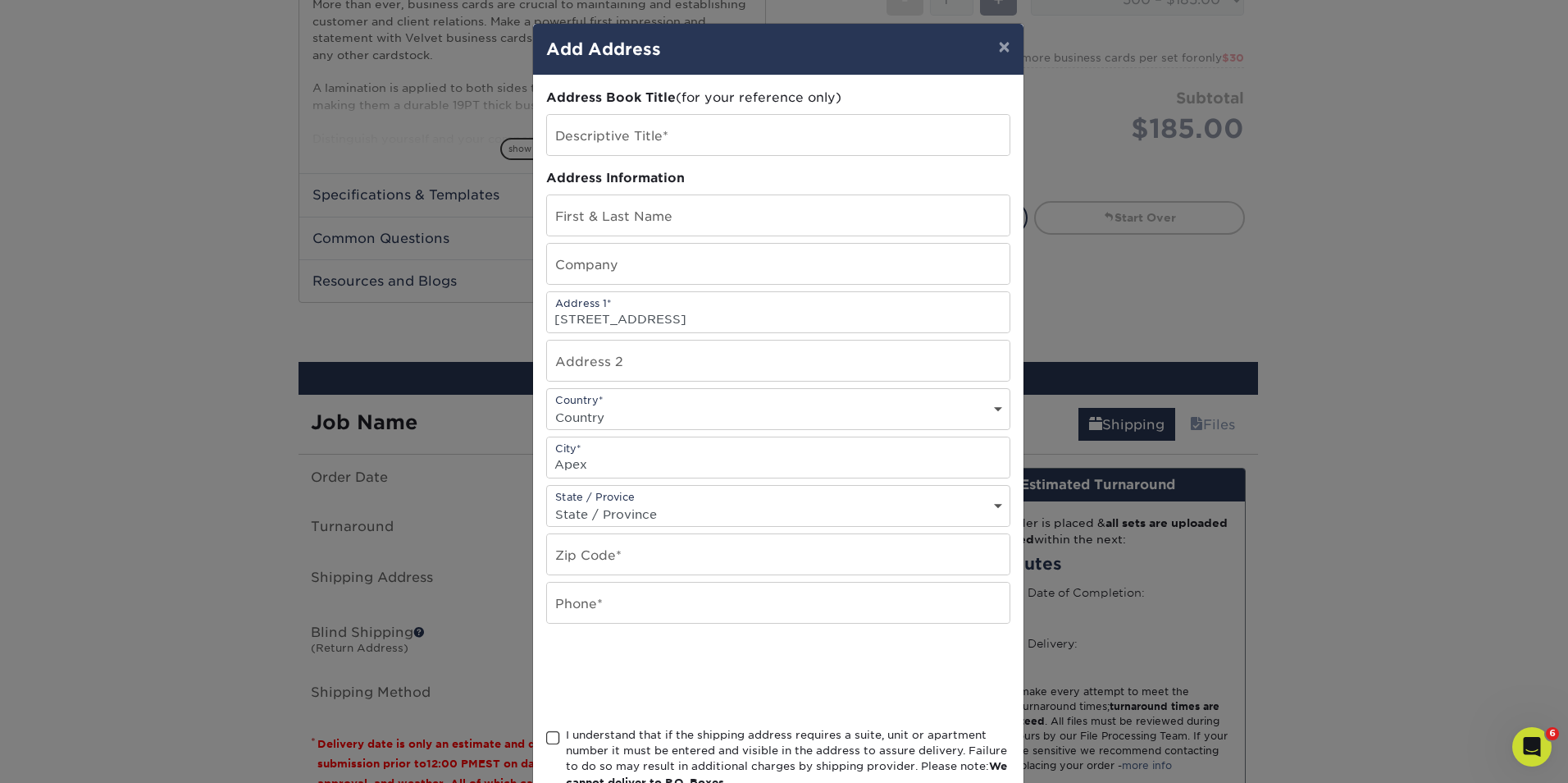
click at [584, 512] on select "State / Province Alabama Alaska Arizona Arkansas California Colorado Connecticu…" at bounding box center [778, 514] width 463 height 24
select select "NC"
click at [547, 503] on select "State / Province Alabama Alaska Arizona Arkansas California Colorado Connecticu…" at bounding box center [778, 514] width 463 height 24
click at [625, 559] on input "text" at bounding box center [778, 555] width 463 height 41
click at [982, 280] on input "text" at bounding box center [778, 264] width 463 height 41
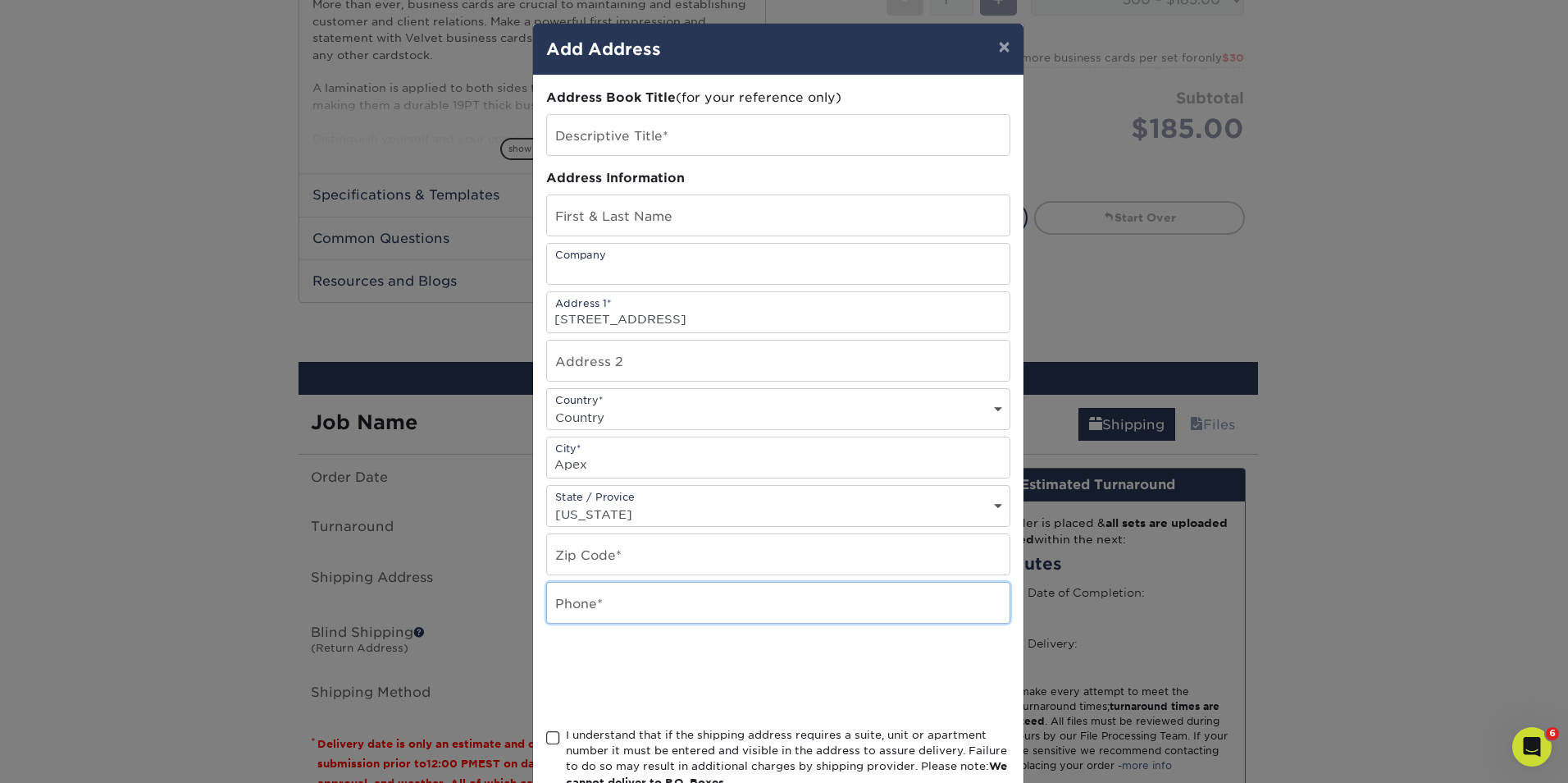
click at [668, 607] on input "text" at bounding box center [778, 603] width 463 height 41
click at [934, 550] on input "text" at bounding box center [778, 555] width 463 height 41
type input "27502"
click at [619, 620] on input "text" at bounding box center [778, 603] width 463 height 41
type input "9198039337"
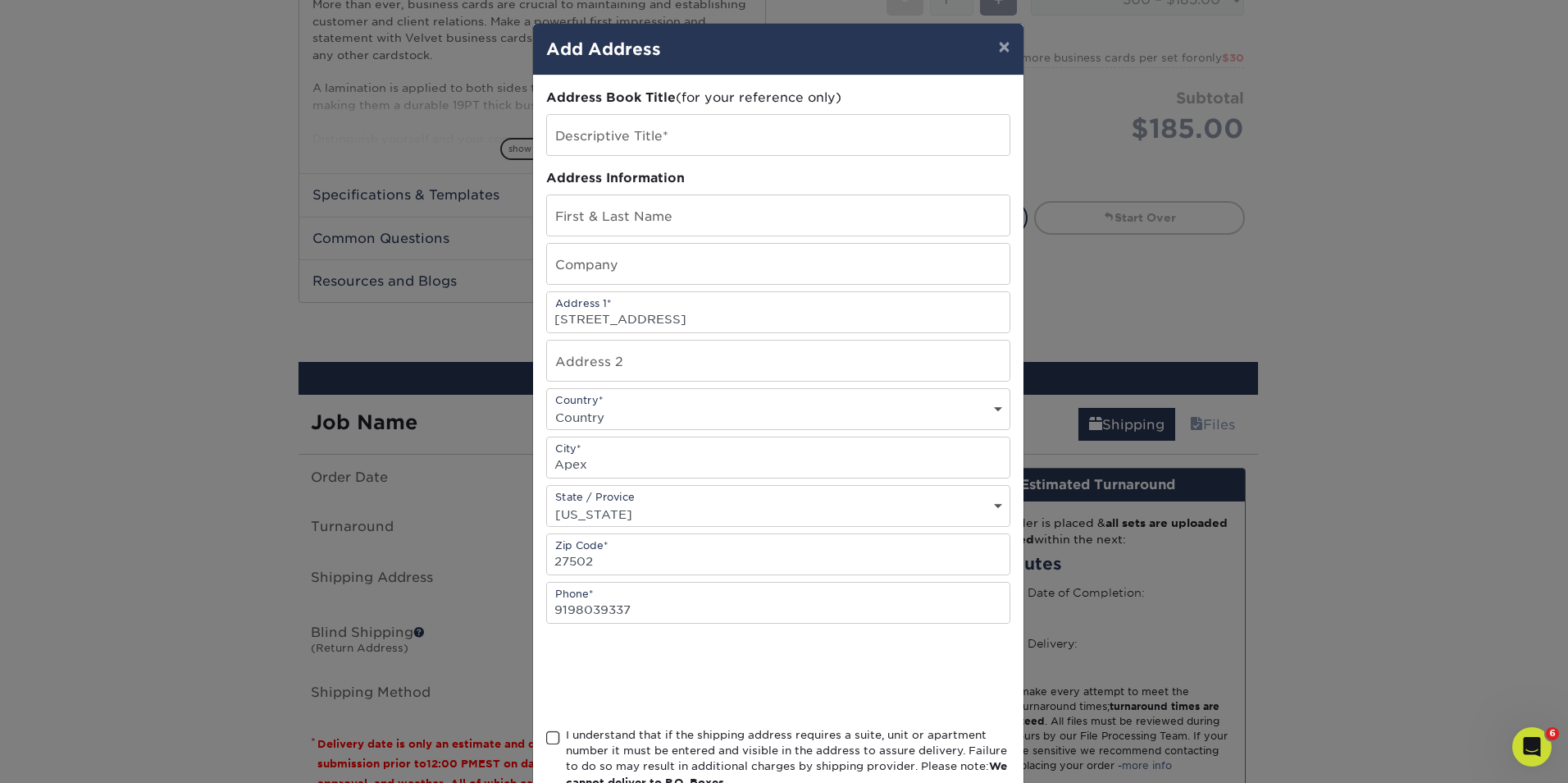
click at [837, 684] on div at bounding box center [778, 676] width 465 height 64
click at [600, 212] on input "text" at bounding box center [778, 216] width 463 height 41
type input "Lu Liu"
click at [585, 138] on input "text" at bounding box center [778, 135] width 463 height 41
type input "Lu Liu"
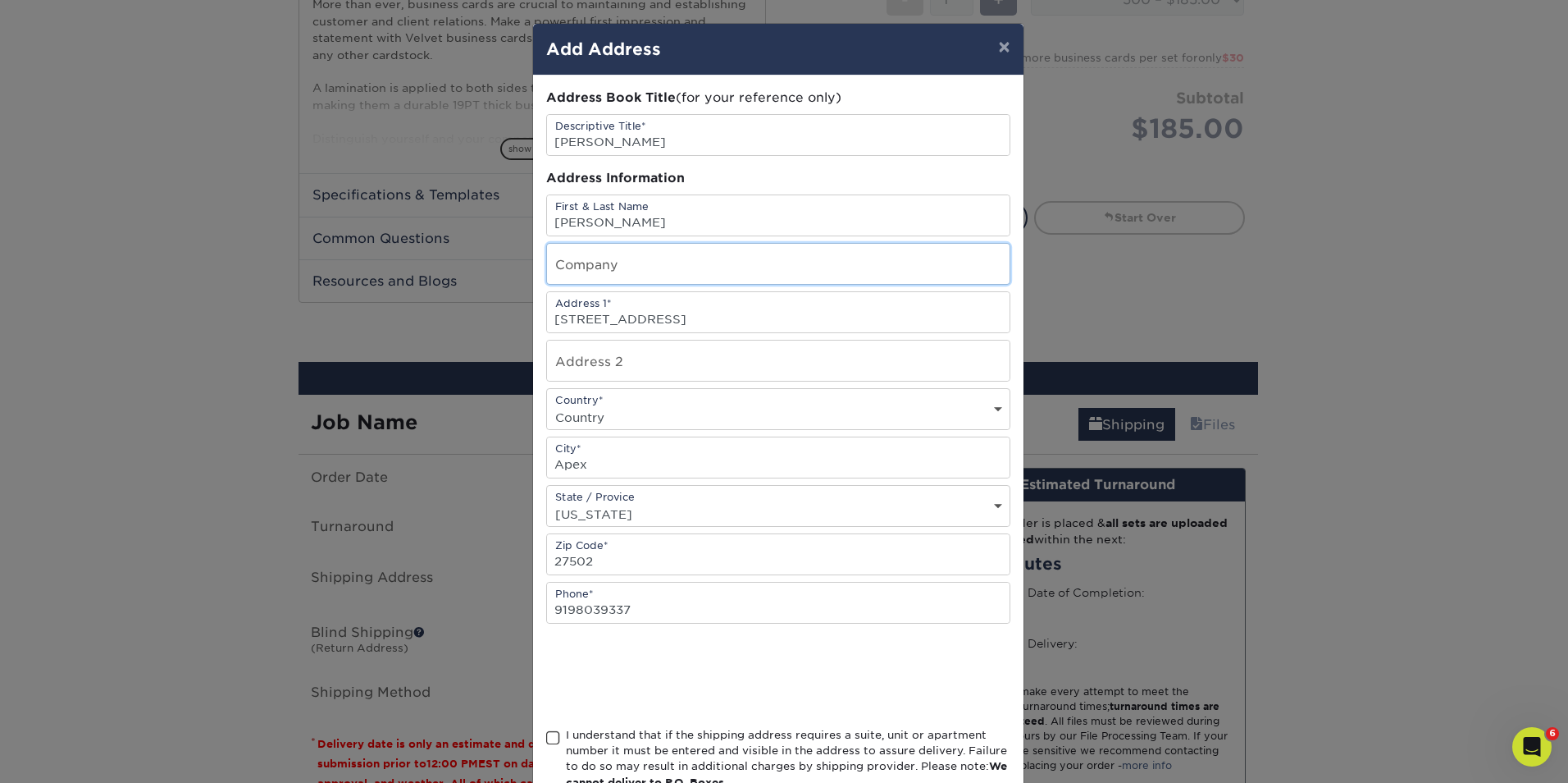
click at [631, 268] on input "text" at bounding box center [778, 264] width 463 height 41
type input "FlexGen"
click at [893, 701] on div at bounding box center [778, 676] width 465 height 64
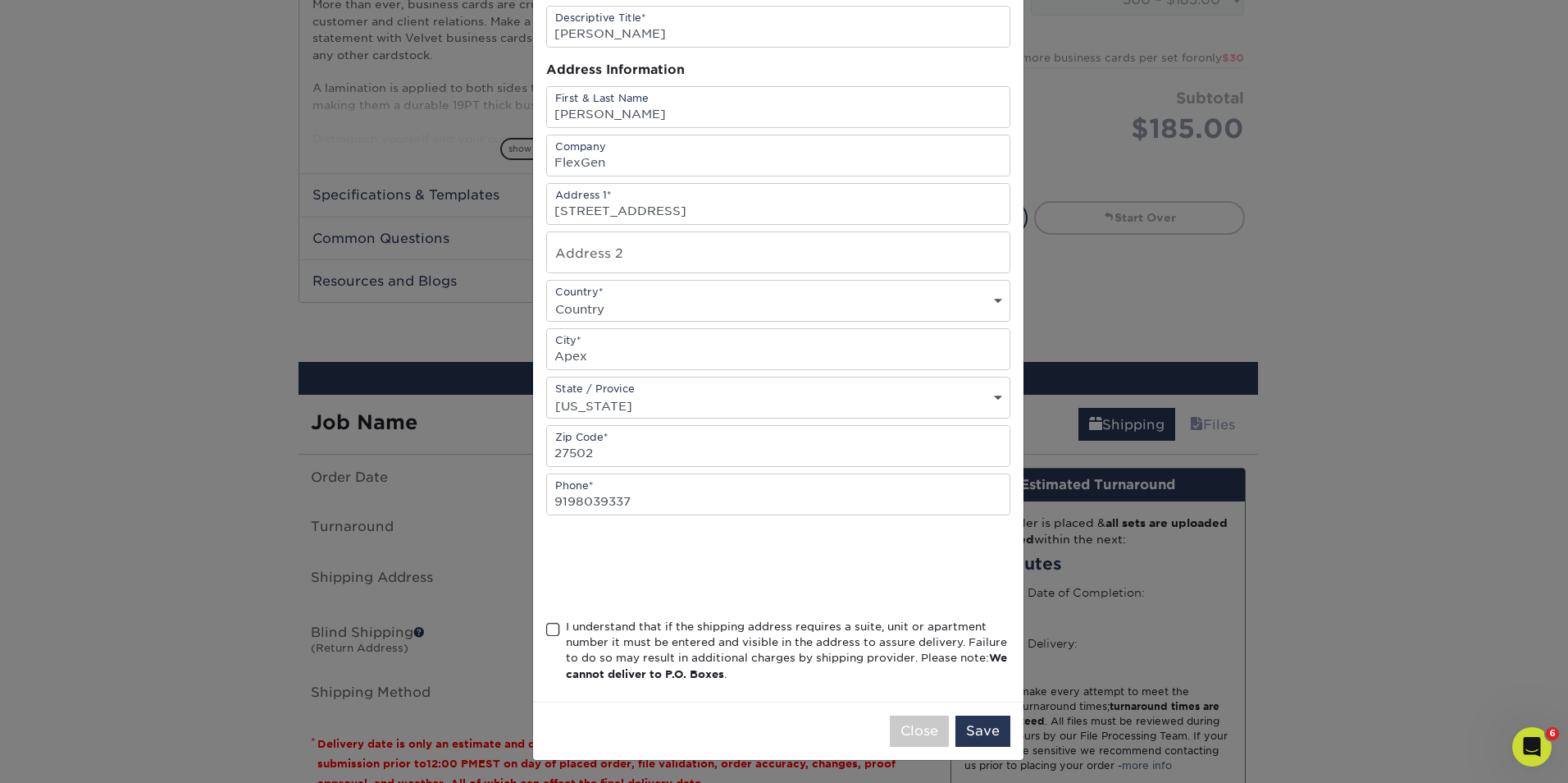
scroll to position [109, 0]
drag, startPoint x: 722, startPoint y: 648, endPoint x: 726, endPoint y: 656, distance: 8.9
click at [726, 656] on div "I understand that if the shipping address requires a suite, unit or apartment n…" at bounding box center [788, 650] width 444 height 64
click at [567, 630] on div "I understand that if the shipping address requires a suite, unit or apartment n…" at bounding box center [788, 650] width 444 height 64
click at [0, 0] on input "I understand that if the shipping address requires a suite, unit or apartment n…" at bounding box center [0, 0] width 0 height 0
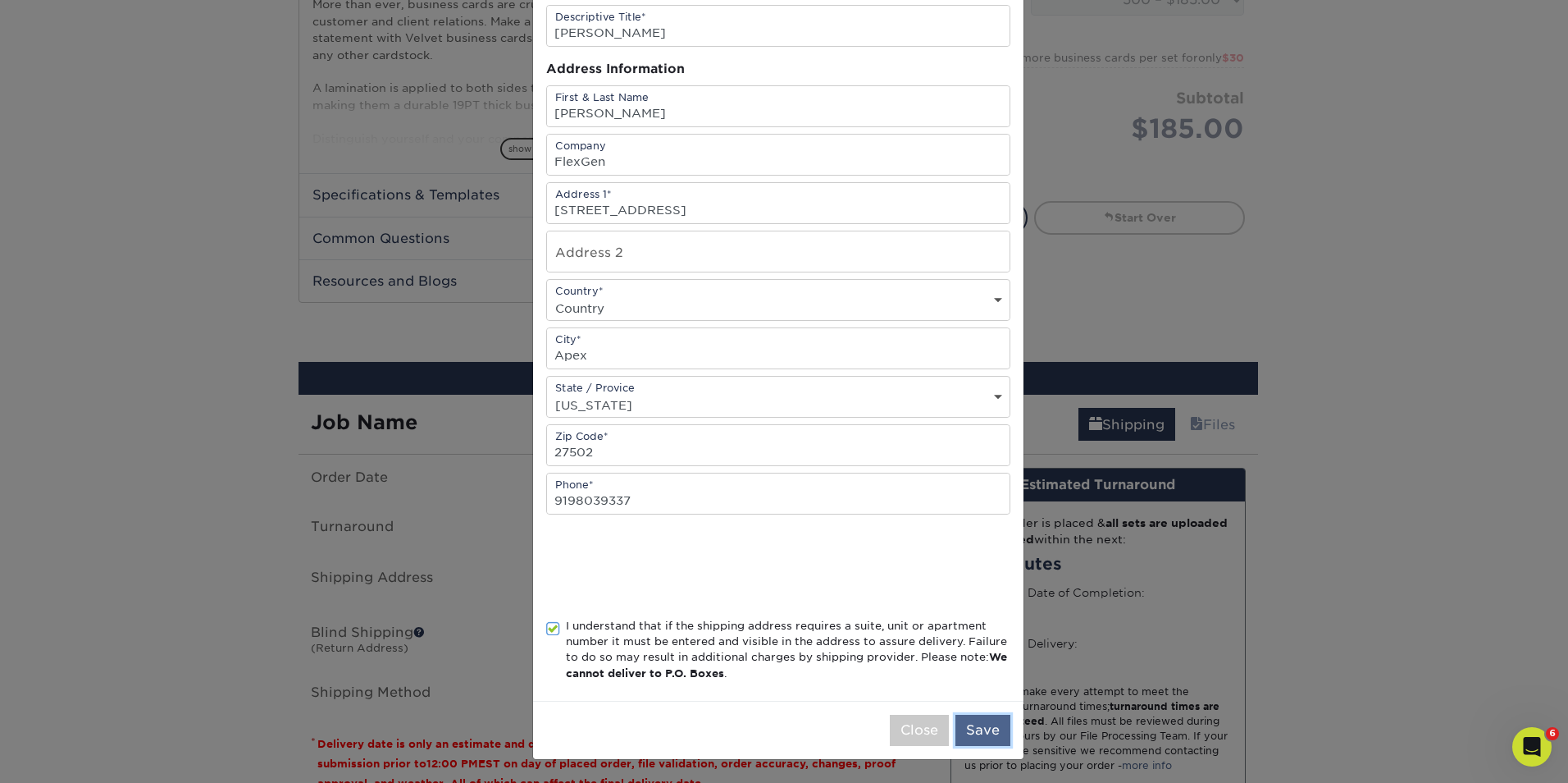
click at [985, 743] on button "Save" at bounding box center [983, 730] width 55 height 31
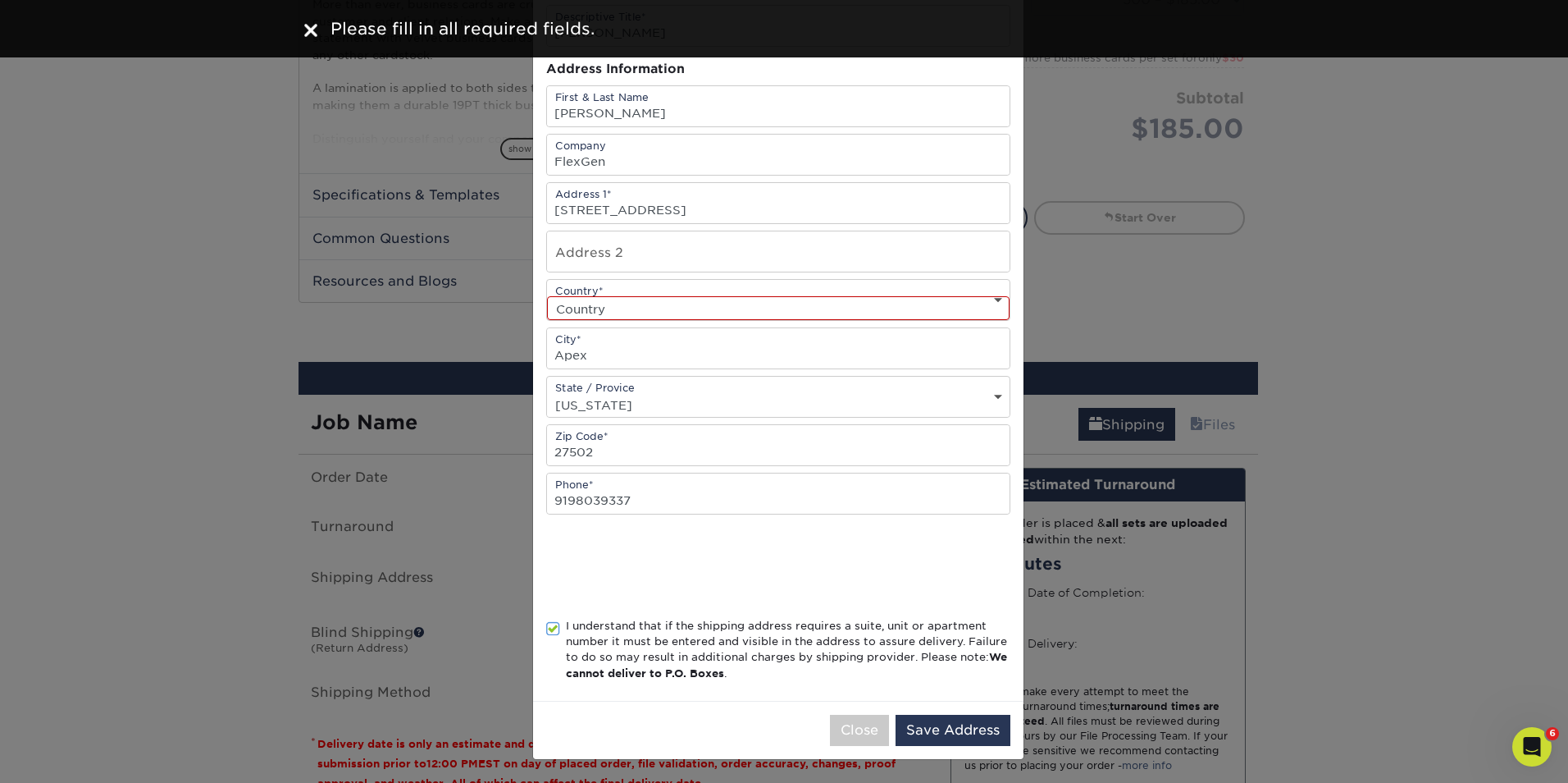
click at [622, 313] on select "Country United States Canada ----------------------------- Afghanistan Albania …" at bounding box center [778, 307] width 463 height 24
select select "US"
click at [547, 296] on select "Country United States Canada ----------------------------- Afghanistan Albania …" at bounding box center [778, 307] width 463 height 24
click at [984, 731] on button "Save Address" at bounding box center [953, 730] width 115 height 31
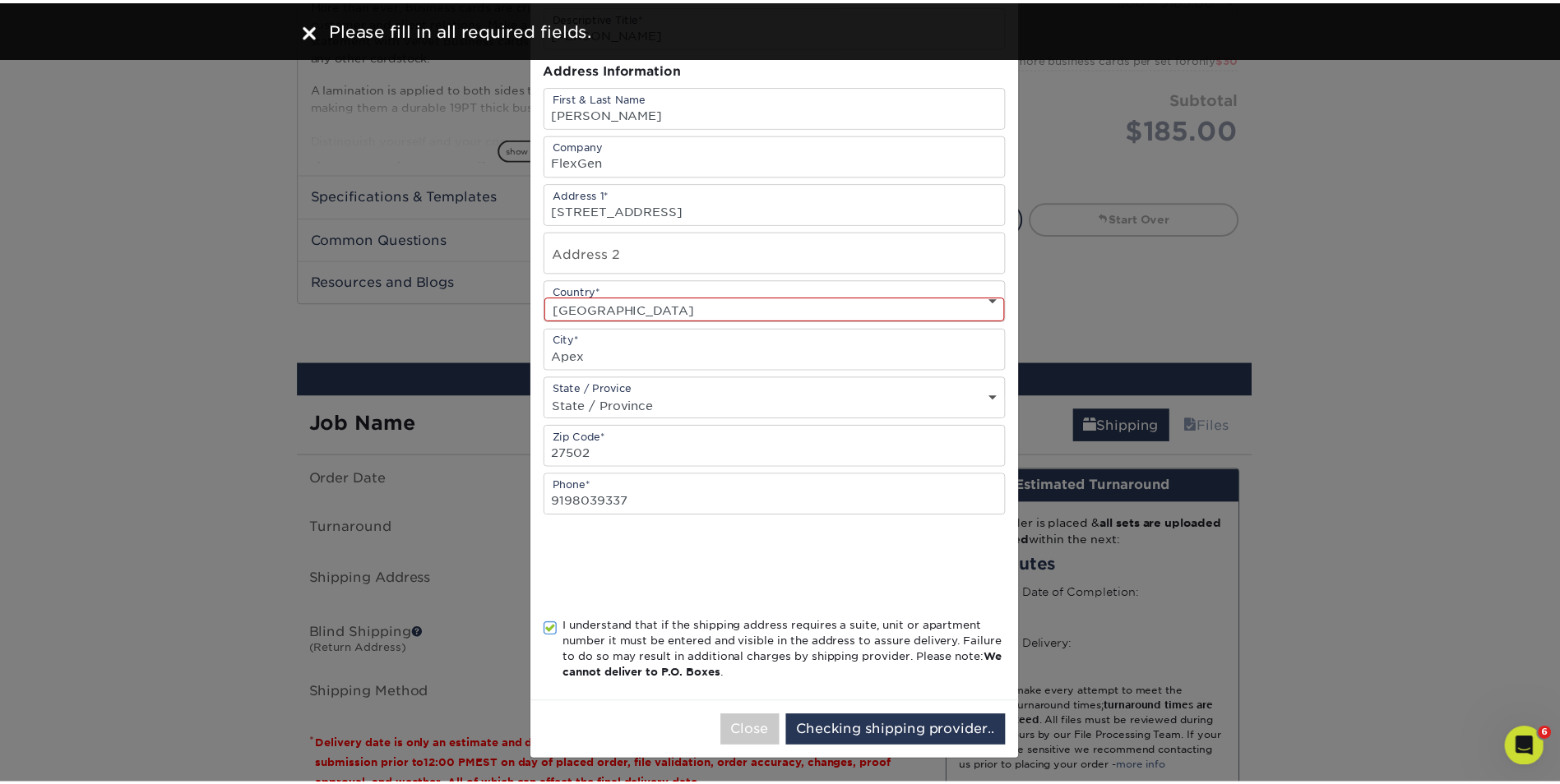
scroll to position [0, 0]
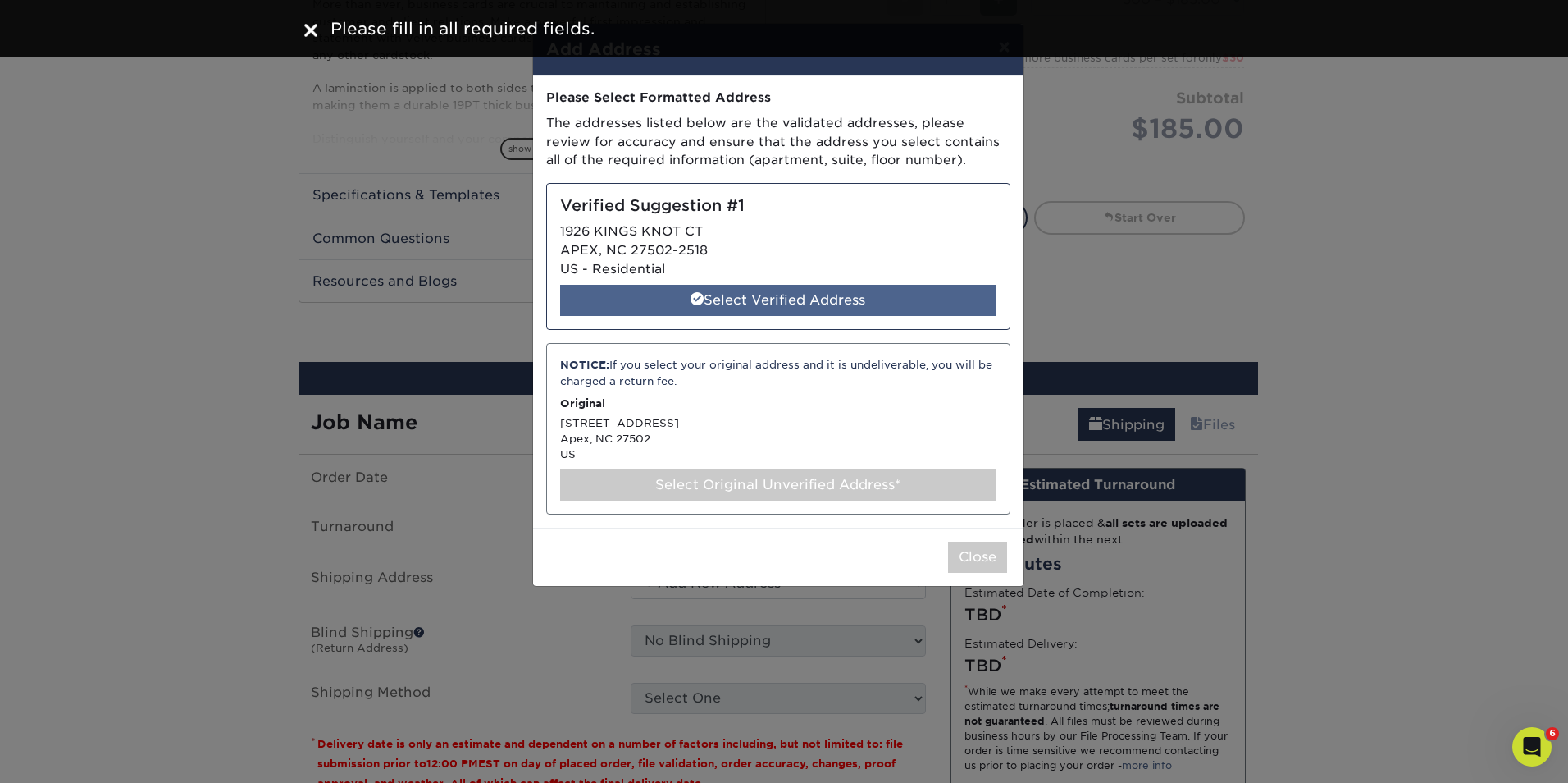
click at [741, 304] on div "Select Verified Address" at bounding box center [779, 301] width 437 height 31
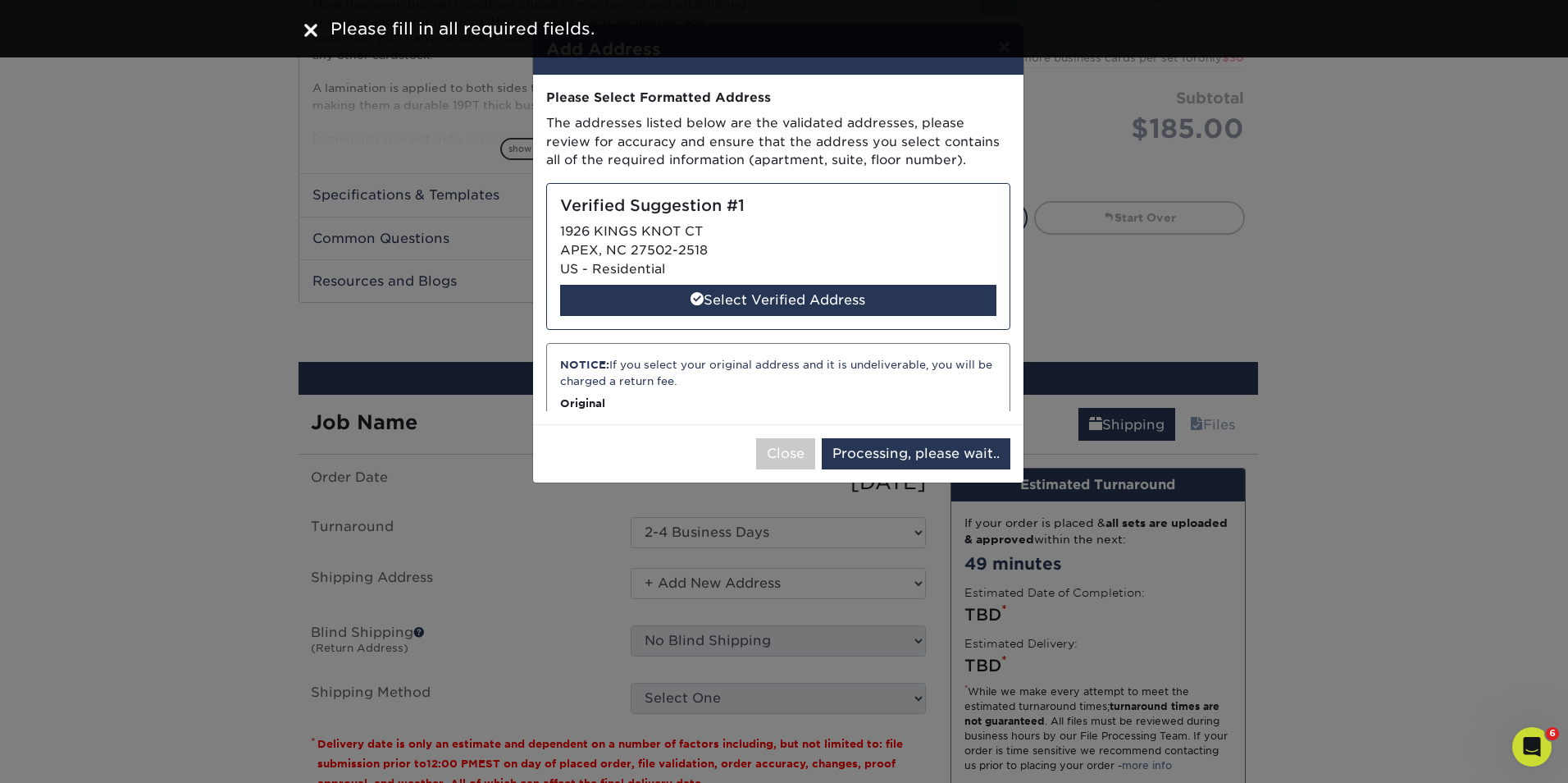
select select "286255"
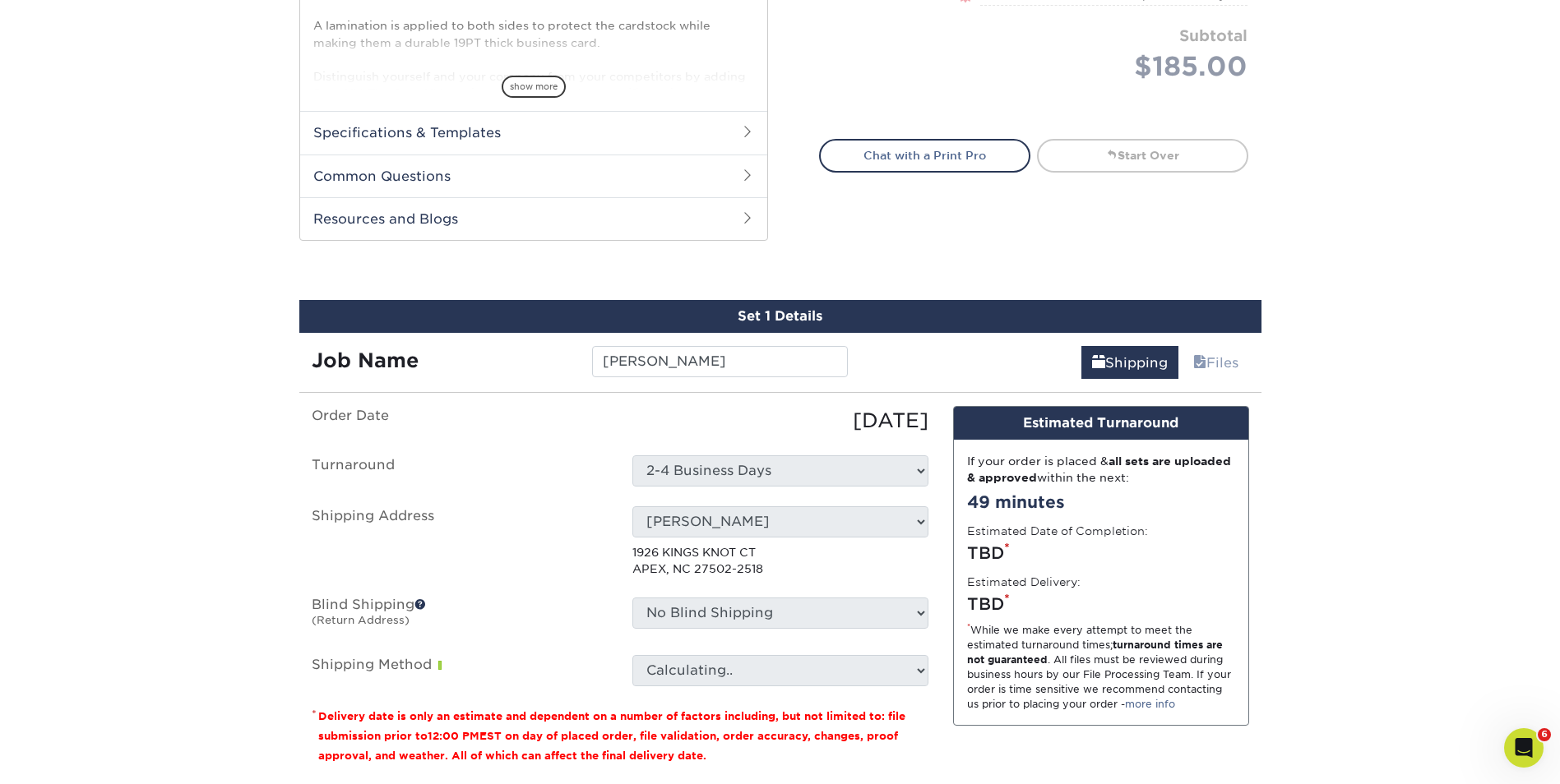
scroll to position [778, 0]
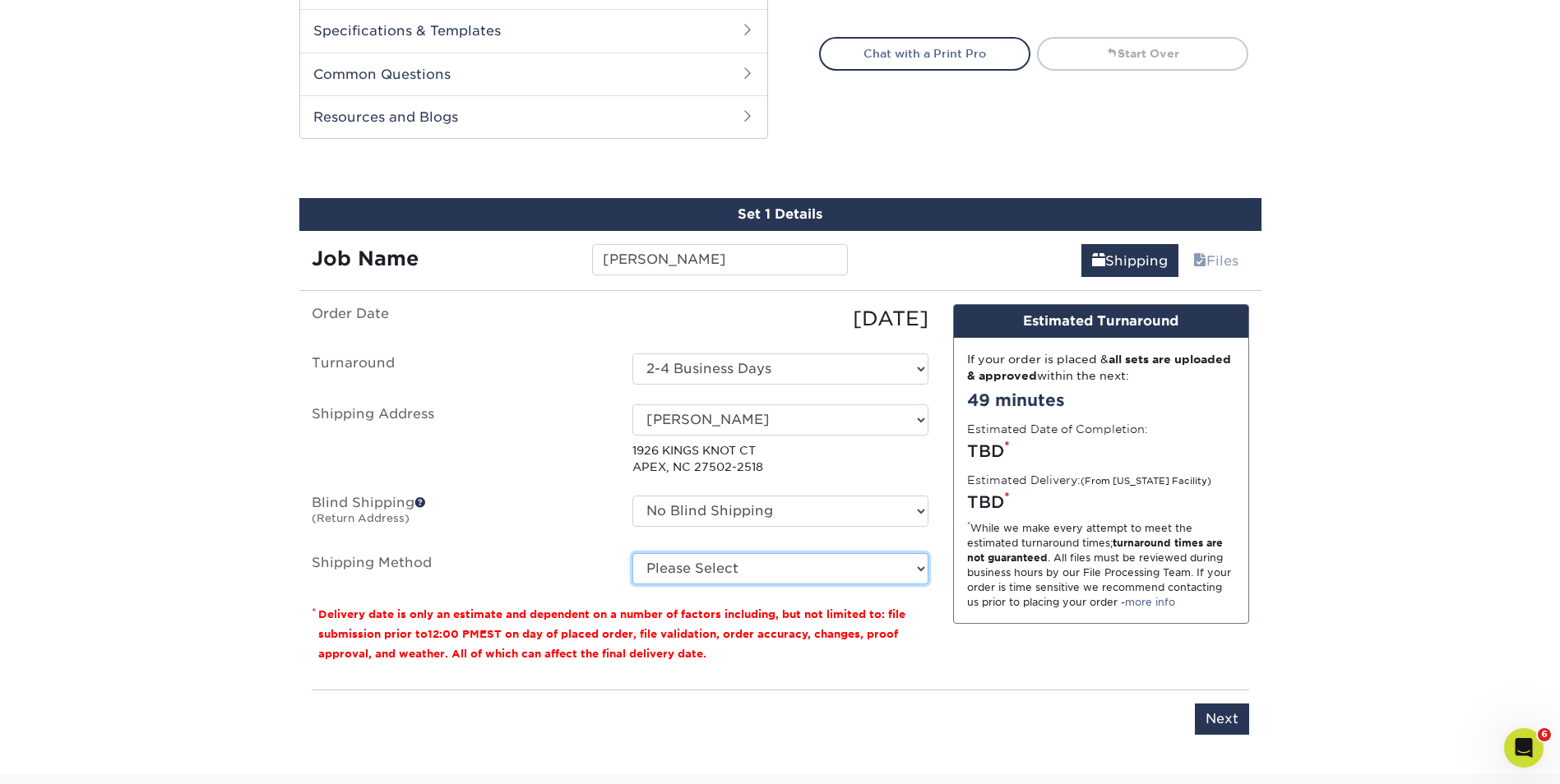
click at [781, 577] on select "Please Select Ground Shipping (+$8.96) 3 Day Shipping Service (+$20.06) 2 Day A…" at bounding box center [780, 568] width 296 height 31
select select "03"
click at [632, 553] on select "Please Select Ground Shipping (+$8.96) 3 Day Shipping Service (+$20.06) 2 Day A…" at bounding box center [780, 568] width 296 height 31
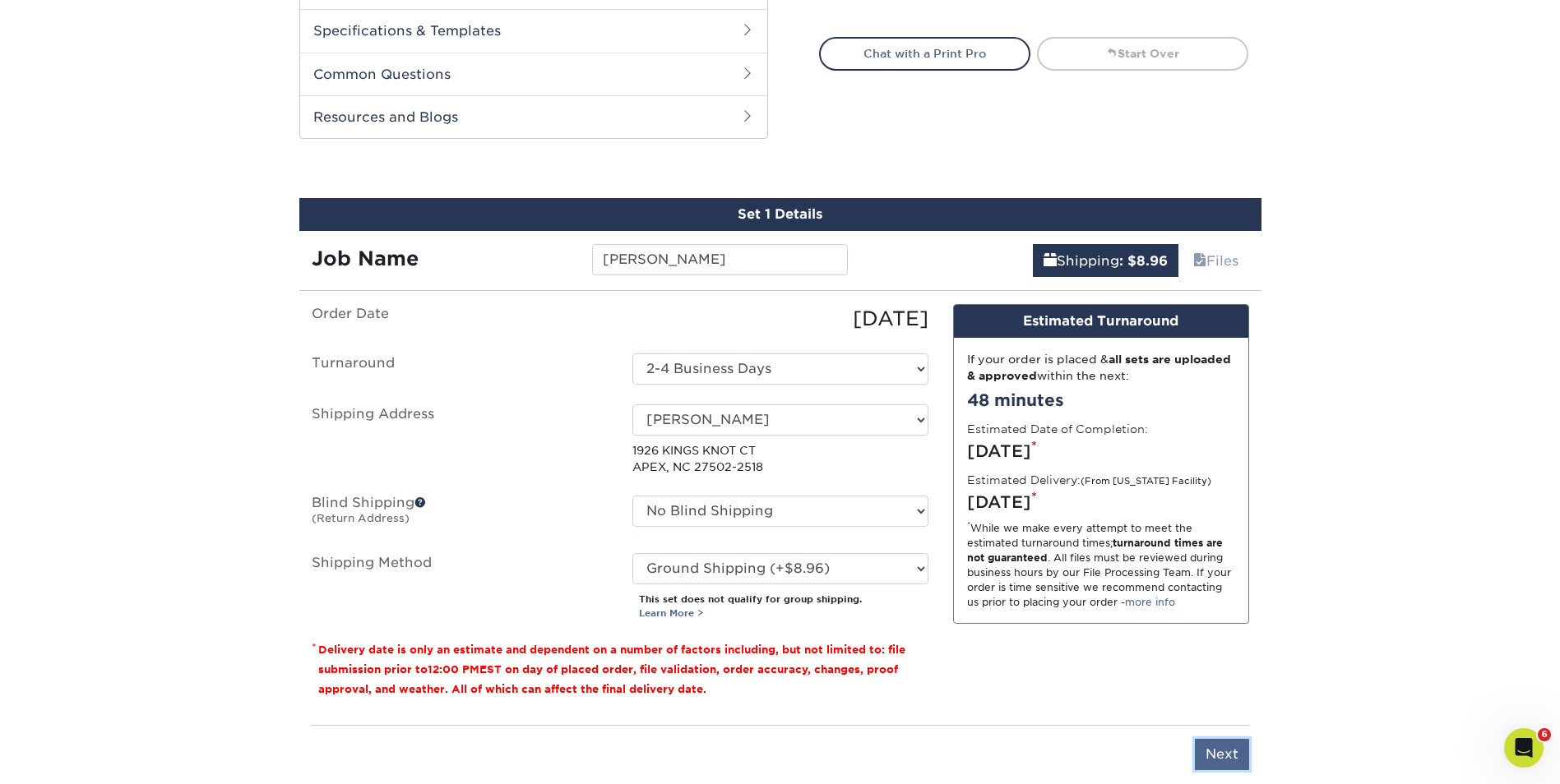
click at [1207, 753] on input "Next" at bounding box center [1222, 754] width 54 height 31
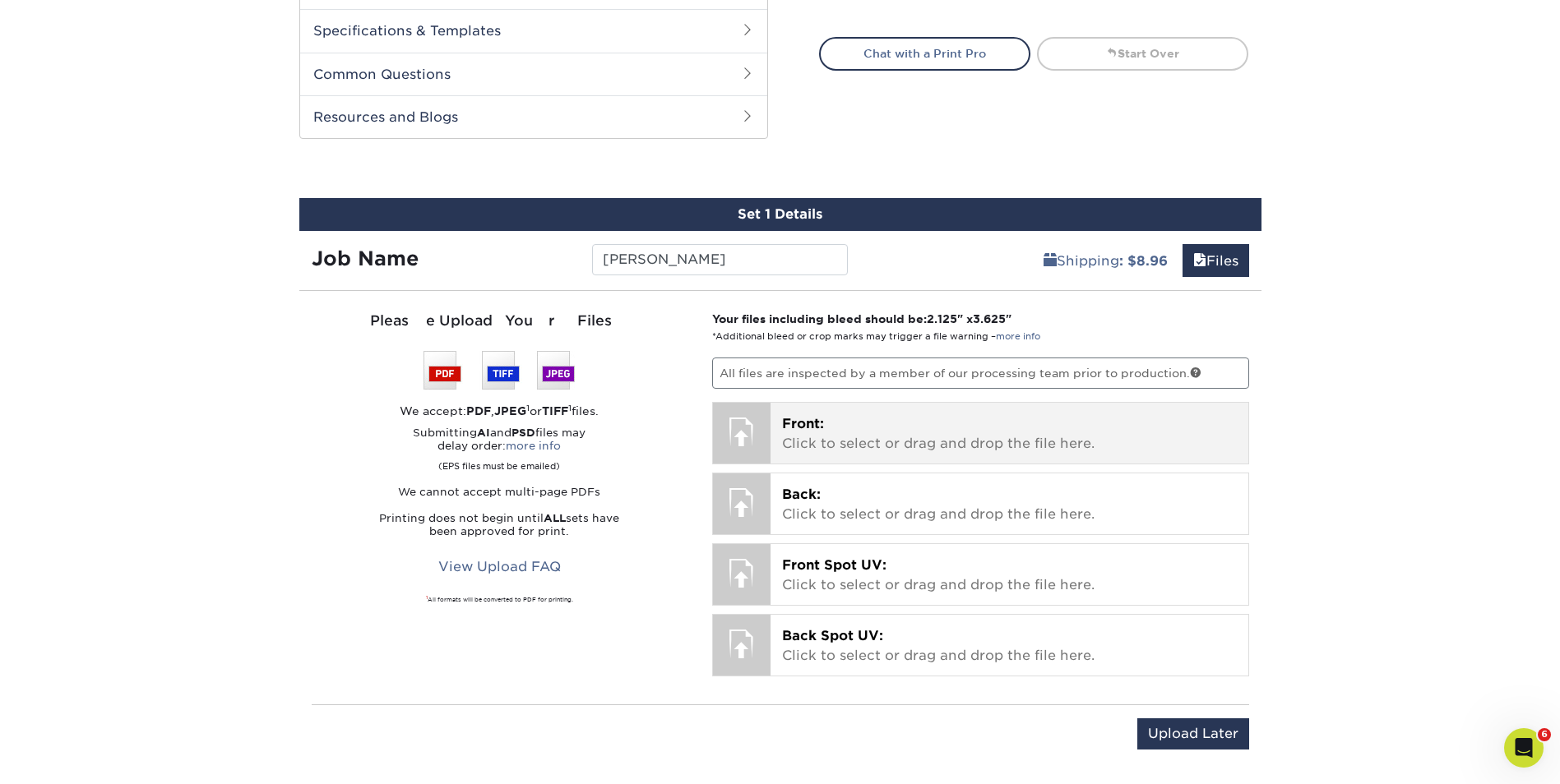
click at [829, 439] on p "Front: Click to select or drag and drop the file here." at bounding box center [1008, 434] width 454 height 40
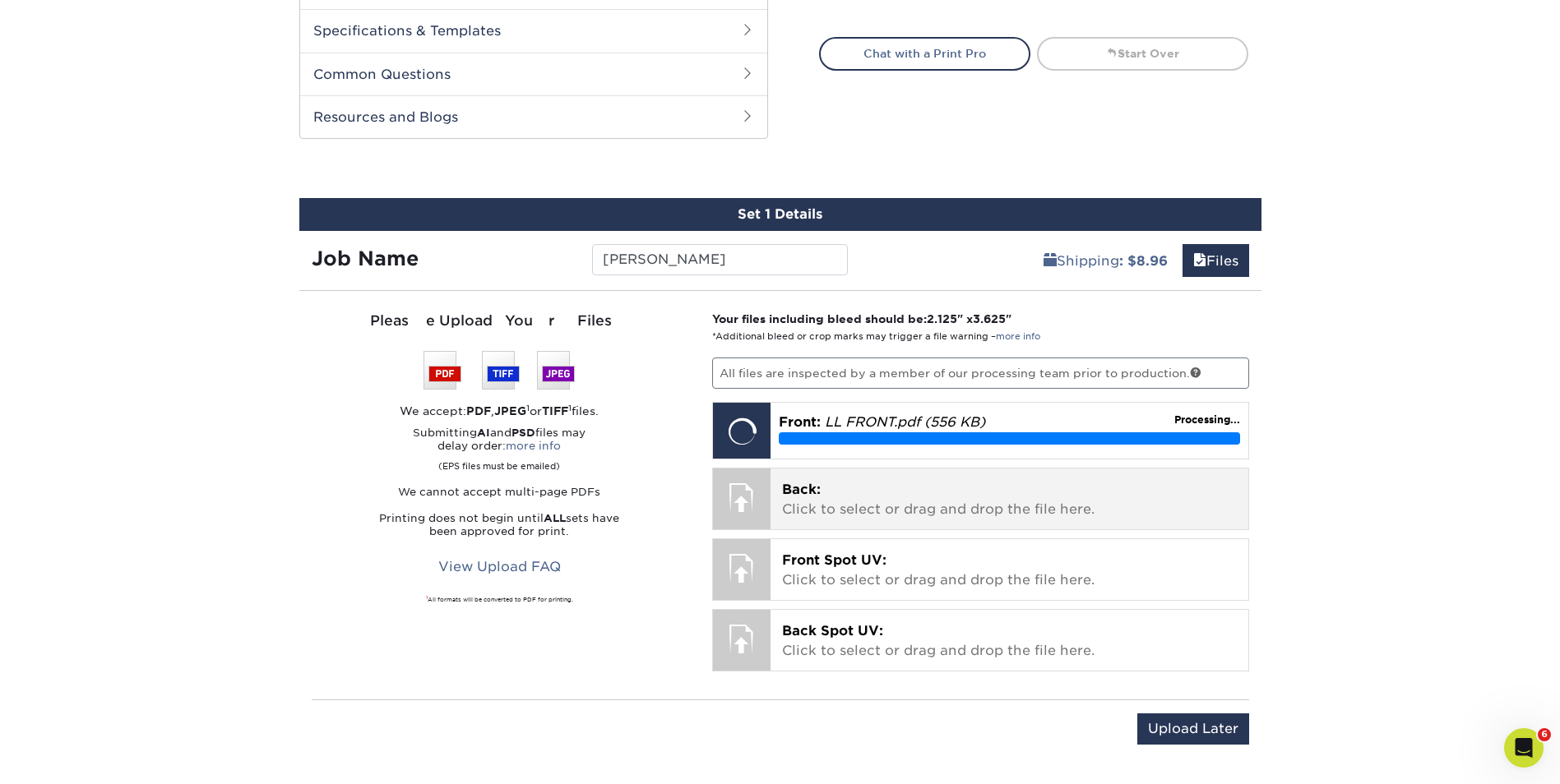
click at [874, 515] on p "Back: Click to select or drag and drop the file here." at bounding box center [1008, 499] width 454 height 40
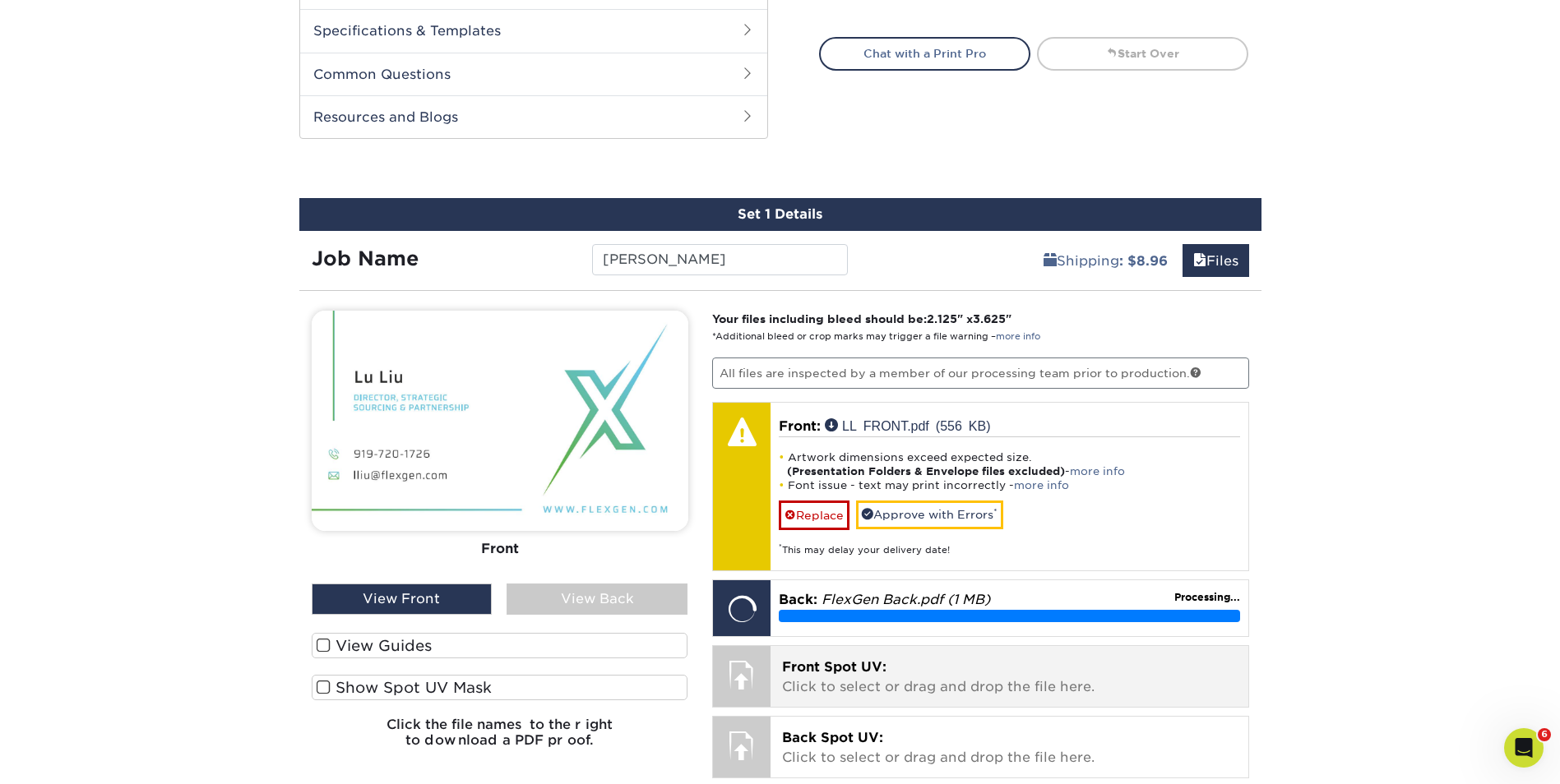
click at [808, 692] on p "Front Spot UV: Click to select or drag and drop the file here." at bounding box center [1008, 677] width 454 height 40
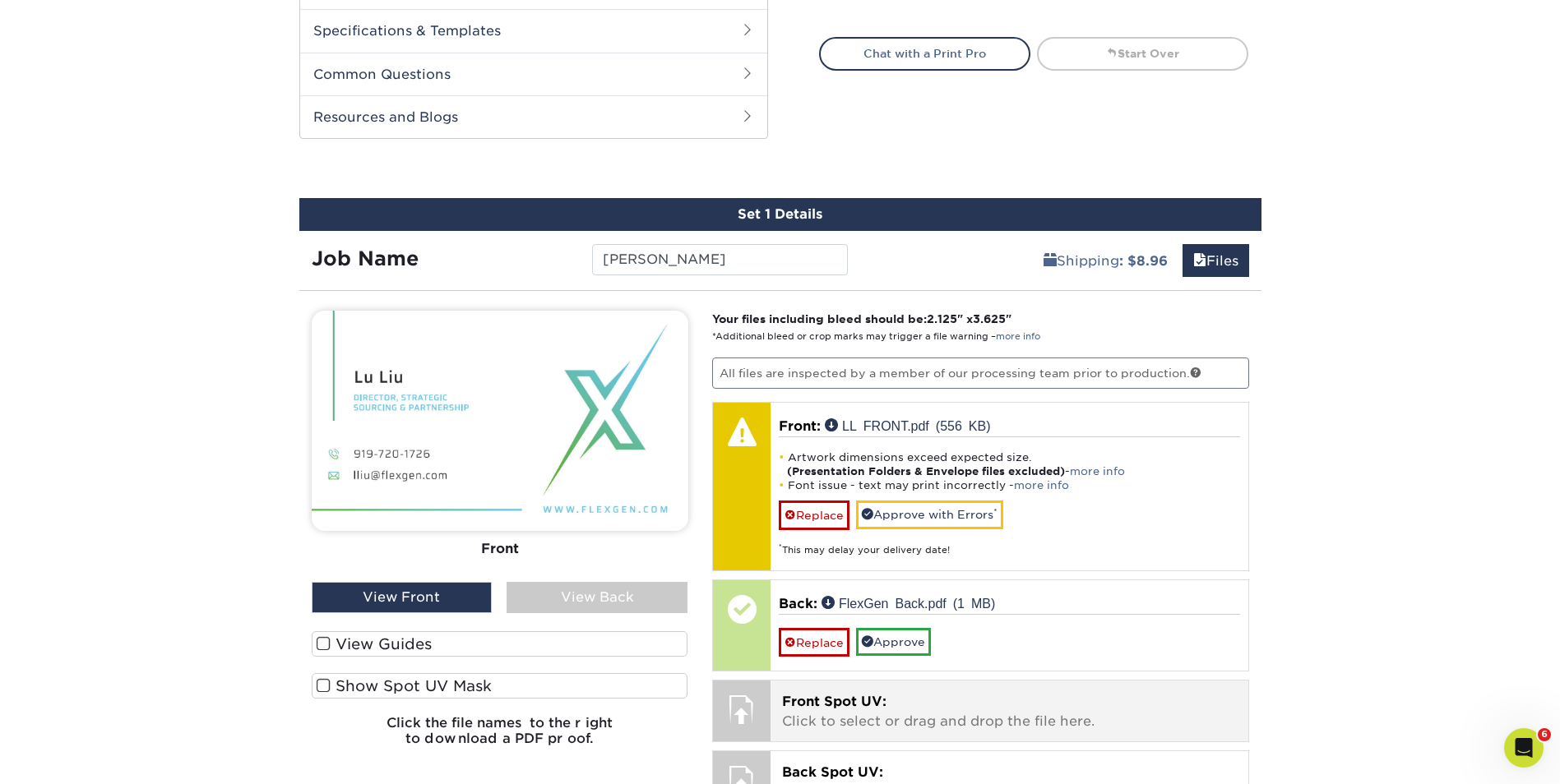
scroll to position [860, 0]
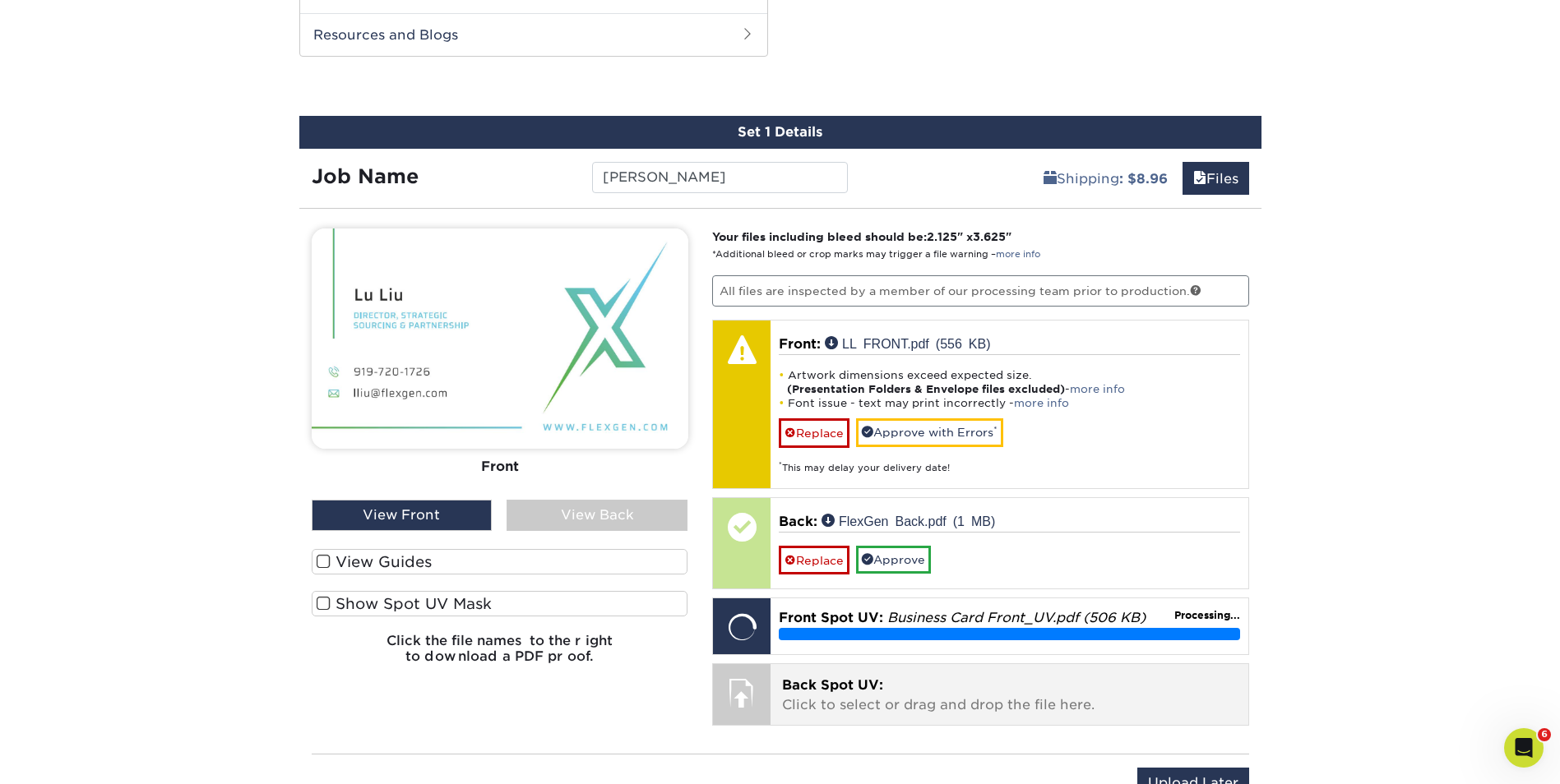
click at [862, 710] on p "Back Spot UV: Click to select or drag and drop the file here." at bounding box center [1008, 695] width 454 height 40
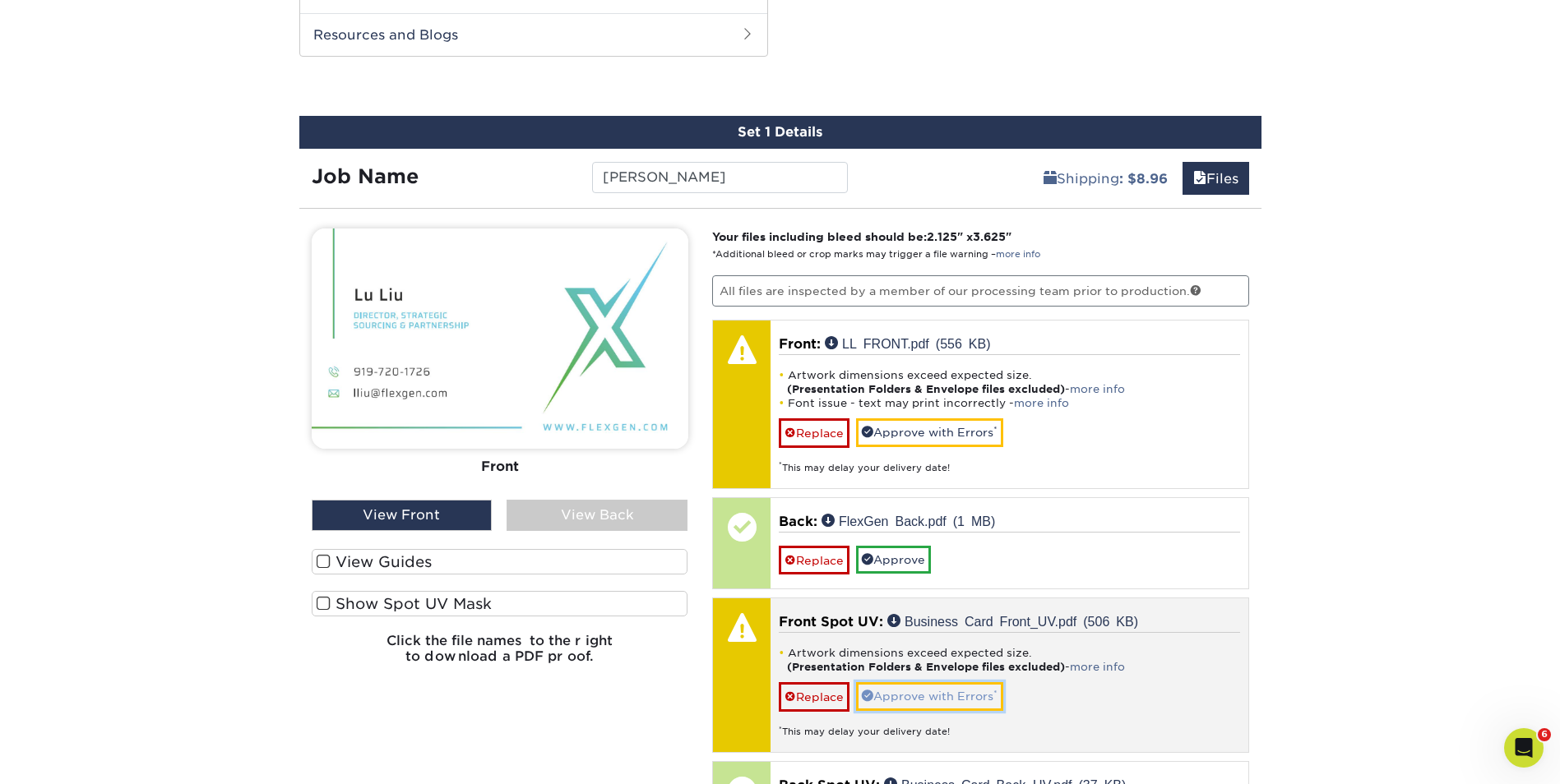
click at [950, 686] on link "Approve with Errors *" at bounding box center [930, 696] width 147 height 28
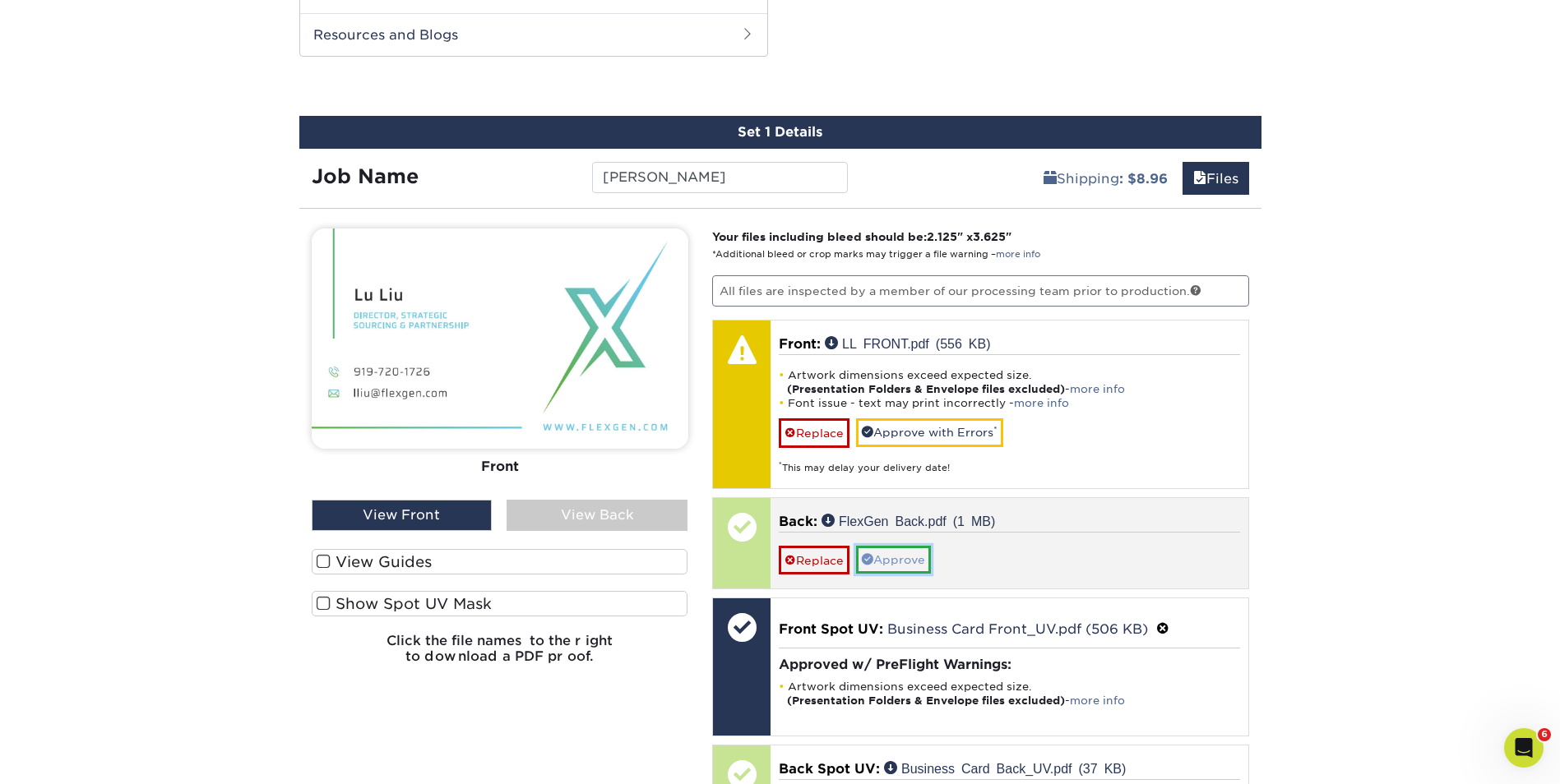
click at [906, 562] on link "Approve" at bounding box center [893, 559] width 75 height 28
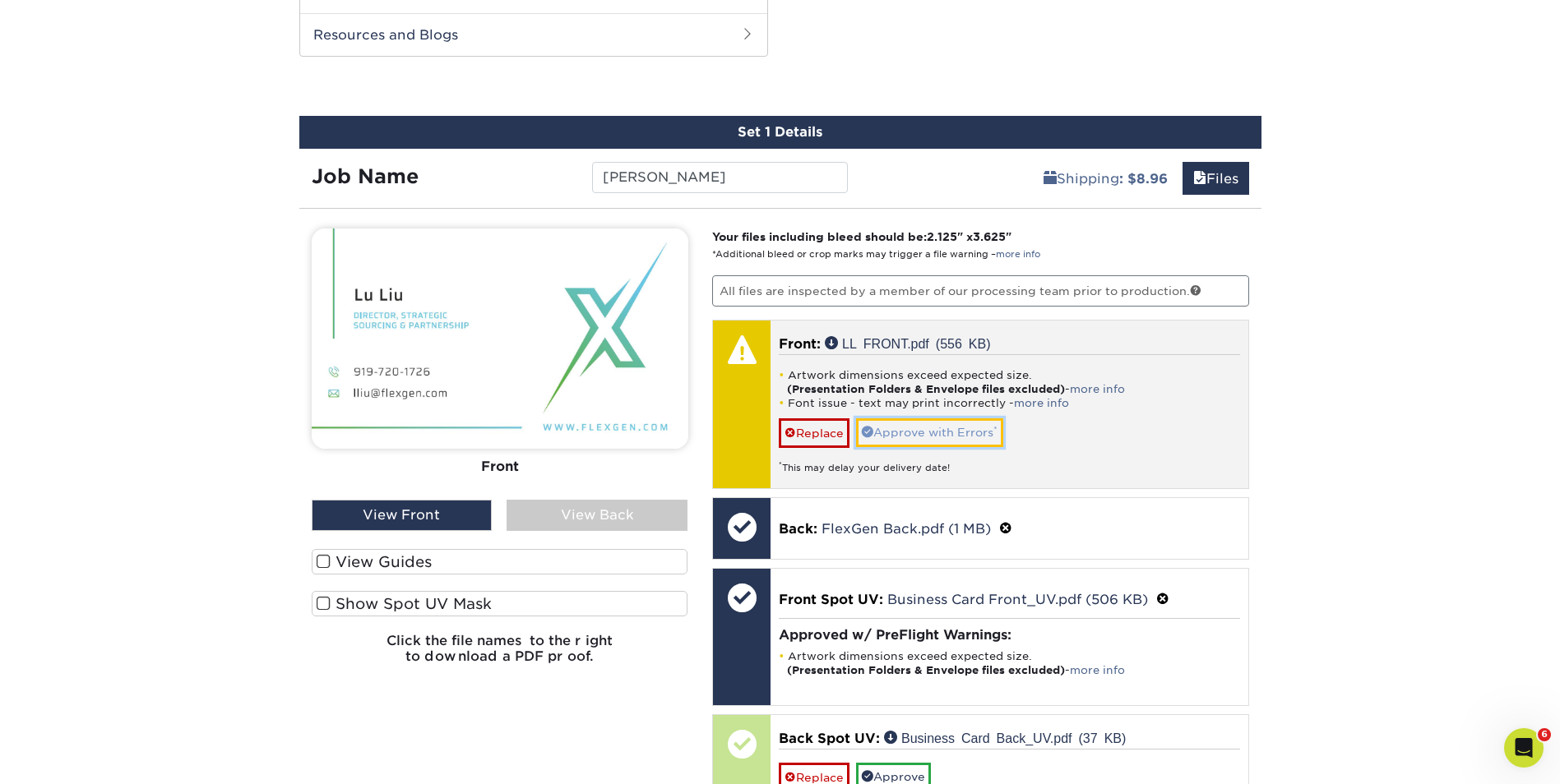
click at [918, 443] on link "Approve with Errors *" at bounding box center [930, 432] width 147 height 28
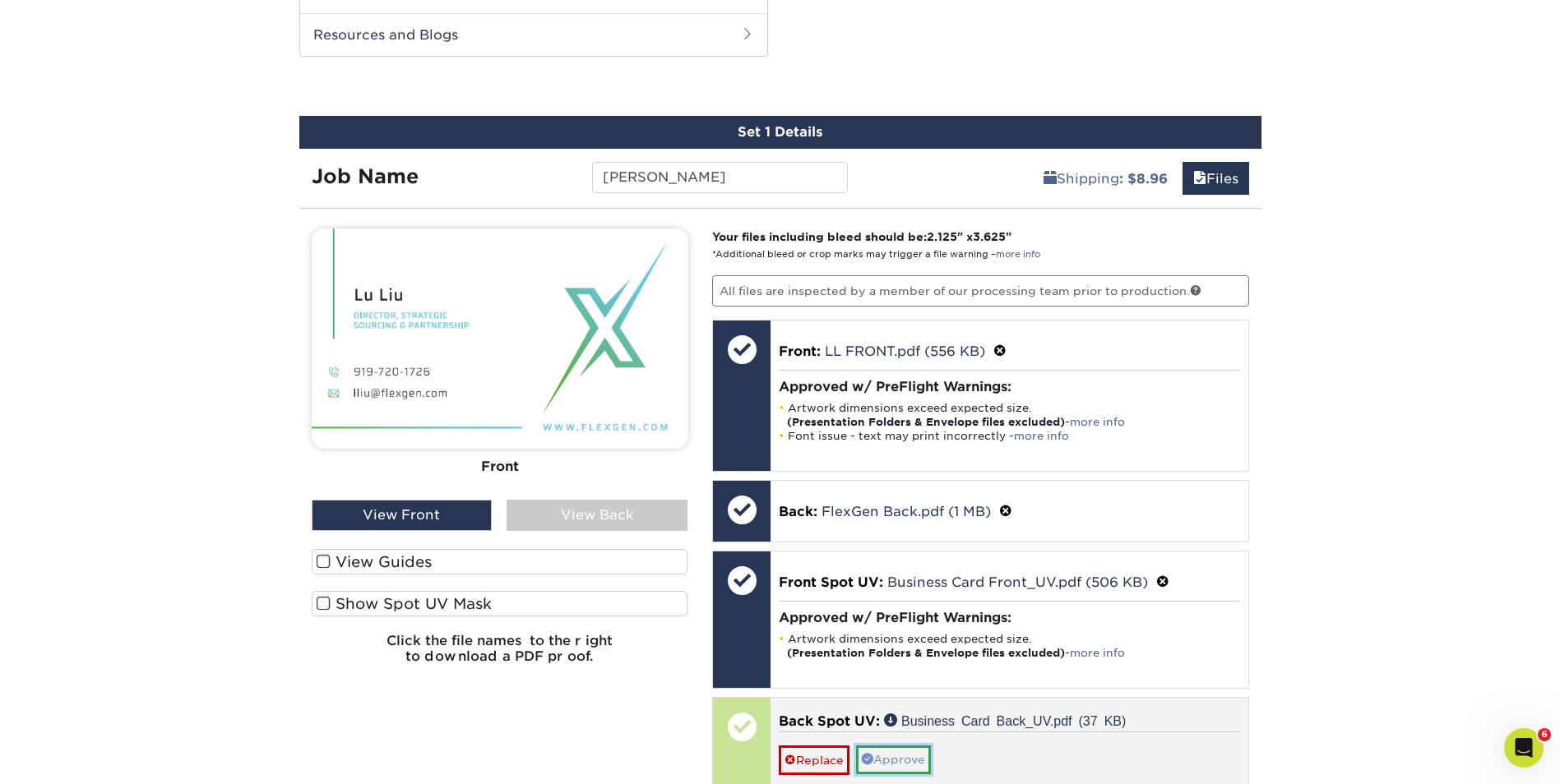
click at [902, 767] on link "Approve" at bounding box center [893, 759] width 75 height 28
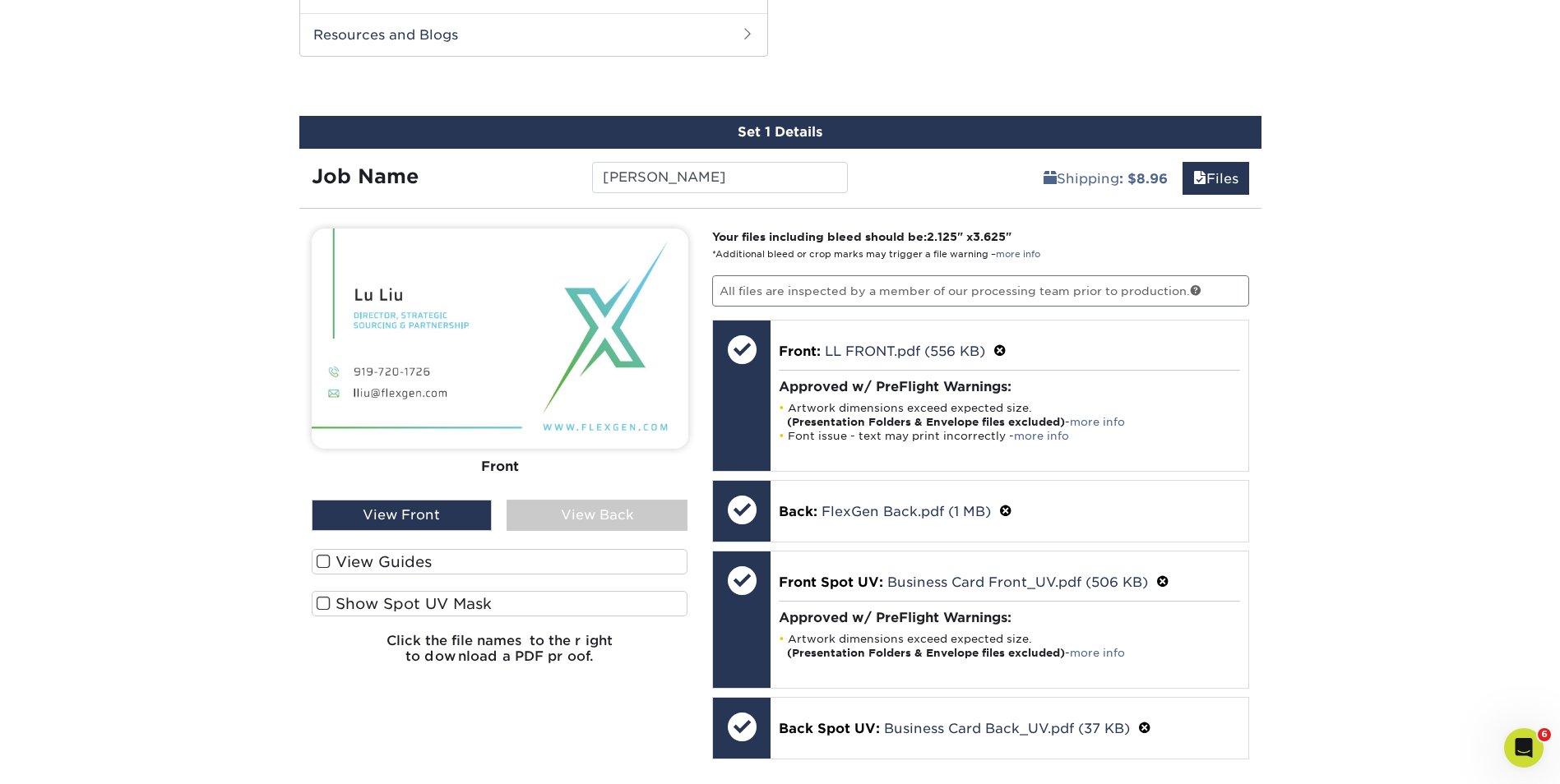
click at [566, 514] on div "View Back" at bounding box center [596, 515] width 181 height 31
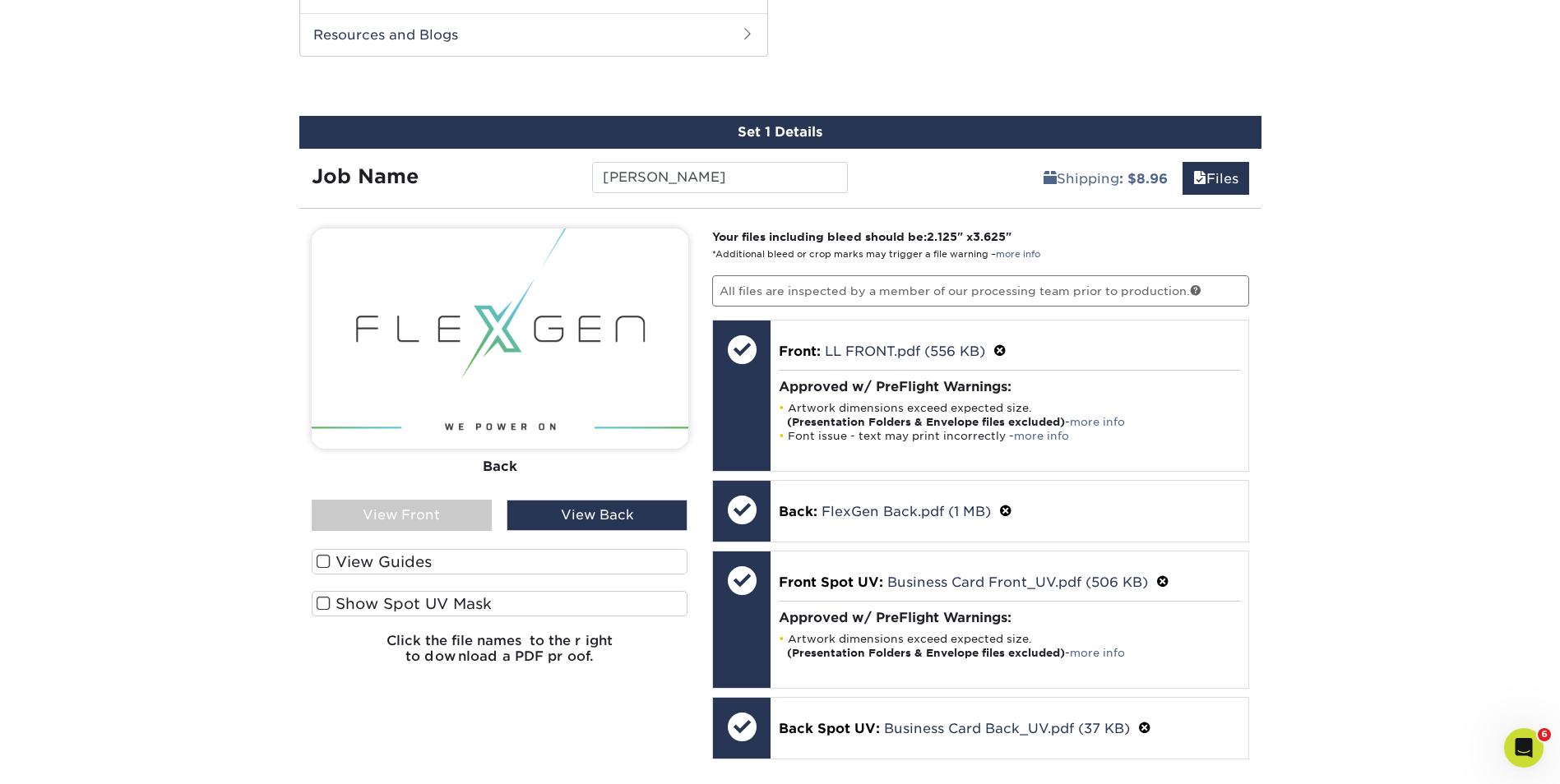
click at [421, 501] on div "View Front" at bounding box center [402, 515] width 181 height 31
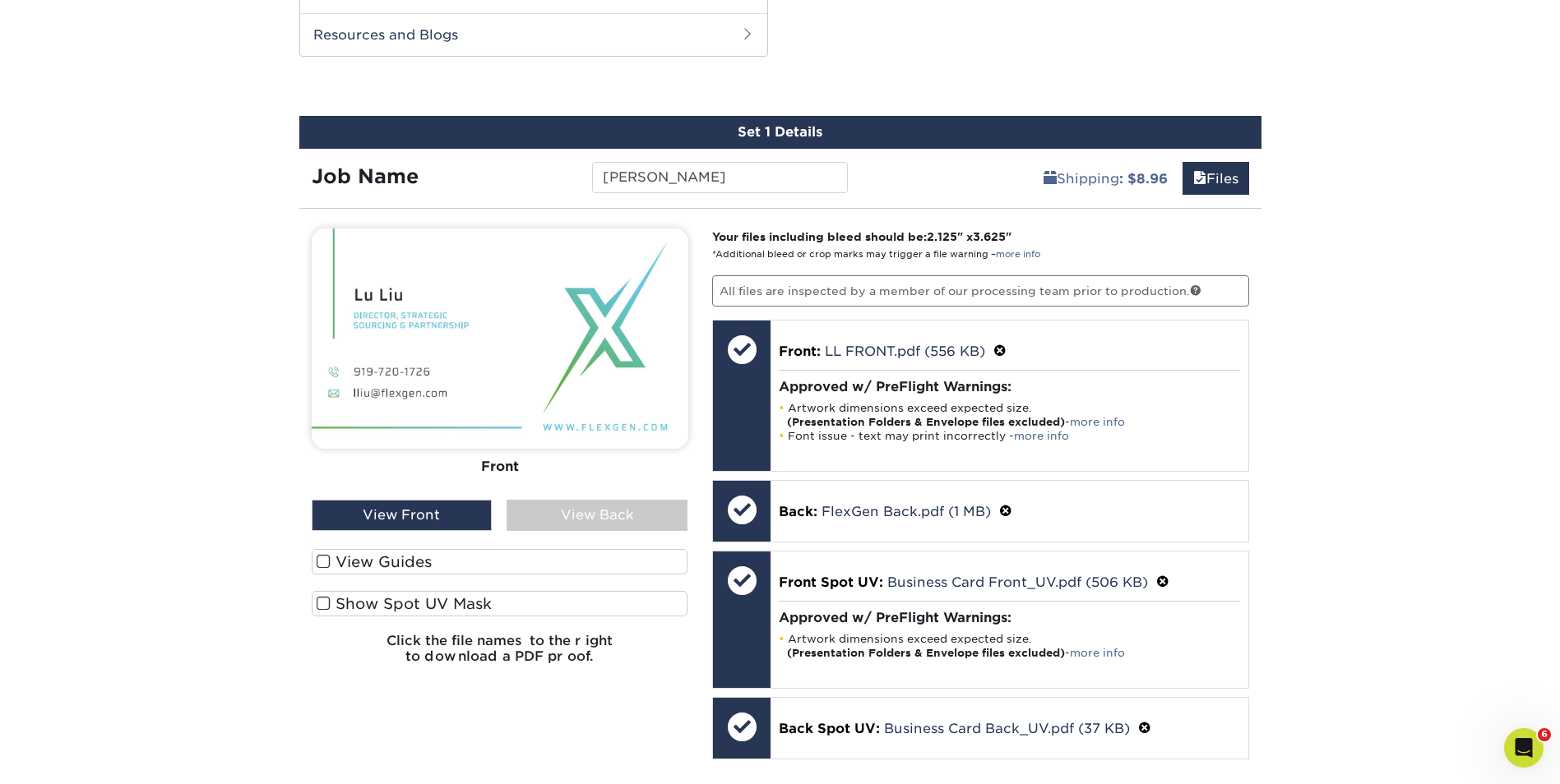
click at [444, 598] on label "Show Spot UV Mask" at bounding box center [500, 603] width 377 height 25
click at [0, 0] on input "Show Spot UV Mask" at bounding box center [0, 0] width 0 height 0
click at [611, 506] on div "View Back" at bounding box center [596, 515] width 181 height 31
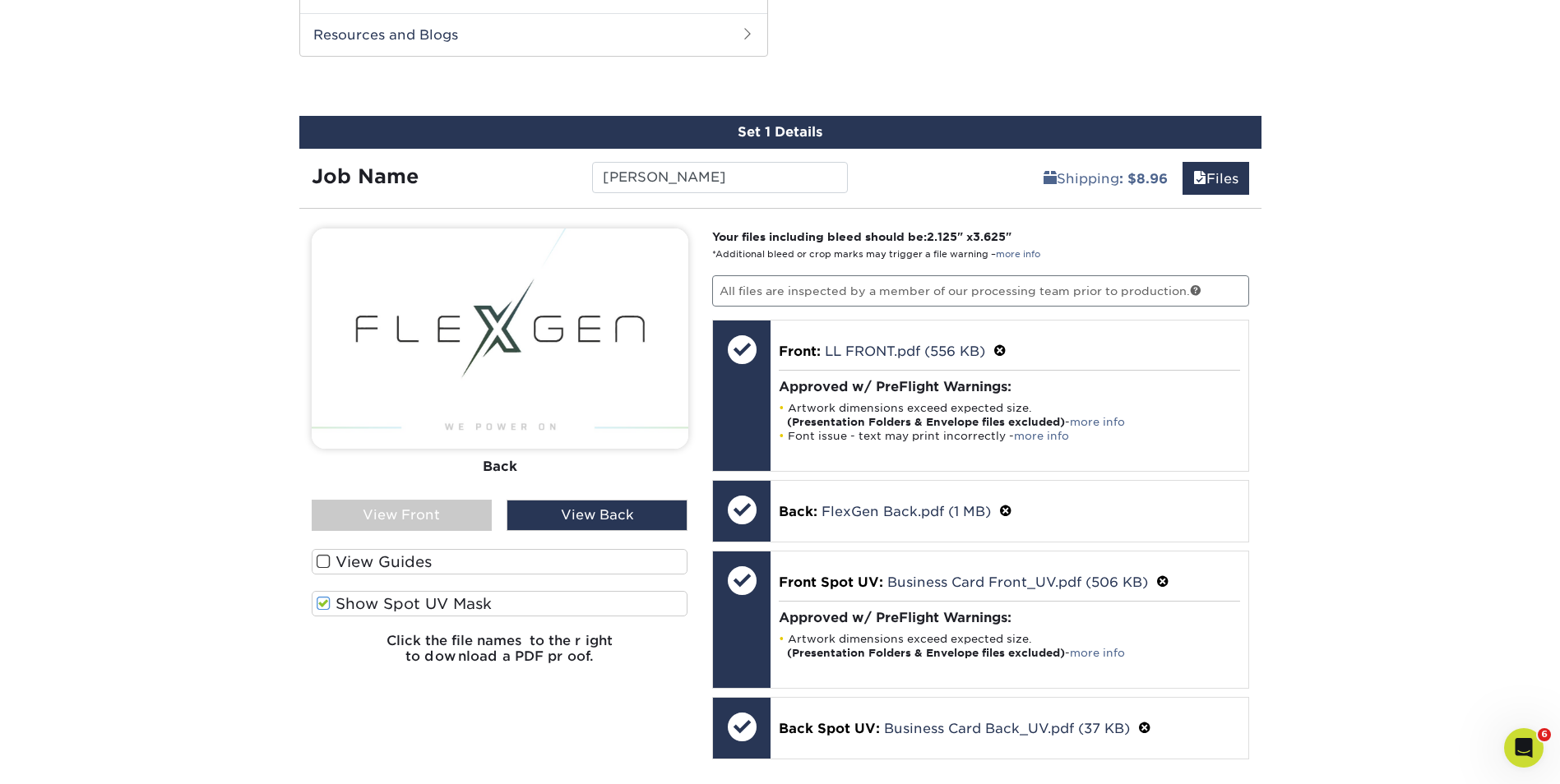
click at [430, 503] on div "View Front" at bounding box center [402, 515] width 181 height 31
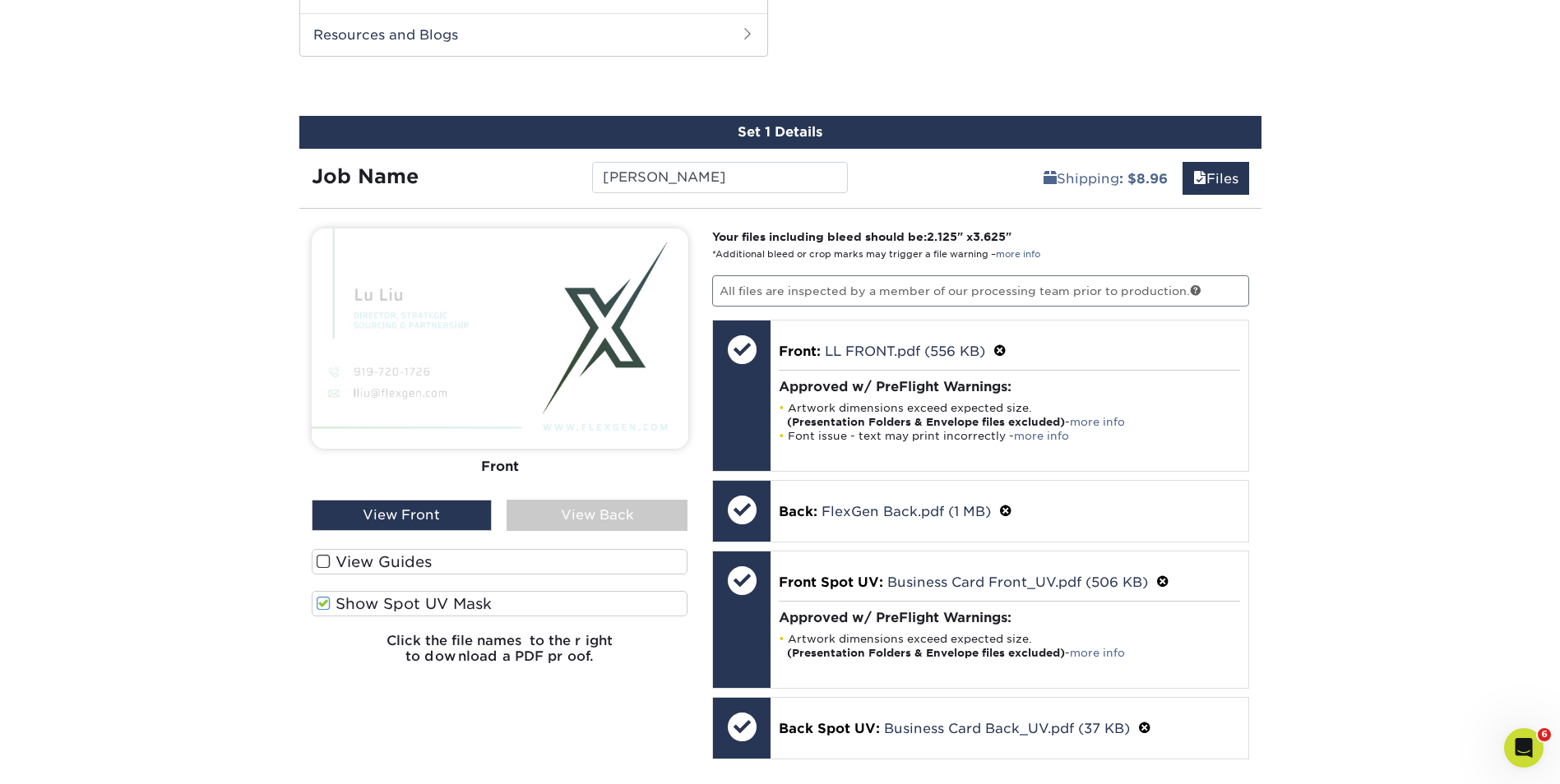
click at [476, 603] on label "Show Spot UV Mask" at bounding box center [500, 603] width 377 height 25
click at [0, 0] on input "Show Spot UV Mask" at bounding box center [0, 0] width 0 height 0
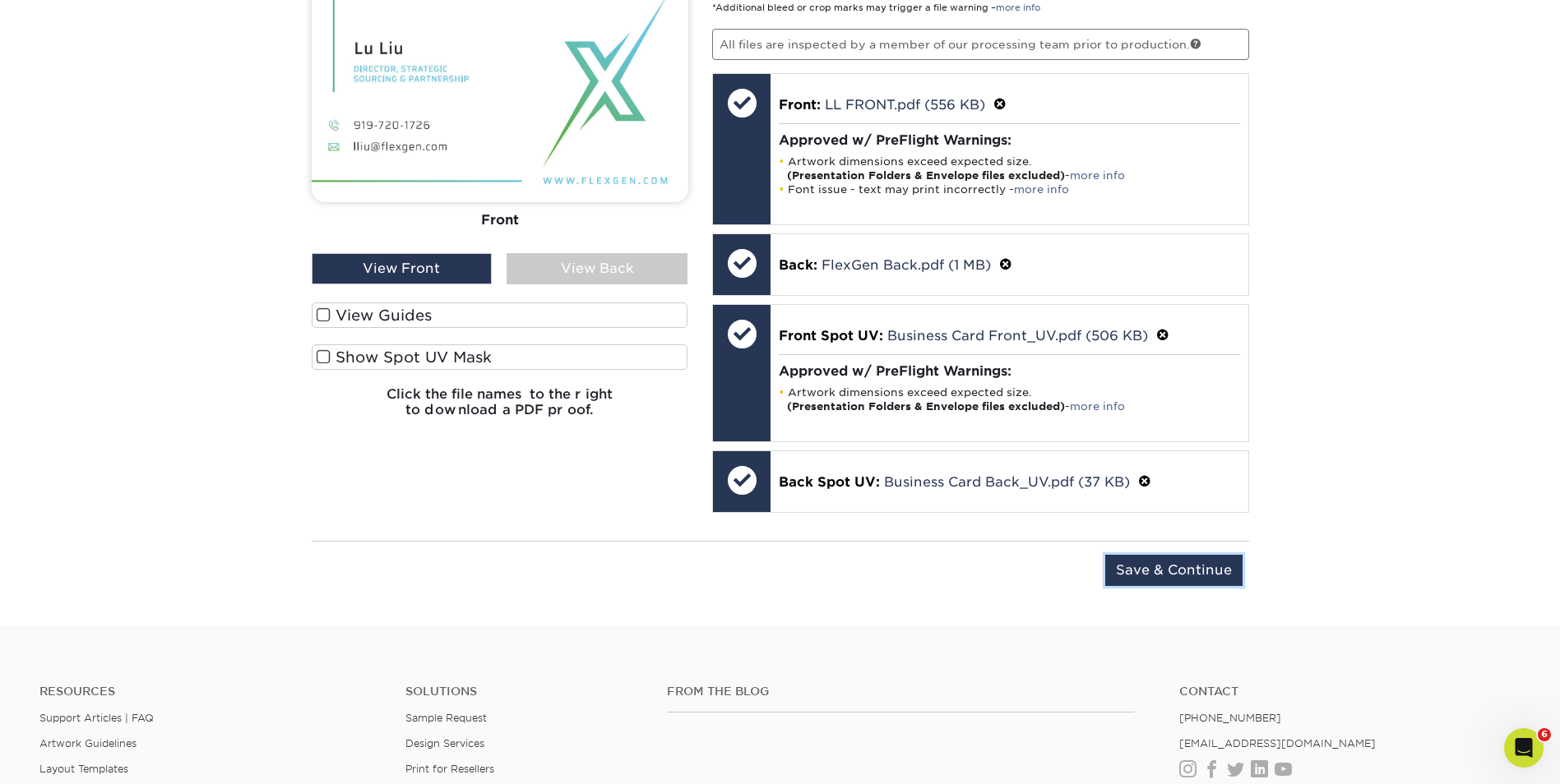
click at [1158, 579] on input "Save & Continue" at bounding box center [1174, 570] width 138 height 31
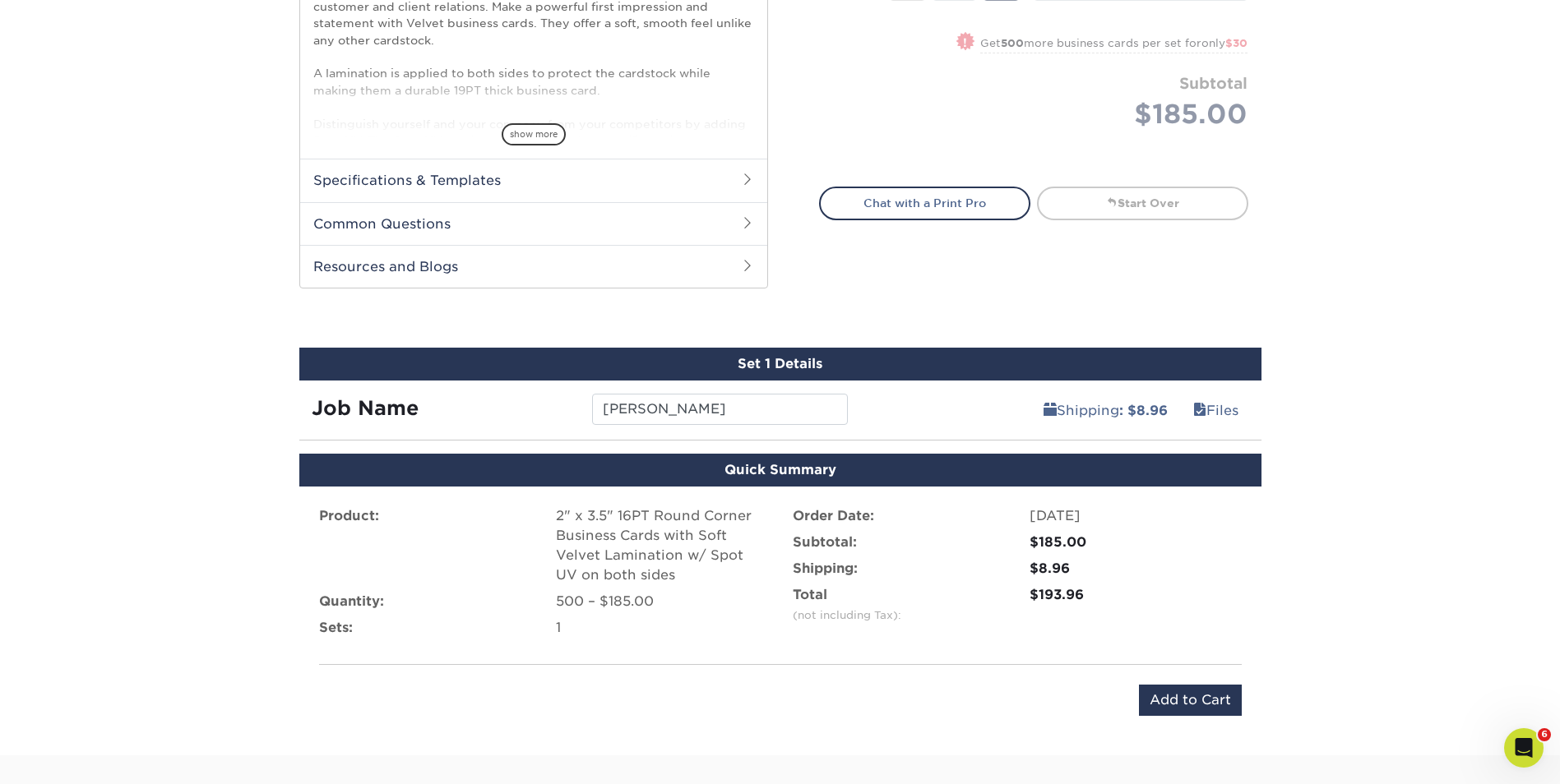
scroll to position [752, 0]
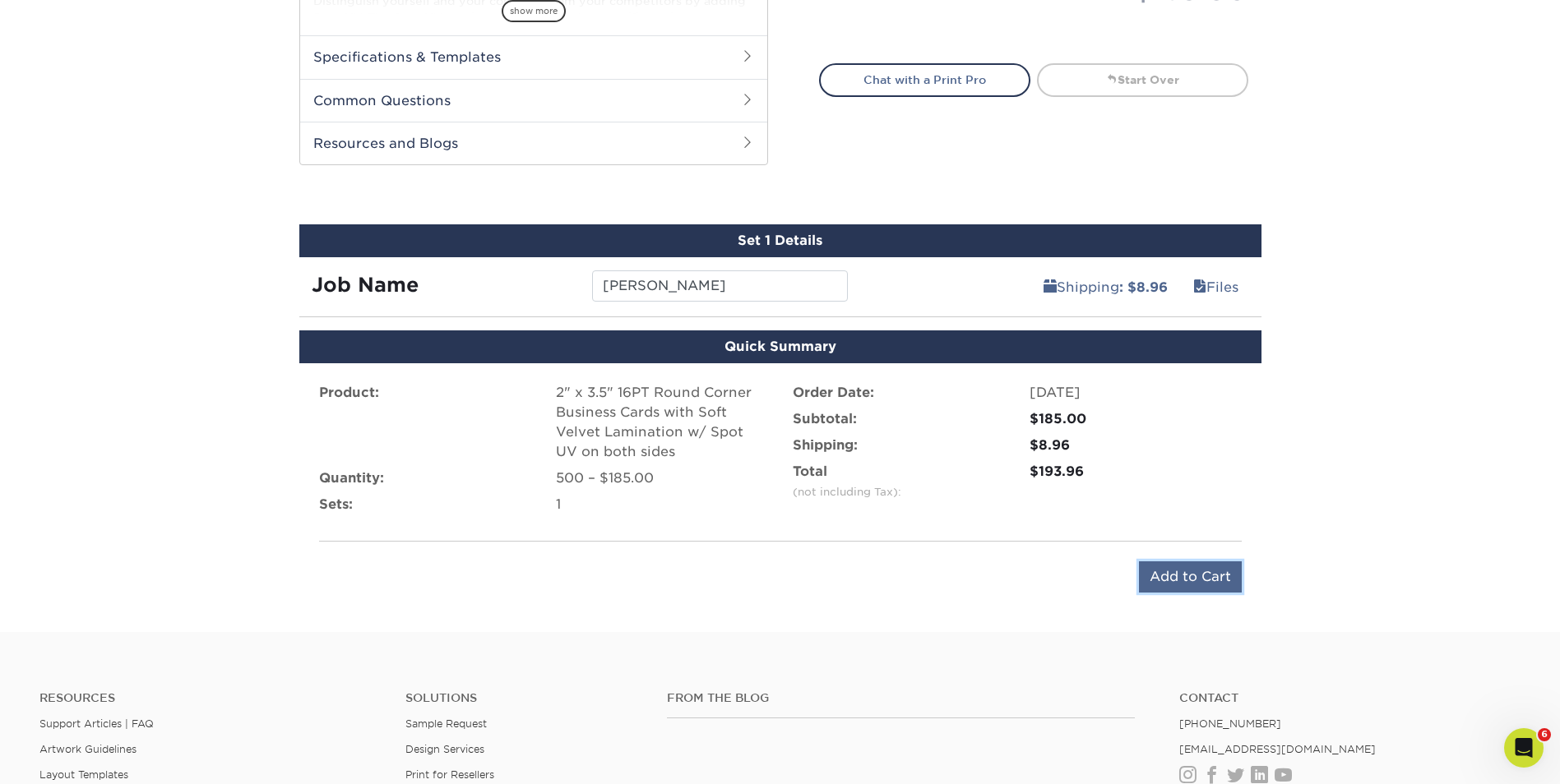
click at [1171, 584] on input "Add to Cart" at bounding box center [1190, 577] width 103 height 31
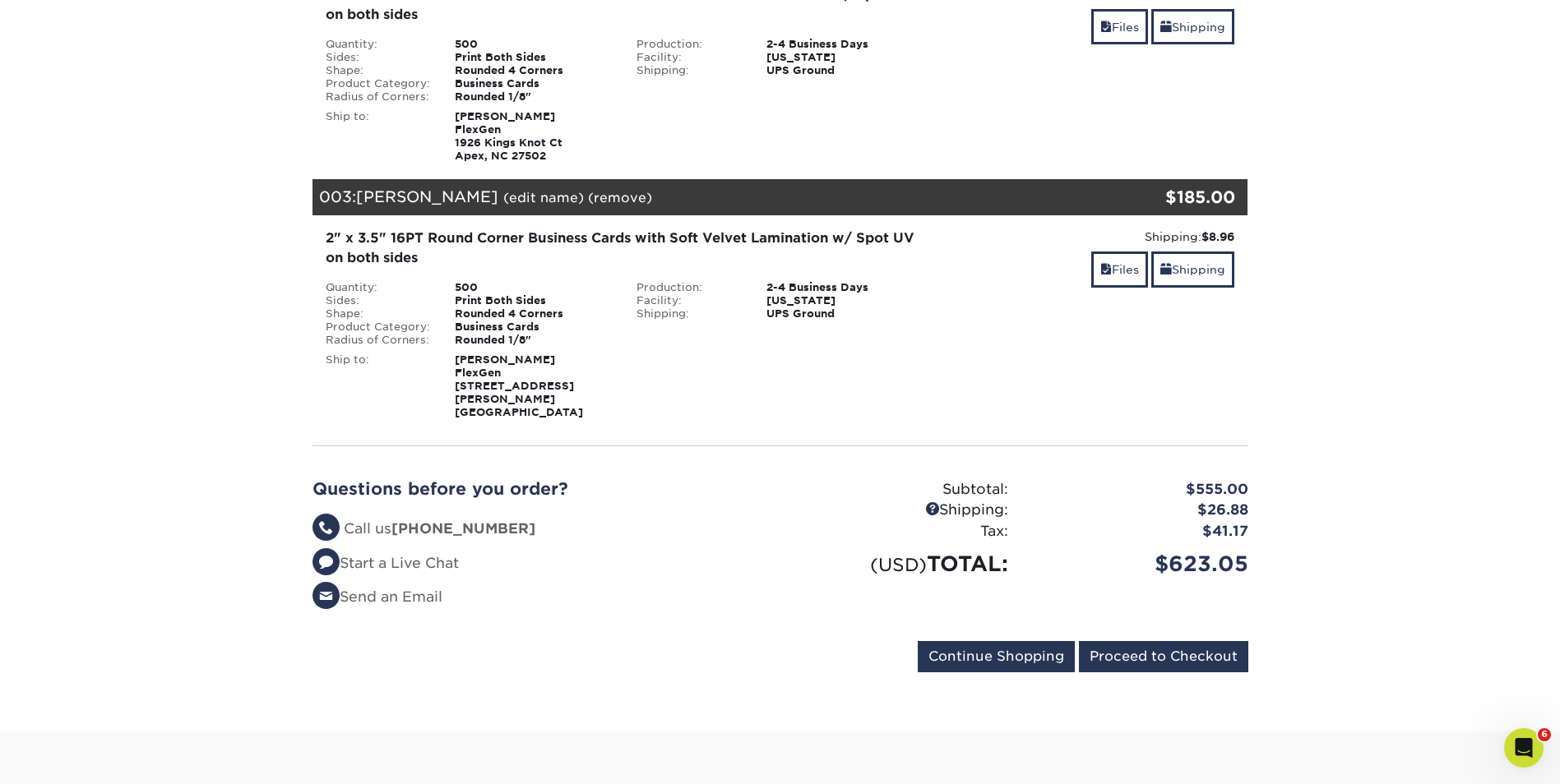
scroll to position [657, 0]
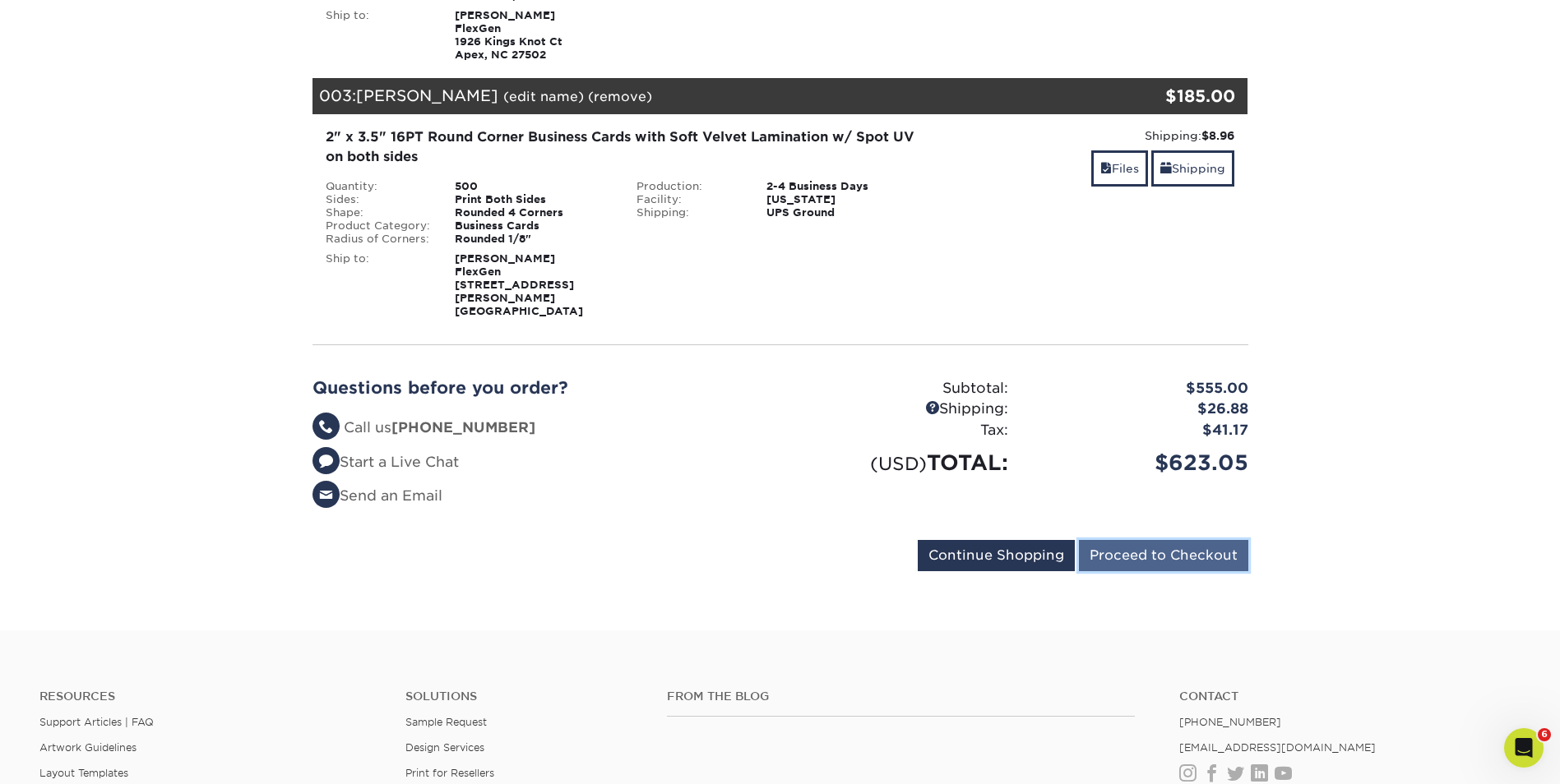
click at [1139, 540] on input "Proceed to Checkout" at bounding box center [1163, 556] width 169 height 31
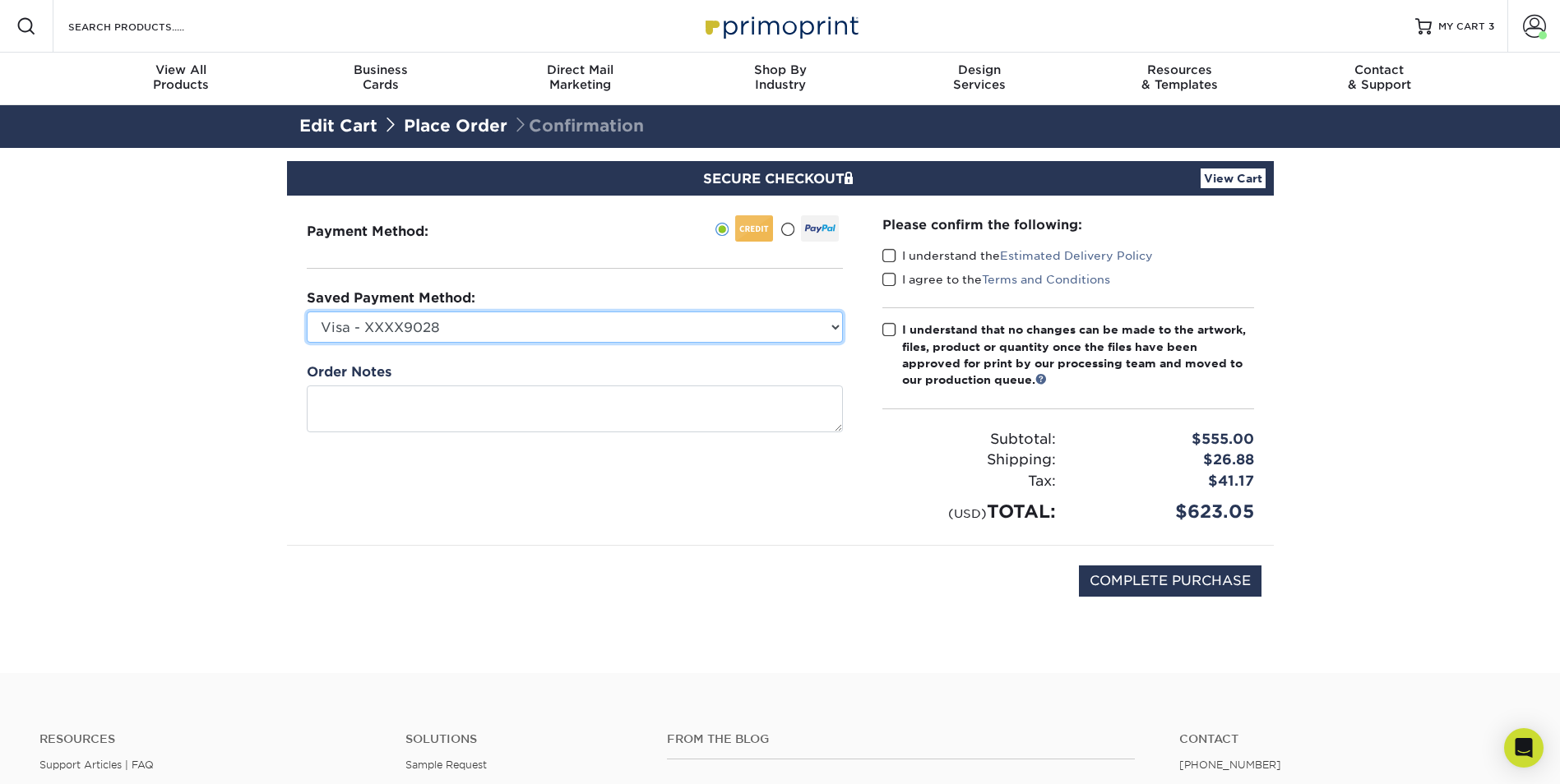
click at [372, 331] on select "Visa - XXXX9028 Visa - XXXX2898 Visa - XXXX1580 New Credit Card" at bounding box center [575, 327] width 536 height 31
click at [444, 339] on select "Visa - XXXX9028 Visa - XXXX2898 Visa - XXXX1580 New Credit Card" at bounding box center [575, 327] width 536 height 31
select select "71139"
click at [307, 312] on select "Visa - XXXX9028 Visa - XXXX2898 Visa - XXXX1580 New Credit Card" at bounding box center [575, 327] width 536 height 31
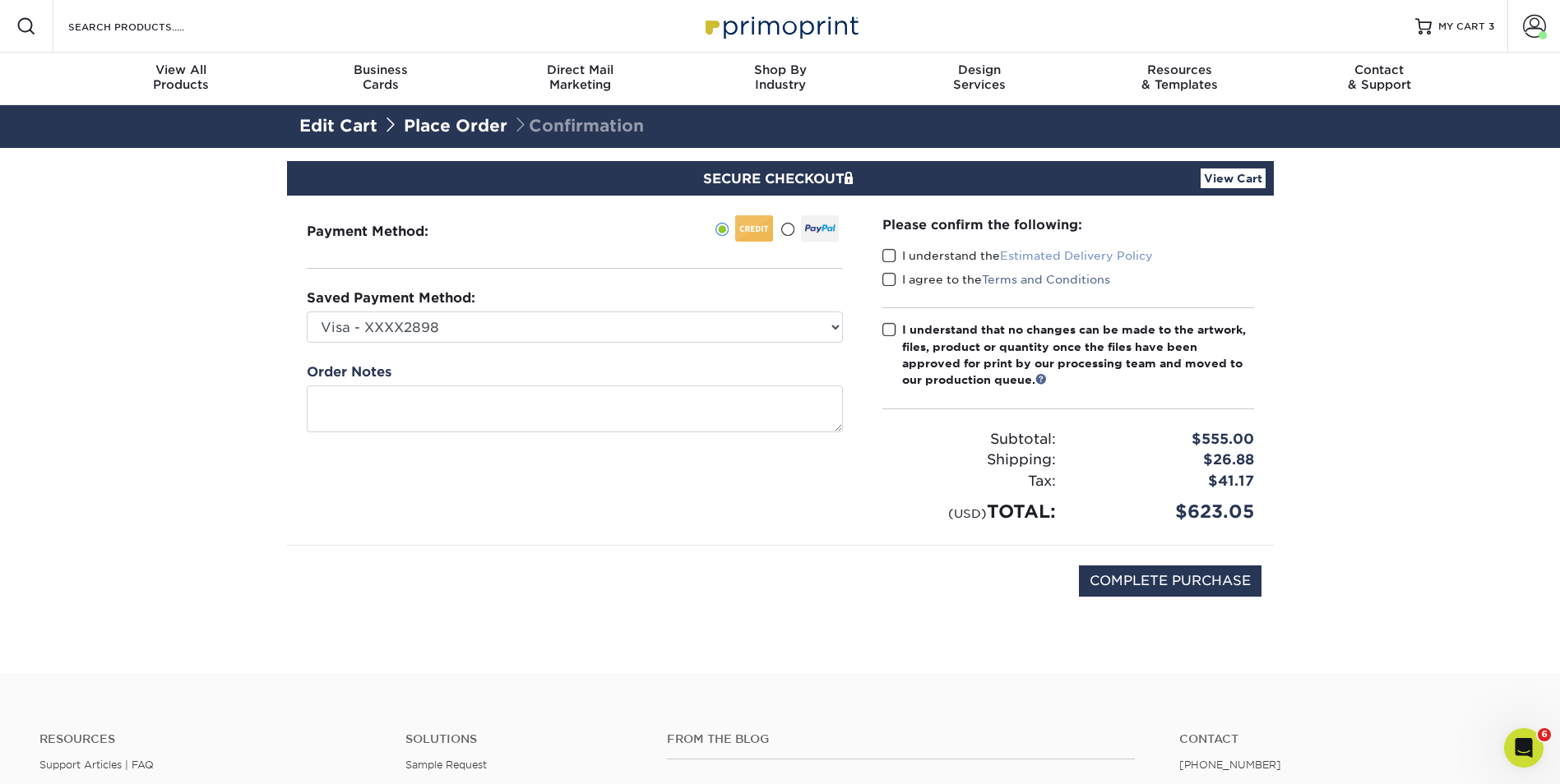
click at [1012, 253] on link "Estimated Delivery Policy" at bounding box center [1076, 256] width 153 height 14
click at [890, 255] on span at bounding box center [889, 256] width 14 height 15
click at [0, 0] on input "I understand the Estimated Delivery Policy" at bounding box center [0, 0] width 0 height 0
click at [890, 278] on span at bounding box center [889, 280] width 14 height 15
click at [0, 0] on input "I agree to the Terms and Conditions" at bounding box center [0, 0] width 0 height 0
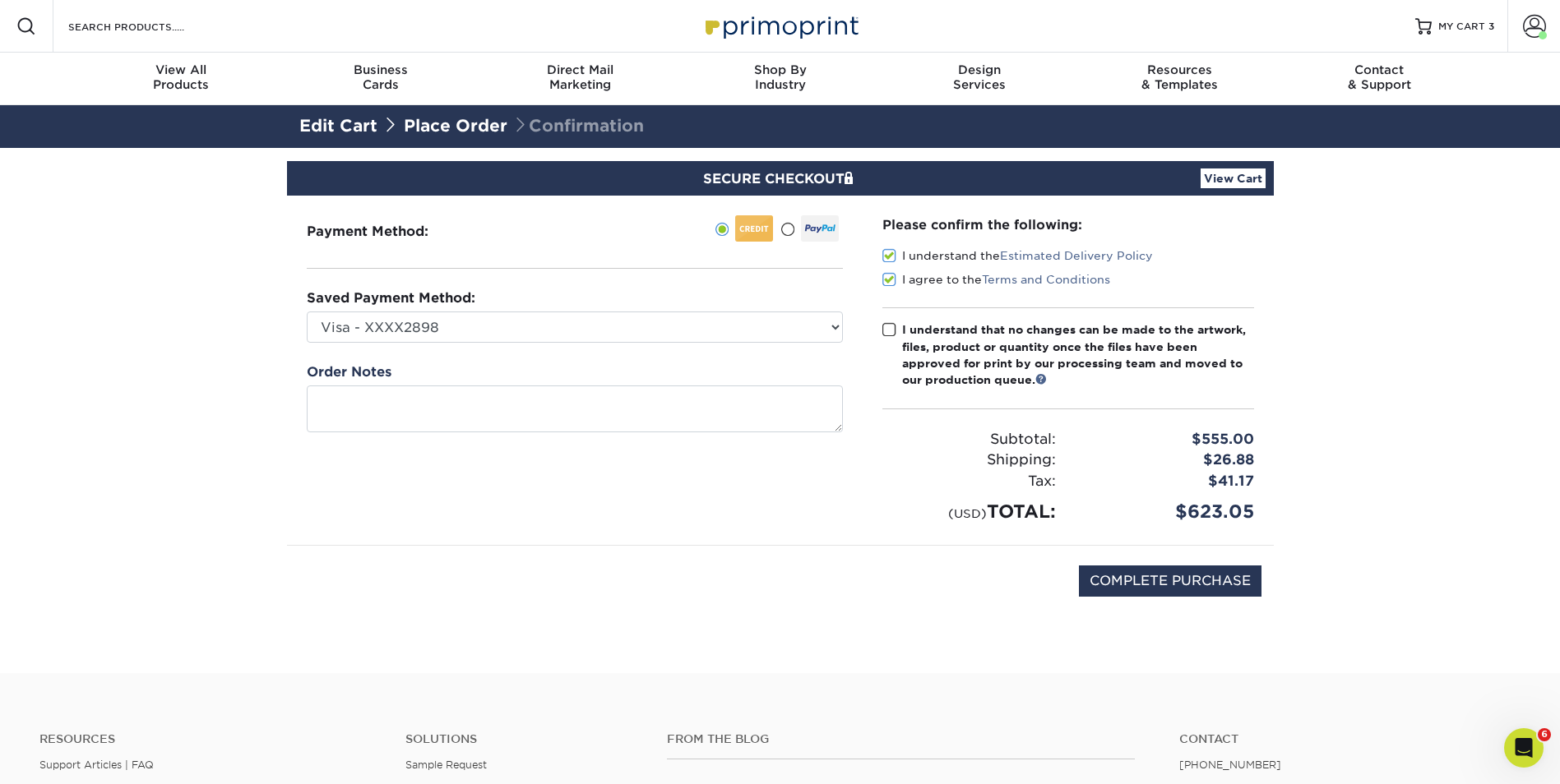
click at [890, 334] on span at bounding box center [889, 330] width 14 height 15
click at [0, 0] on input "I understand that no changes can be made to the artwork, files, product or quan…" at bounding box center [0, 0] width 0 height 0
click at [1123, 578] on input "COMPLETE PURCHASE" at bounding box center [1170, 581] width 182 height 31
type input "COMPLETE PURCHASE"
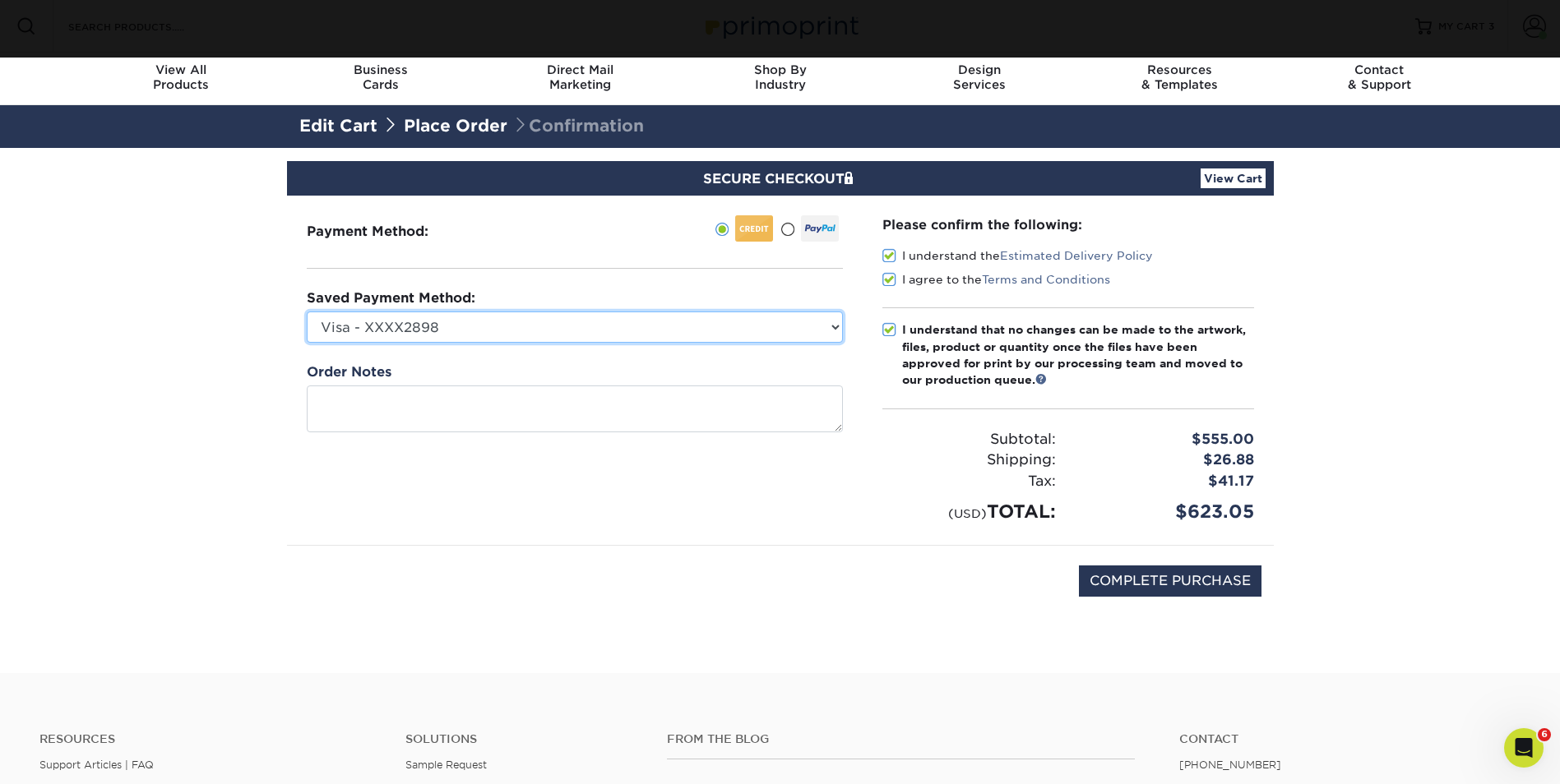
click at [827, 329] on select "Visa - XXXX9028 Visa - XXXX2898 Visa - XXXX1580 New Credit Card" at bounding box center [575, 327] width 536 height 31
